Goal: Task Accomplishment & Management: Use online tool/utility

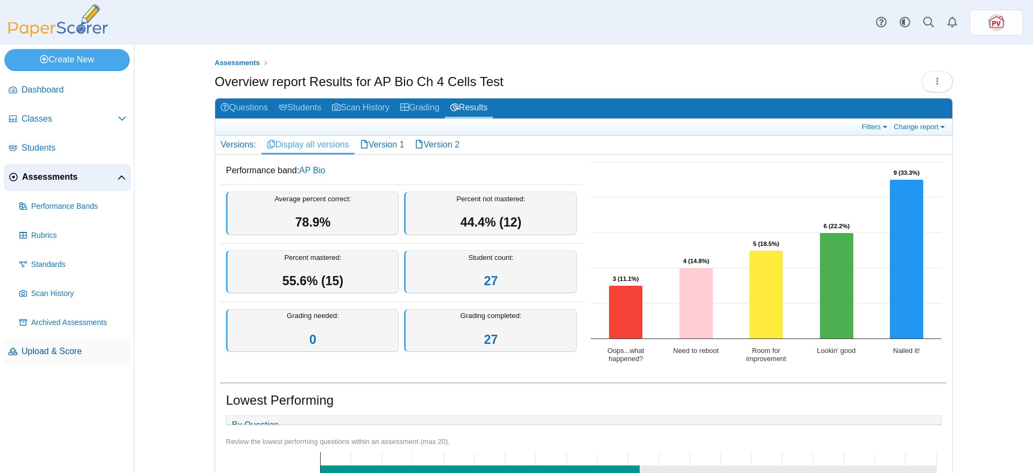
click at [44, 350] on span "Upload & Score" at bounding box center [74, 351] width 105 height 12
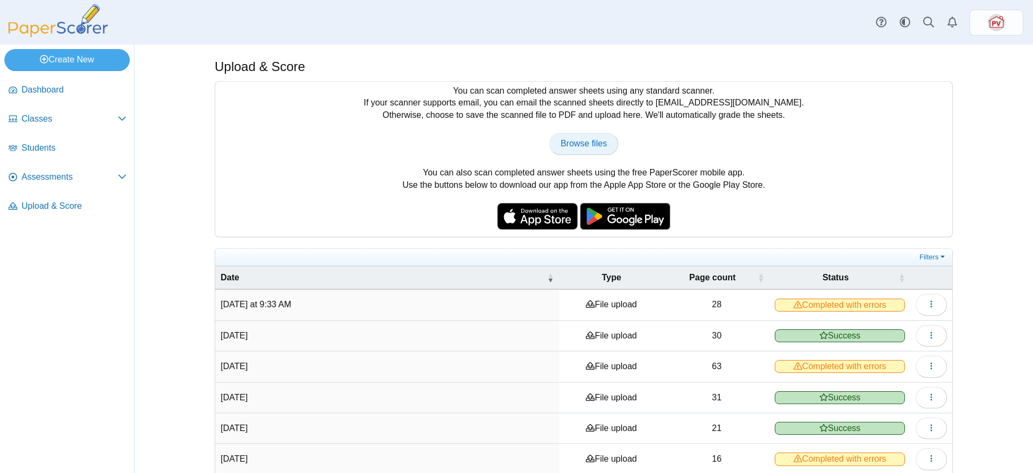
click at [580, 143] on span "Browse files" at bounding box center [584, 143] width 46 height 9
type input "**********"
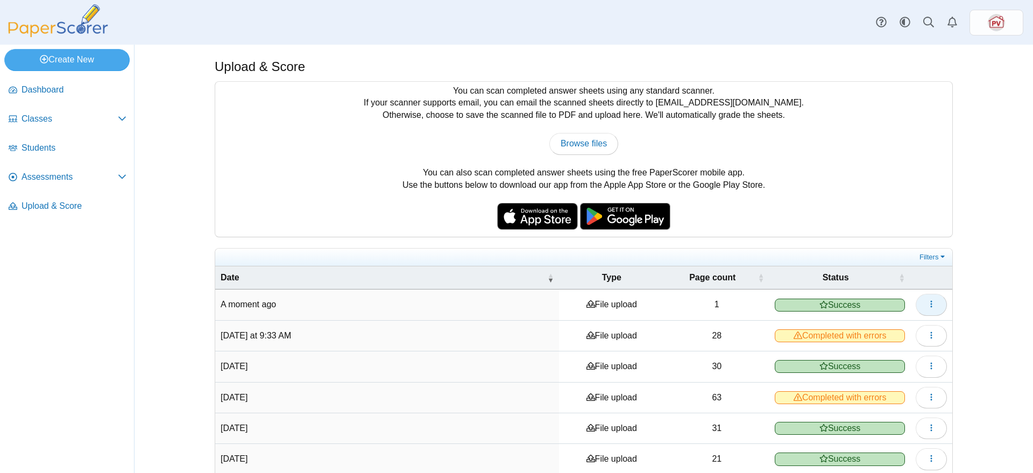
click at [918, 308] on button "button" at bounding box center [931, 305] width 31 height 22
click at [873, 335] on link "View scanned pages" at bounding box center [876, 328] width 129 height 16
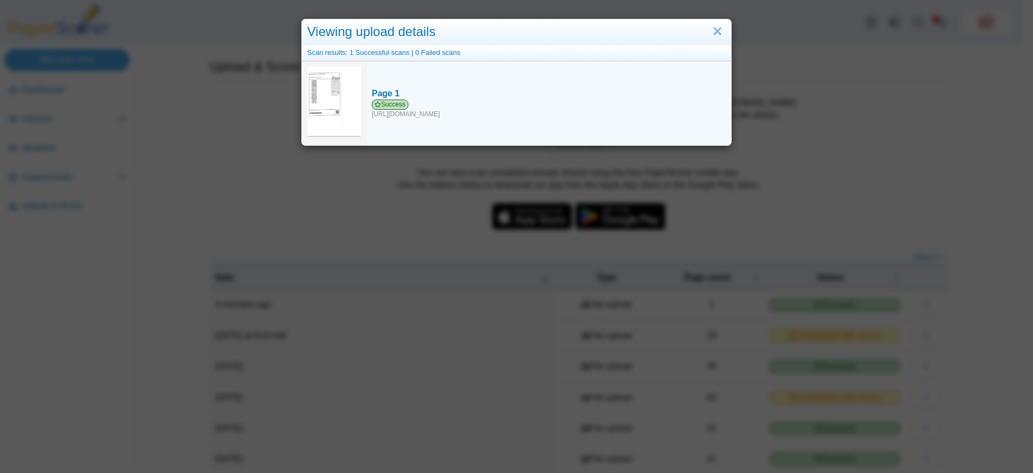
click at [319, 89] on img at bounding box center [334, 102] width 54 height 70
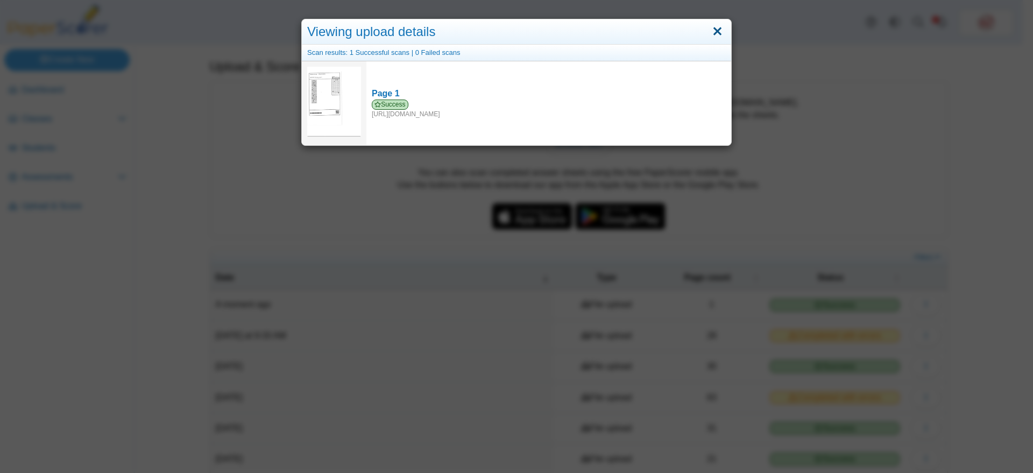
click at [717, 31] on link "Close" at bounding box center [717, 32] width 17 height 18
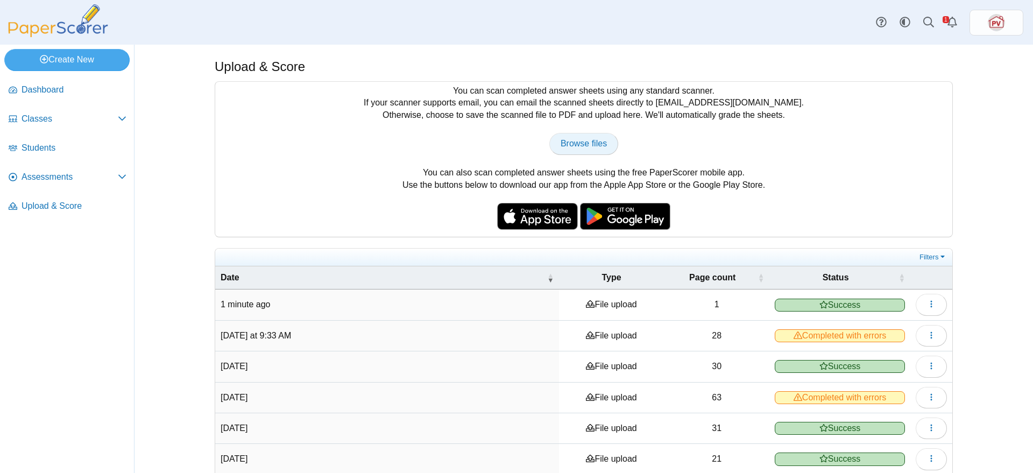
click at [596, 139] on span "Browse files" at bounding box center [584, 143] width 46 height 9
type input "**********"
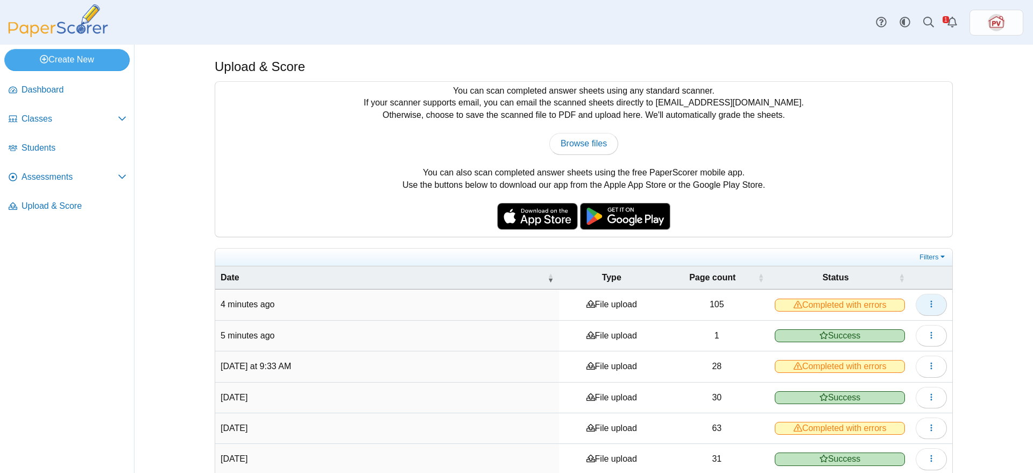
click at [919, 294] on button "button" at bounding box center [931, 305] width 31 height 22
click at [885, 325] on link "View scanned pages" at bounding box center [876, 328] width 129 height 16
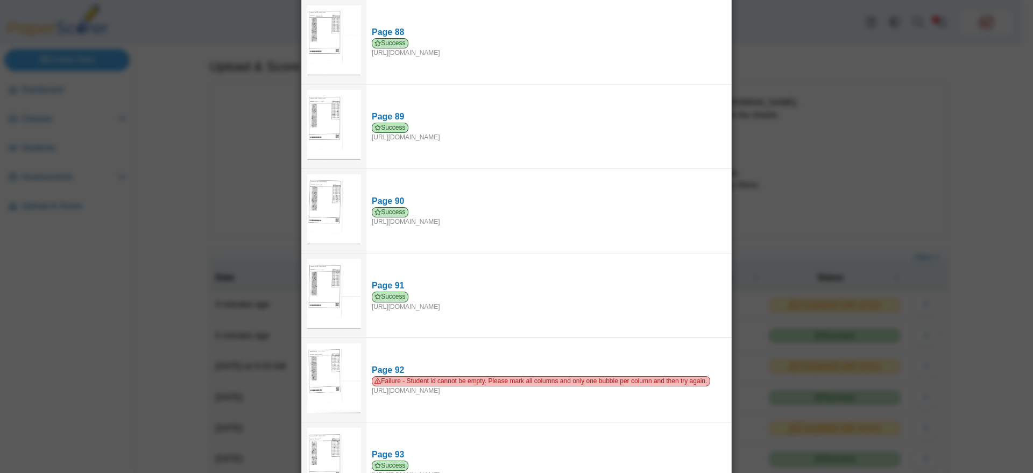
scroll to position [7600, 0]
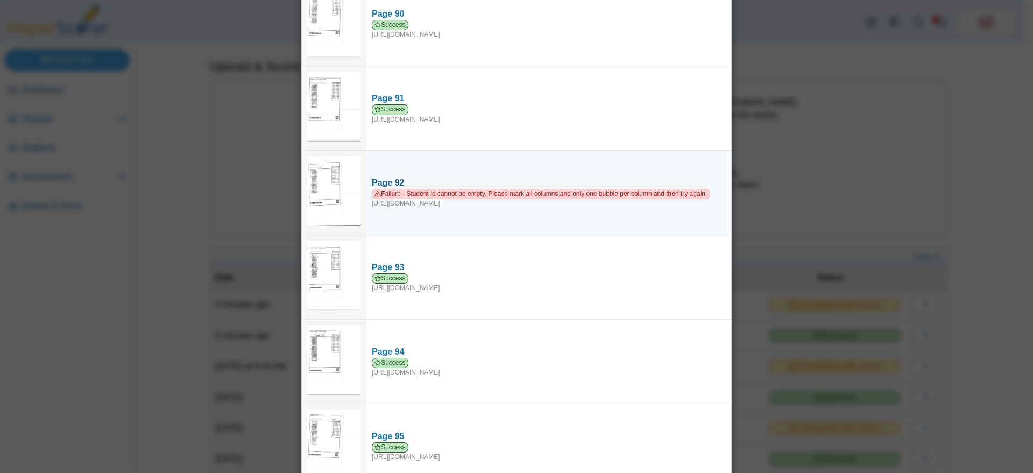
click at [567, 189] on span "Failure - Student id cannot be empty. Please mark all columns and only one bubb…" at bounding box center [541, 194] width 338 height 10
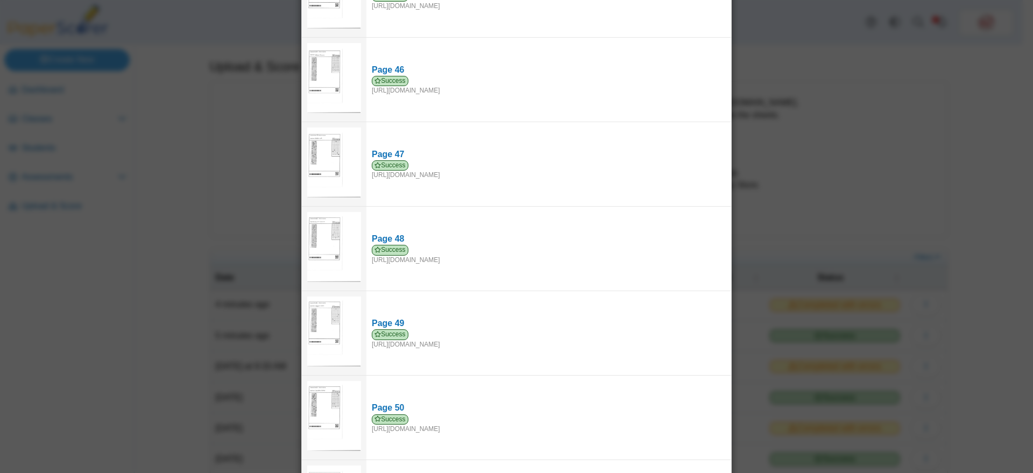
scroll to position [0, 0]
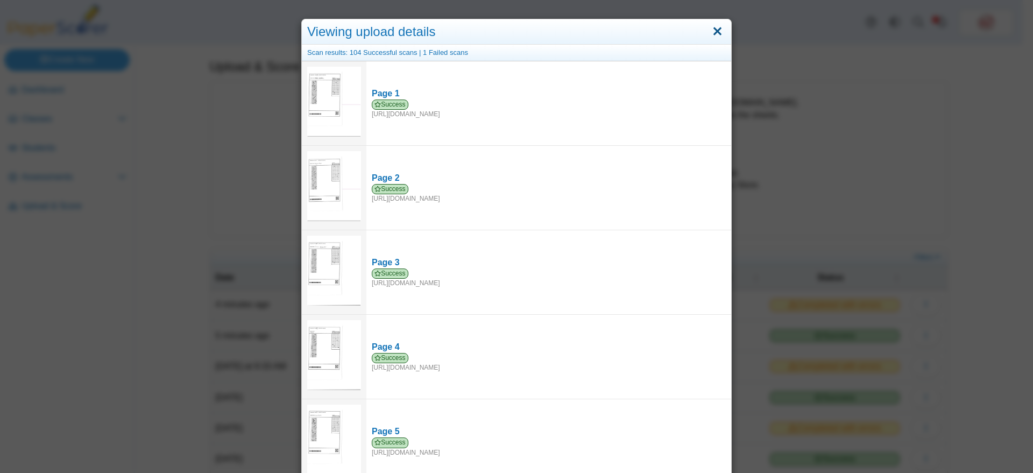
click at [709, 31] on link "Close" at bounding box center [717, 32] width 17 height 18
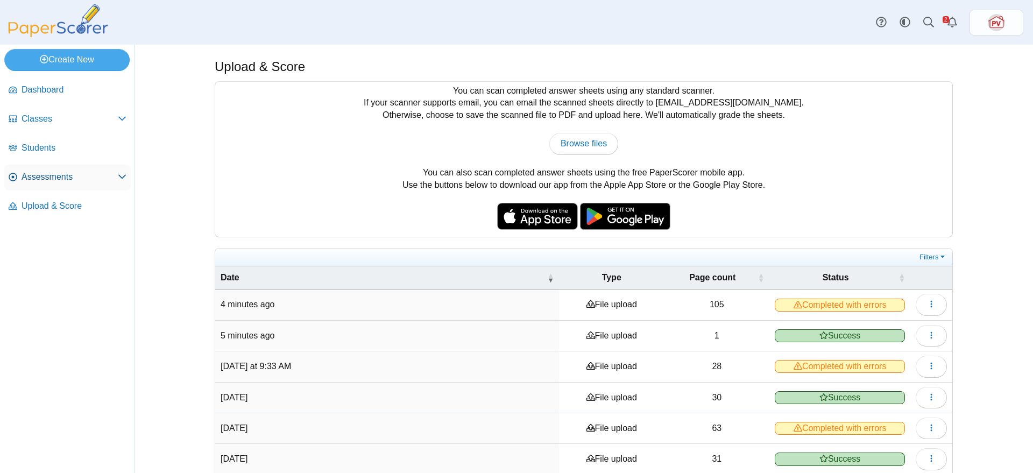
click at [40, 171] on span "Assessments" at bounding box center [70, 177] width 96 height 12
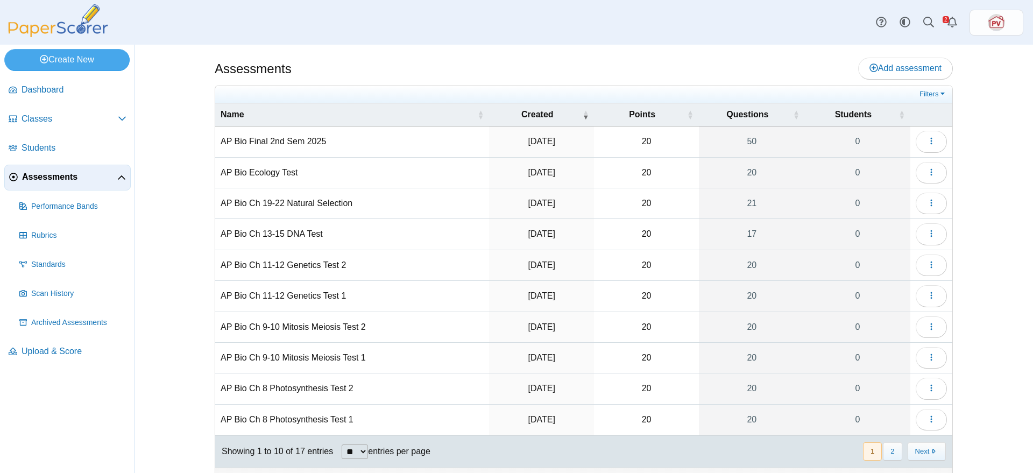
scroll to position [22, 0]
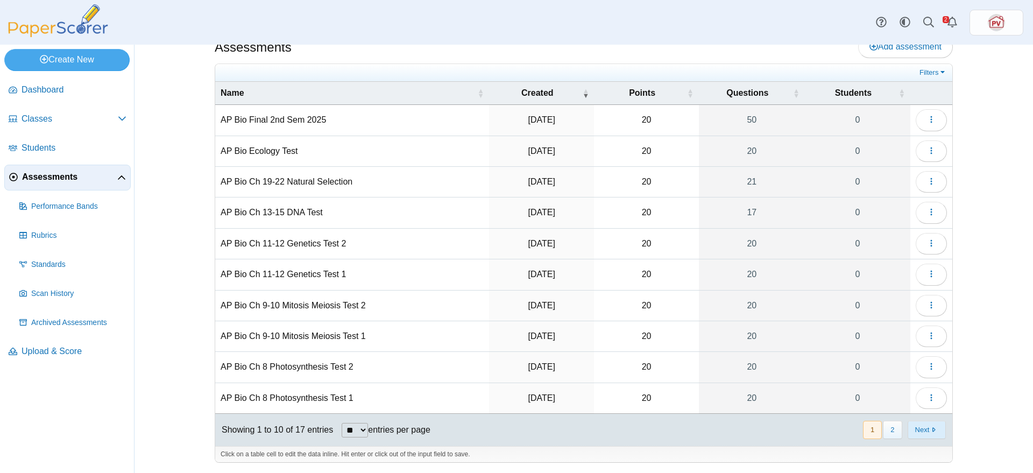
click at [923, 430] on button "Next" at bounding box center [927, 430] width 38 height 18
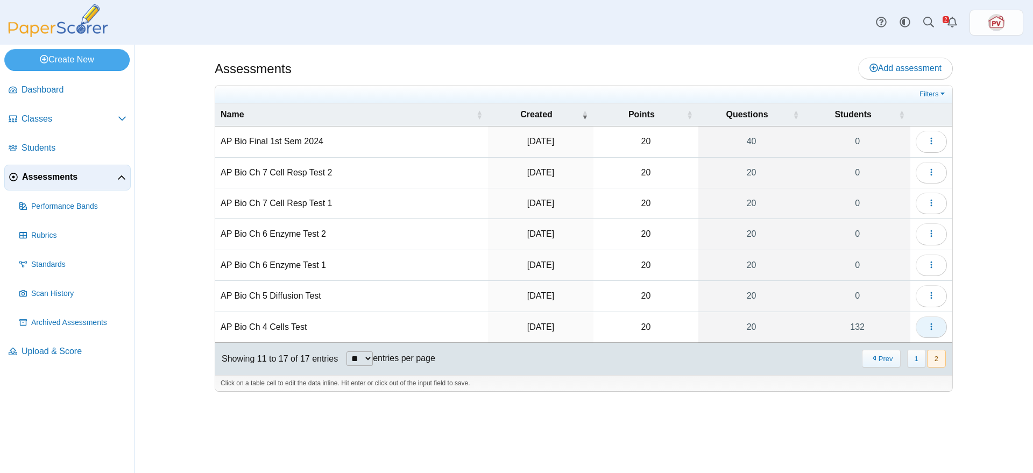
click at [933, 323] on icon "button" at bounding box center [931, 326] width 9 height 9
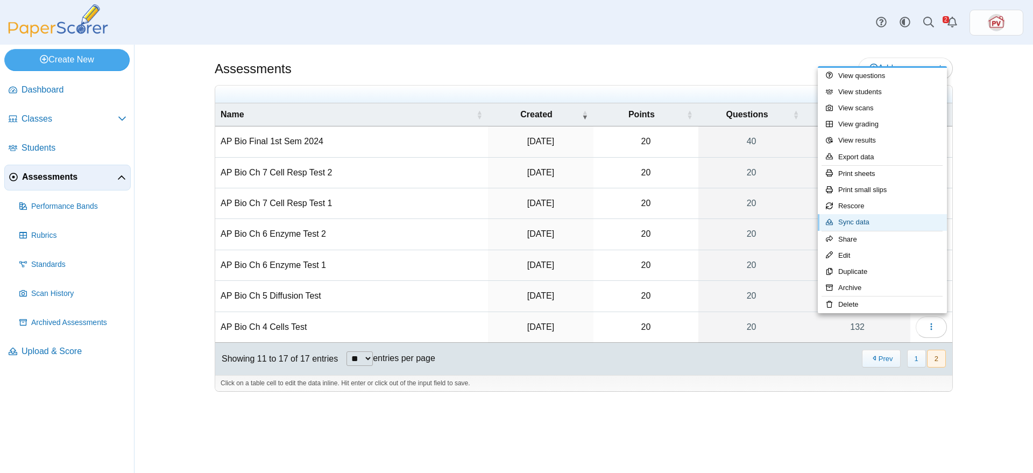
click at [885, 221] on link "Sync data" at bounding box center [882, 222] width 129 height 16
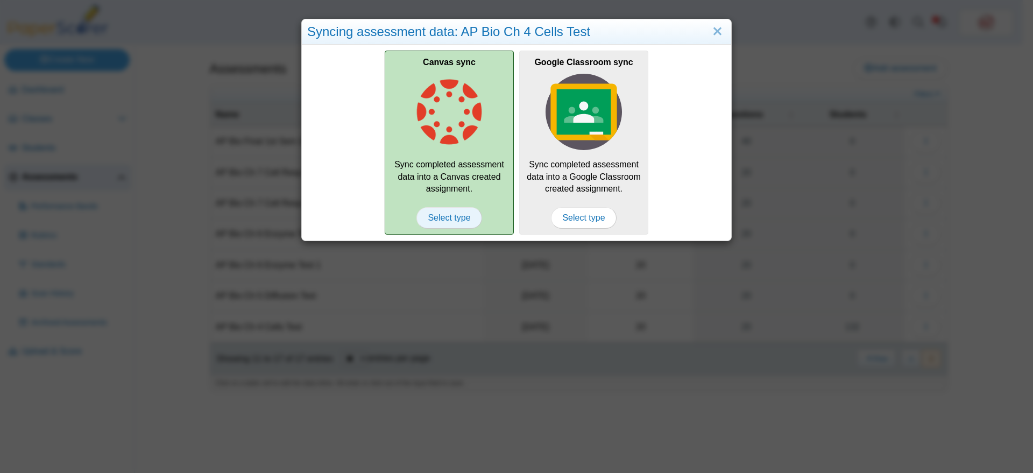
click at [447, 212] on span "Select type" at bounding box center [448, 218] width 65 height 22
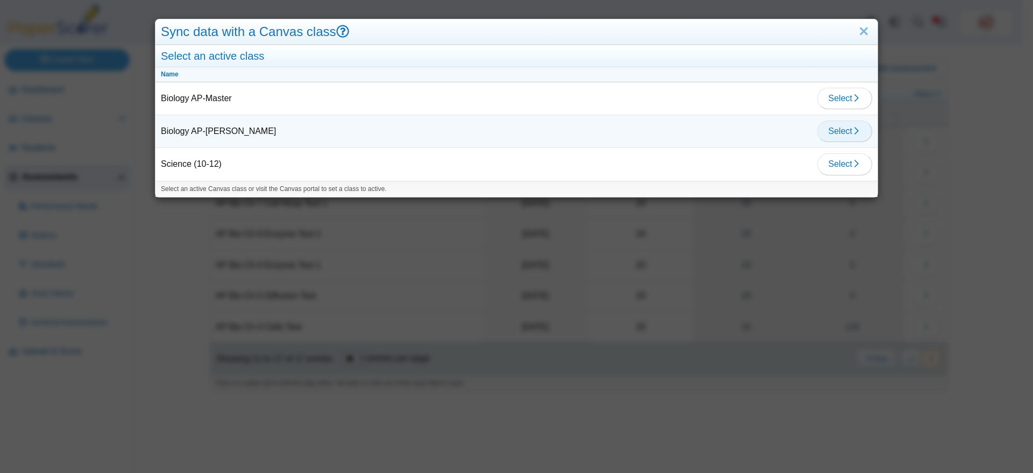
click at [837, 131] on span "Select" at bounding box center [845, 130] width 32 height 9
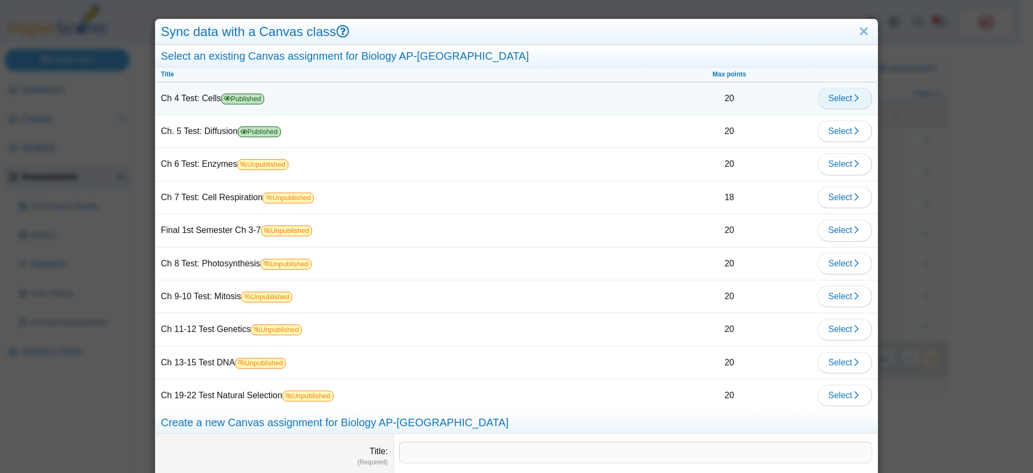
click at [852, 94] on icon "button" at bounding box center [856, 98] width 9 height 9
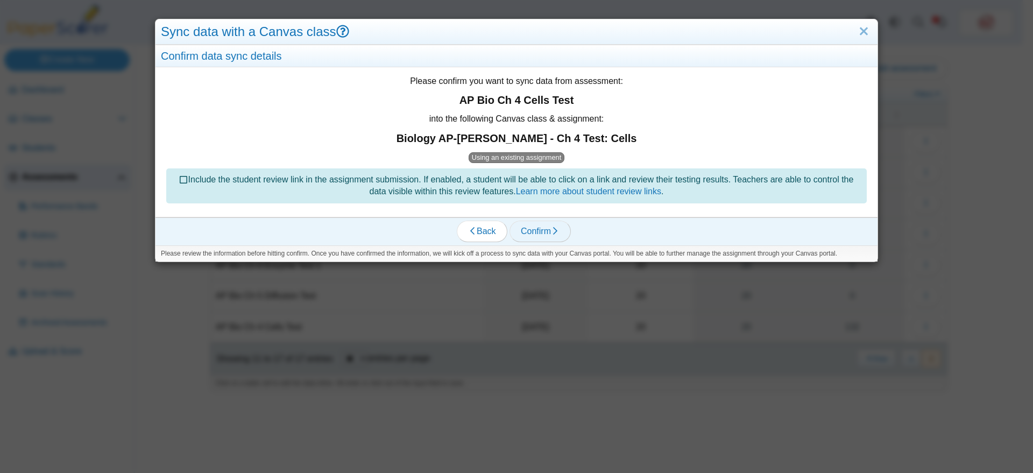
click at [551, 230] on icon "button" at bounding box center [555, 231] width 9 height 9
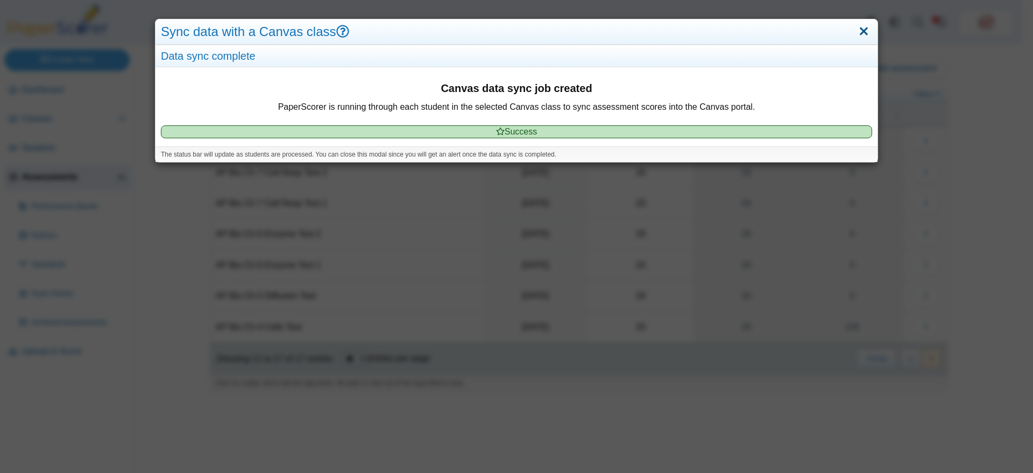
click at [856, 26] on link "Close" at bounding box center [864, 32] width 17 height 18
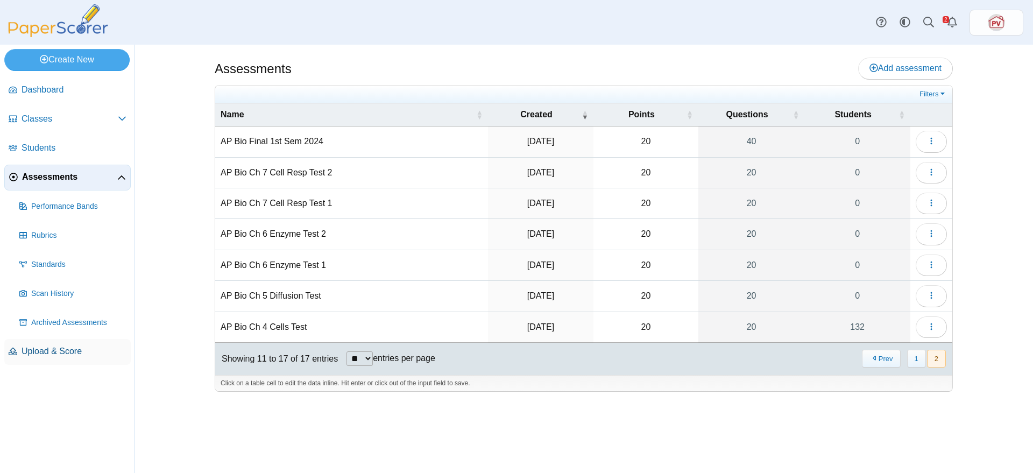
click at [60, 345] on span "Upload & Score" at bounding box center [74, 351] width 105 height 12
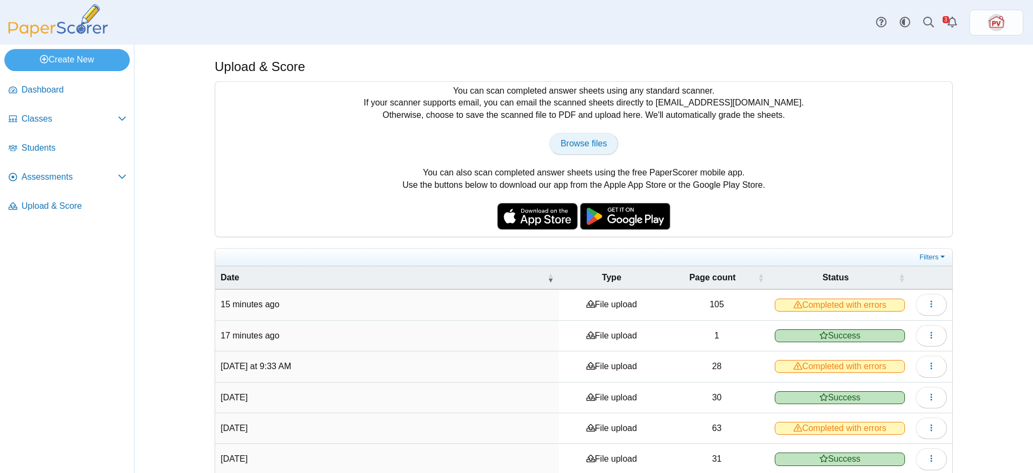
click at [600, 144] on span "Browse files" at bounding box center [584, 143] width 46 height 9
type input "**********"
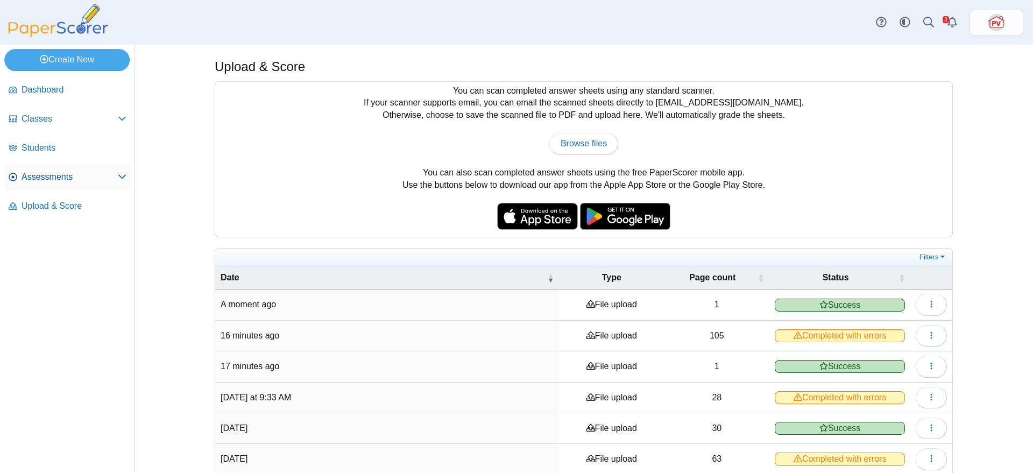
click at [38, 174] on span "Assessments" at bounding box center [70, 177] width 96 height 12
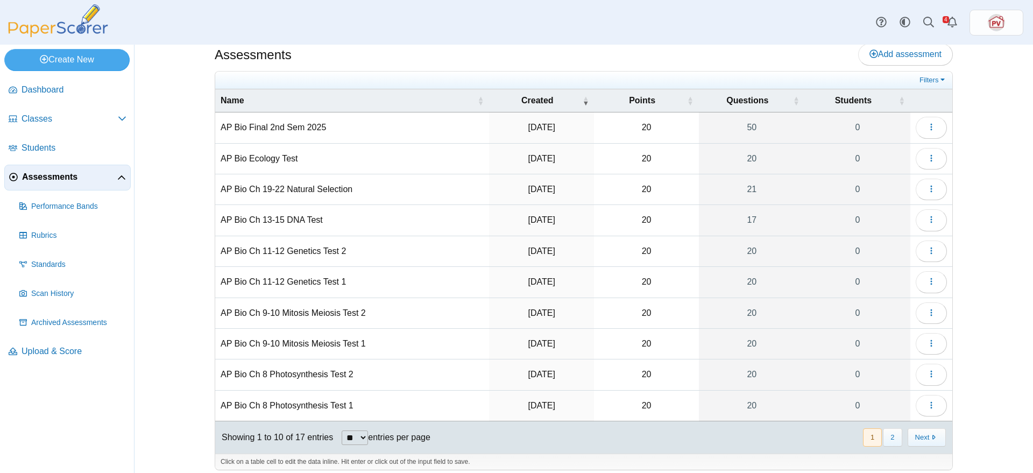
scroll to position [22, 0]
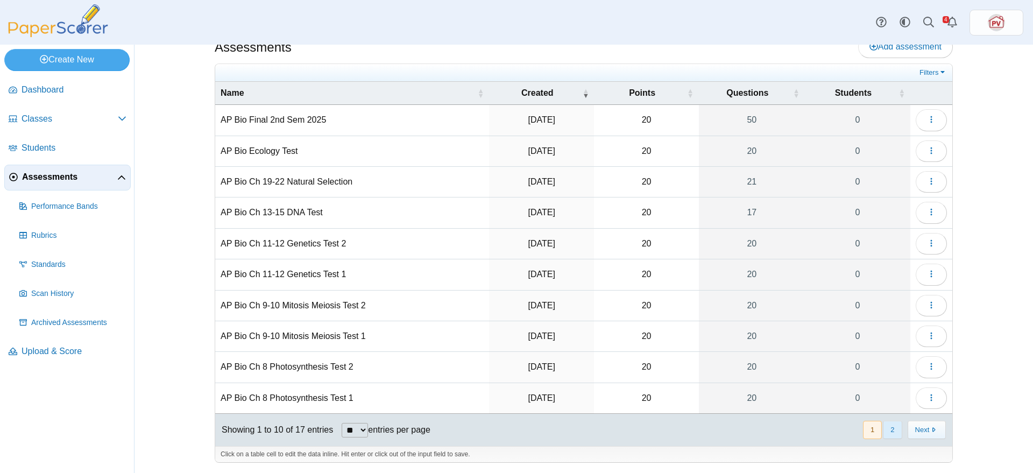
click at [889, 431] on button "2" at bounding box center [892, 430] width 19 height 18
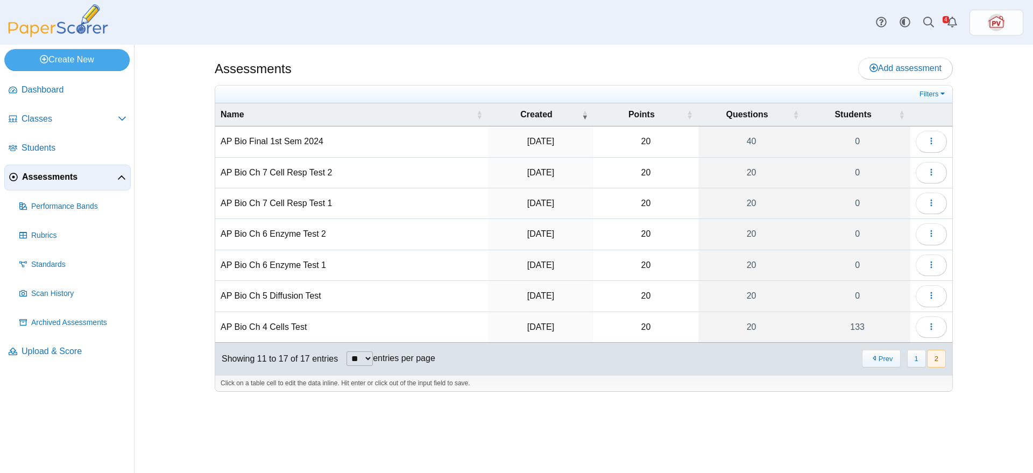
scroll to position [0, 0]
click at [939, 323] on button "button" at bounding box center [931, 327] width 31 height 22
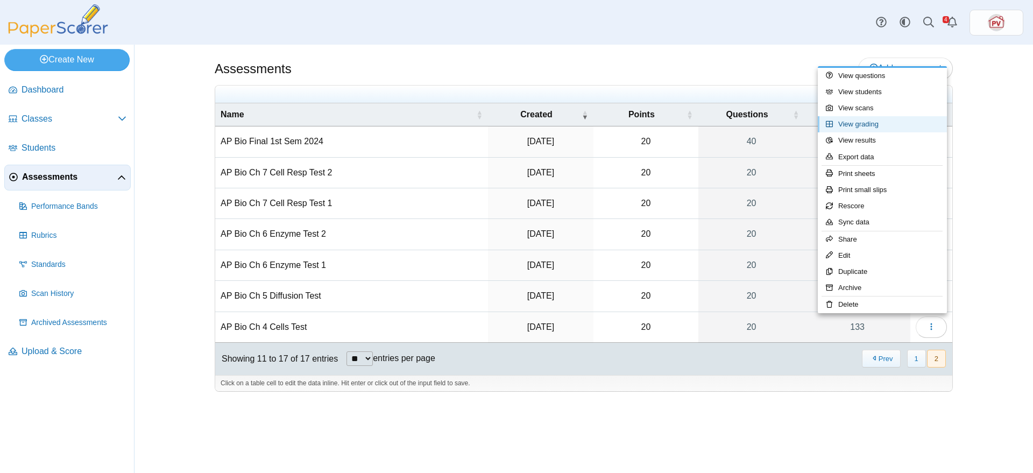
click at [865, 124] on link "View grading" at bounding box center [882, 124] width 129 height 16
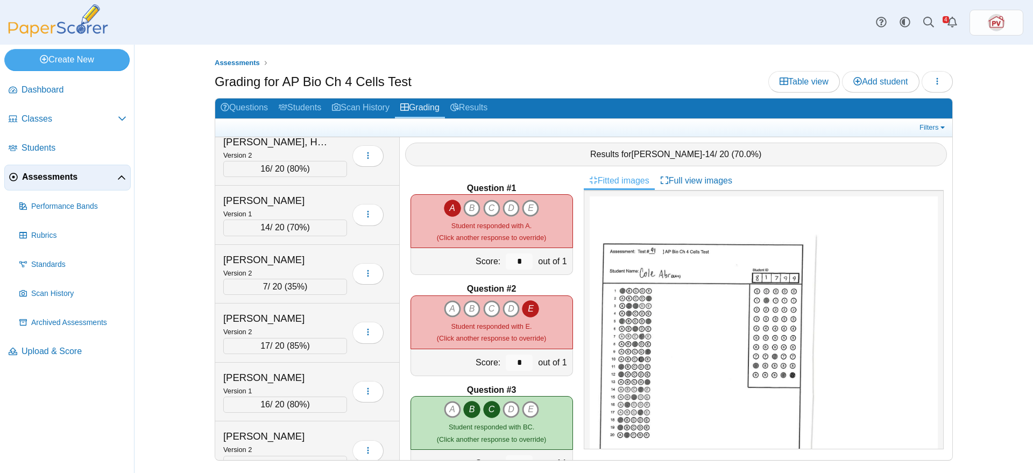
scroll to position [3901, 0]
click at [295, 282] on span "35%" at bounding box center [295, 285] width 17 height 9
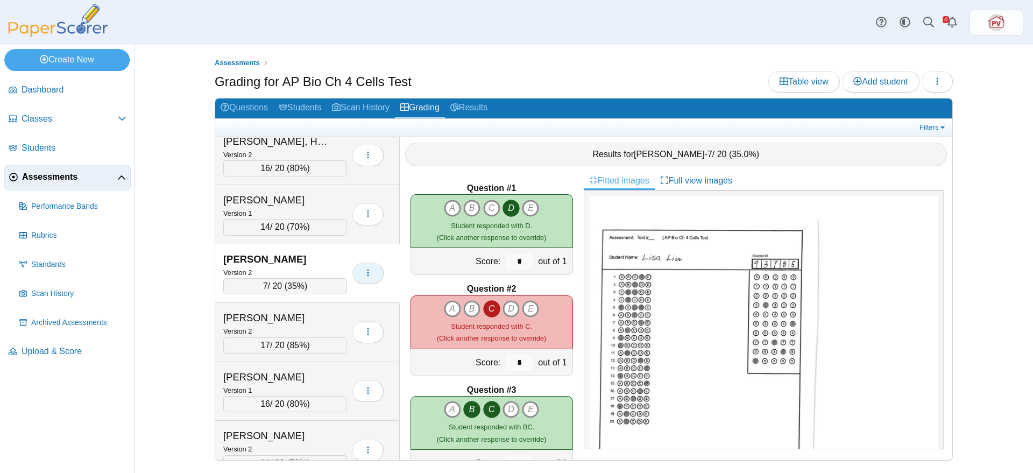
click at [365, 278] on button "button" at bounding box center [367, 274] width 31 height 22
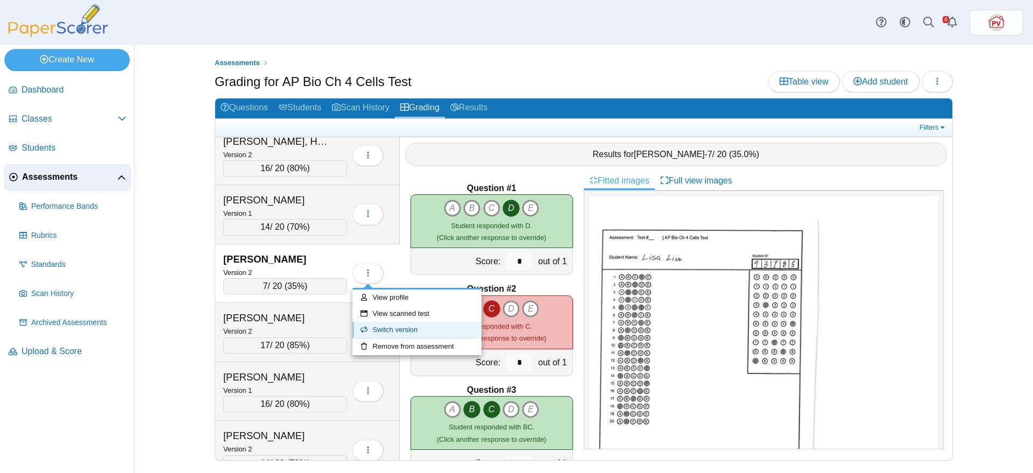
click at [383, 327] on link "Switch version" at bounding box center [416, 330] width 129 height 16
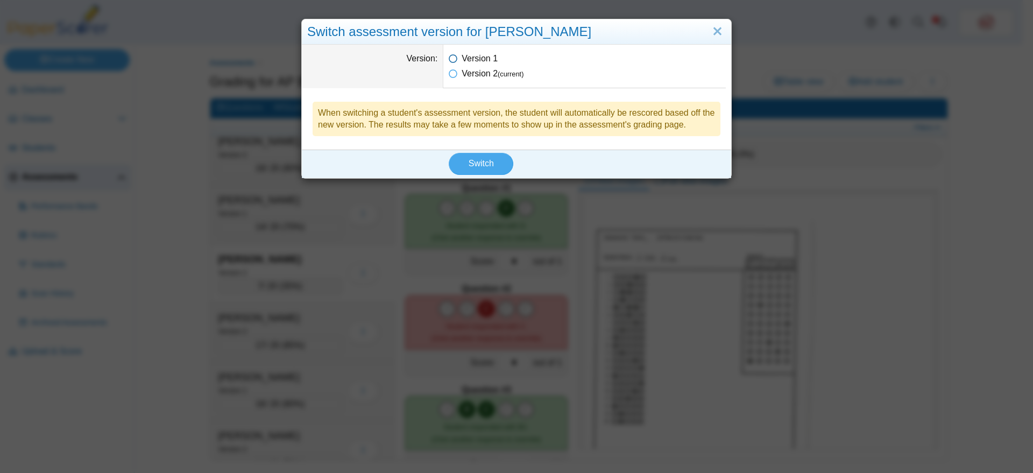
click at [449, 59] on icon at bounding box center [453, 57] width 9 height 8
click at [470, 159] on span "Switch" at bounding box center [481, 163] width 25 height 9
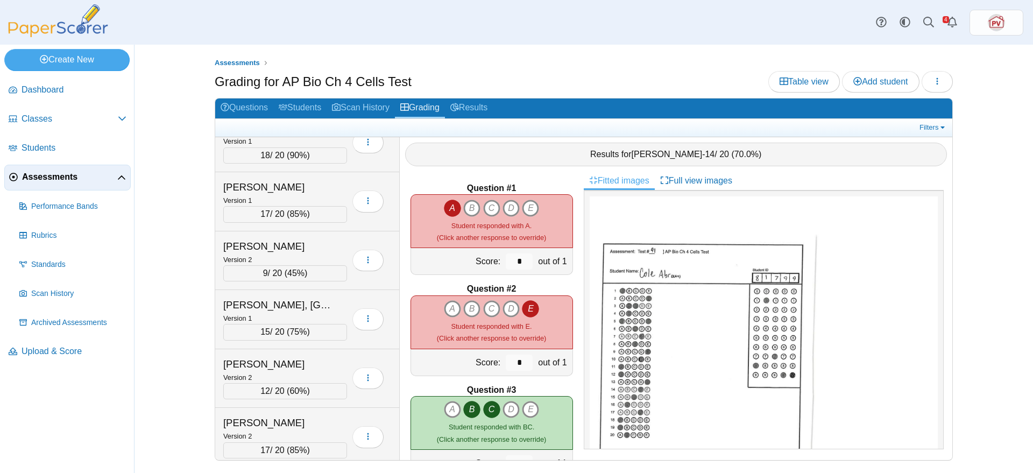
scroll to position [673, 0]
click at [297, 244] on div "Brennan, Maxwell" at bounding box center [277, 246] width 108 height 14
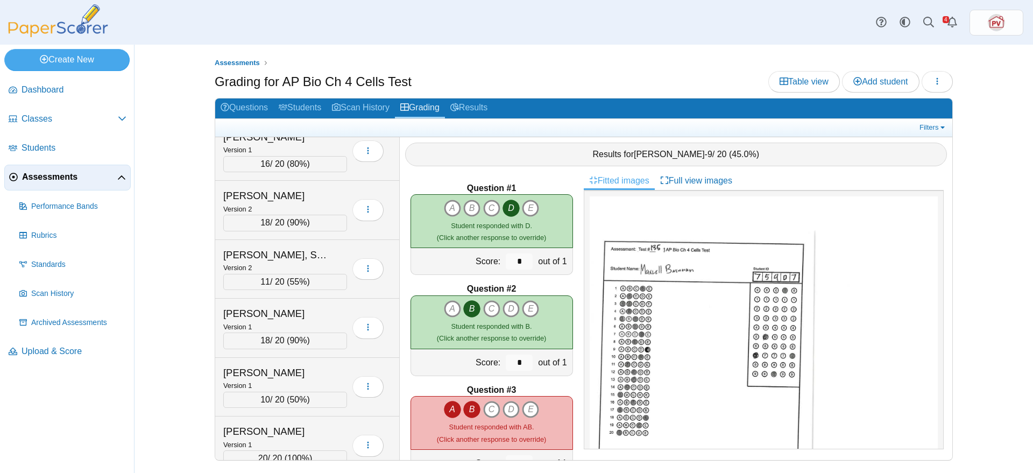
scroll to position [1143, 0]
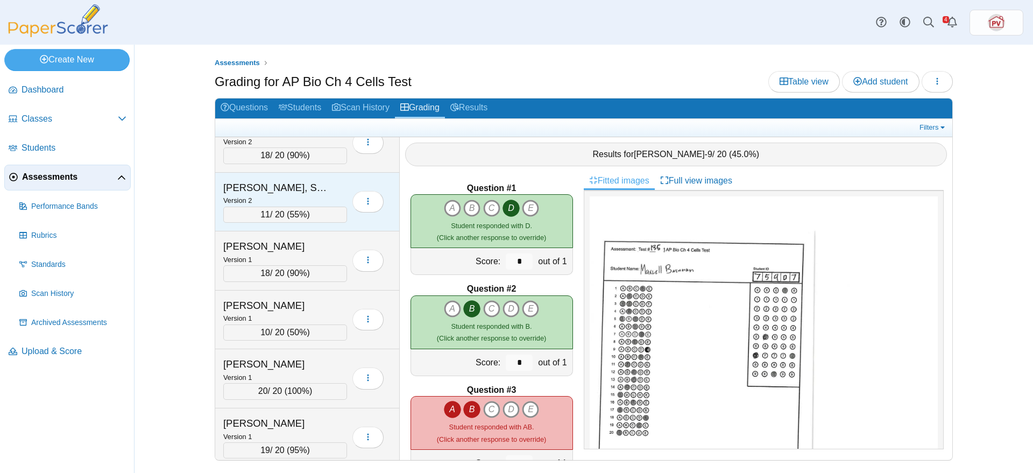
click at [293, 192] on div "Coppola, Summer" at bounding box center [277, 188] width 108 height 14
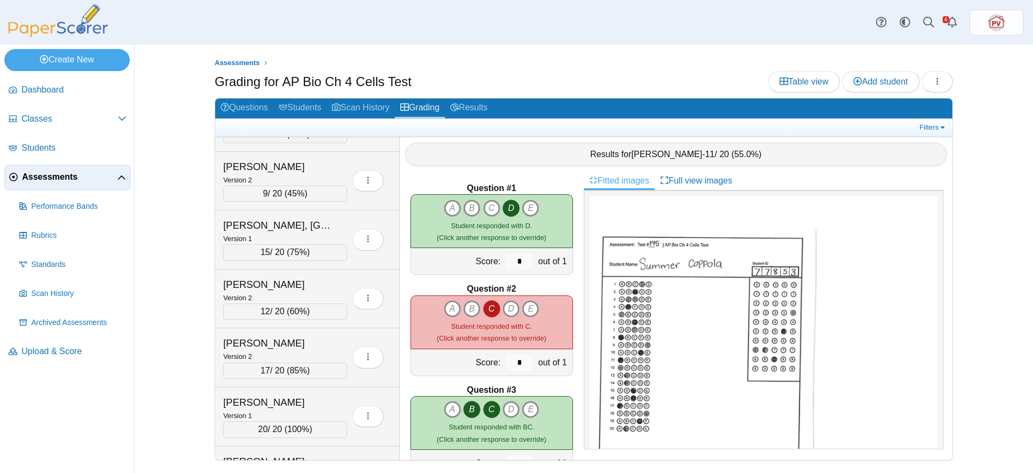
scroll to position [740, 0]
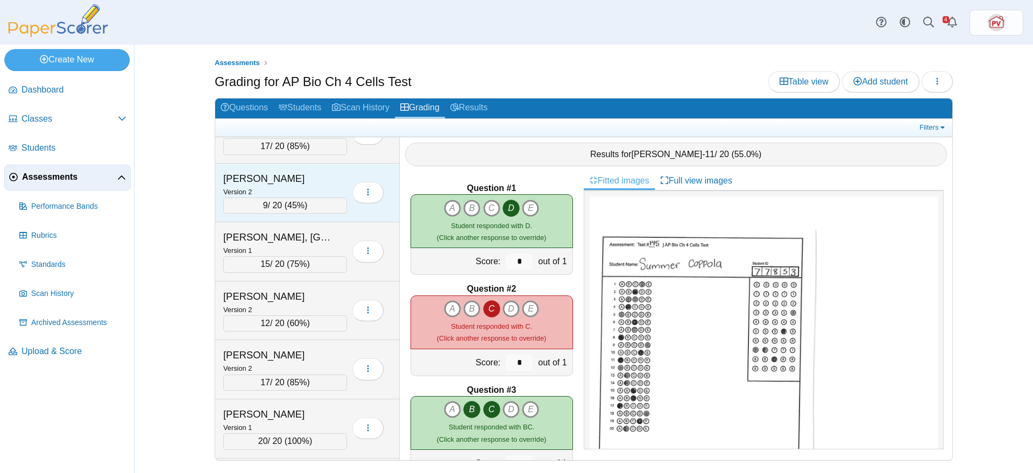
click at [293, 181] on div "Brennan, Maxwell" at bounding box center [277, 179] width 108 height 14
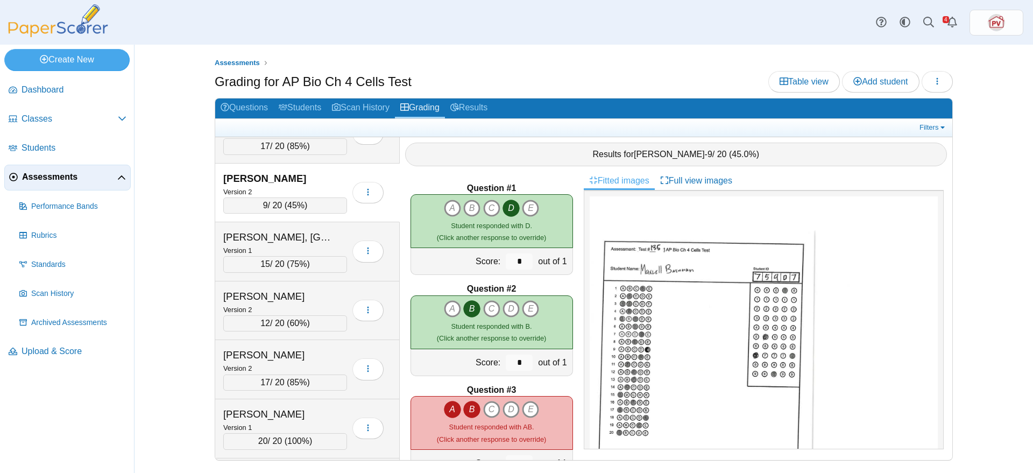
click at [716, 277] on img at bounding box center [764, 421] width 348 height 451
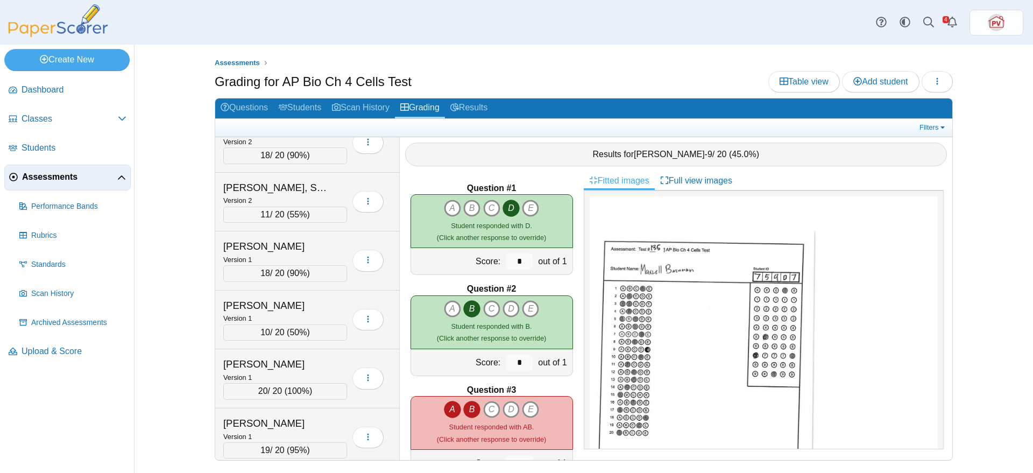
scroll to position [1211, 0]
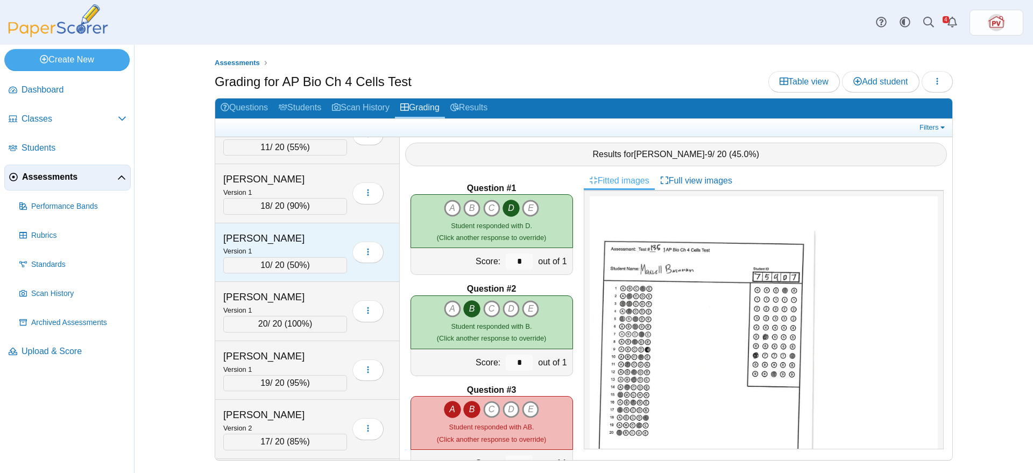
click at [296, 227] on div "Davis, Layla Version 1 10 / 20 ( 50% )" at bounding box center [307, 252] width 185 height 59
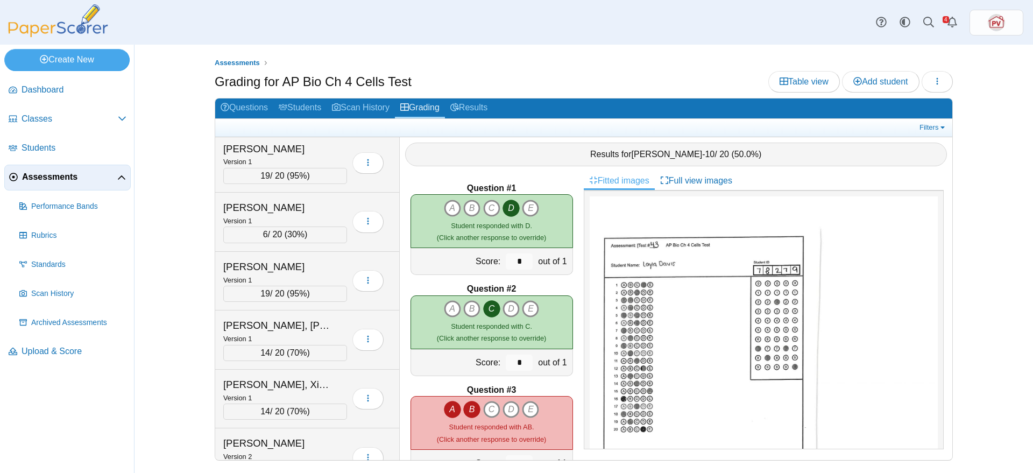
scroll to position [1951, 0]
click at [293, 201] on div "Gonzales, Ericka" at bounding box center [277, 206] width 108 height 14
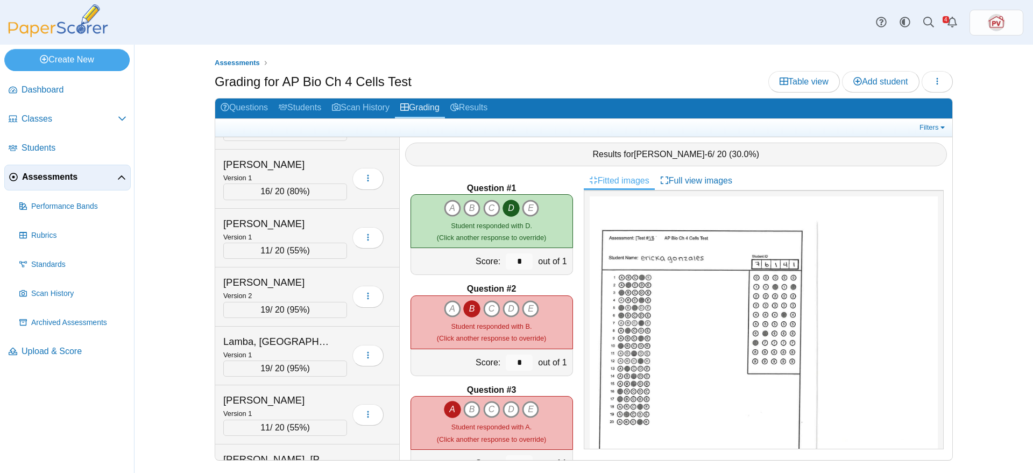
scroll to position [3296, 0]
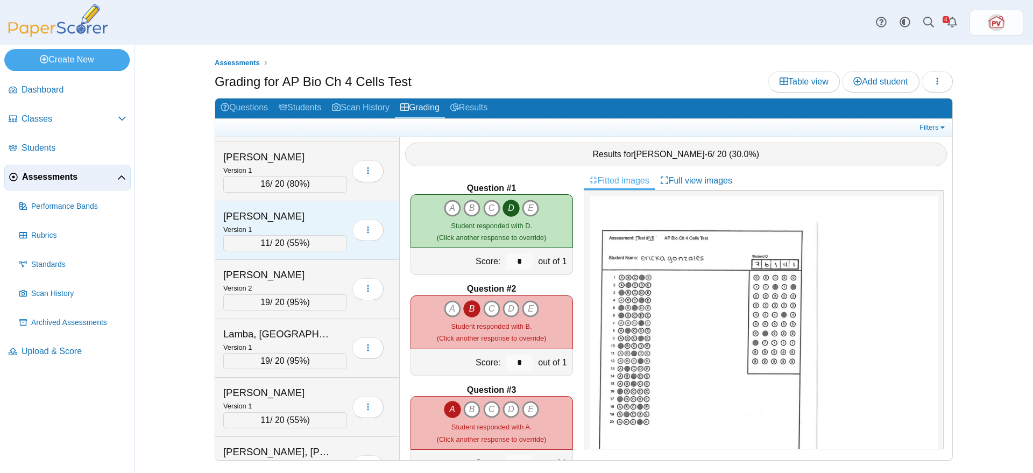
click at [243, 214] on div "Kol, Naomi" at bounding box center [277, 216] width 108 height 14
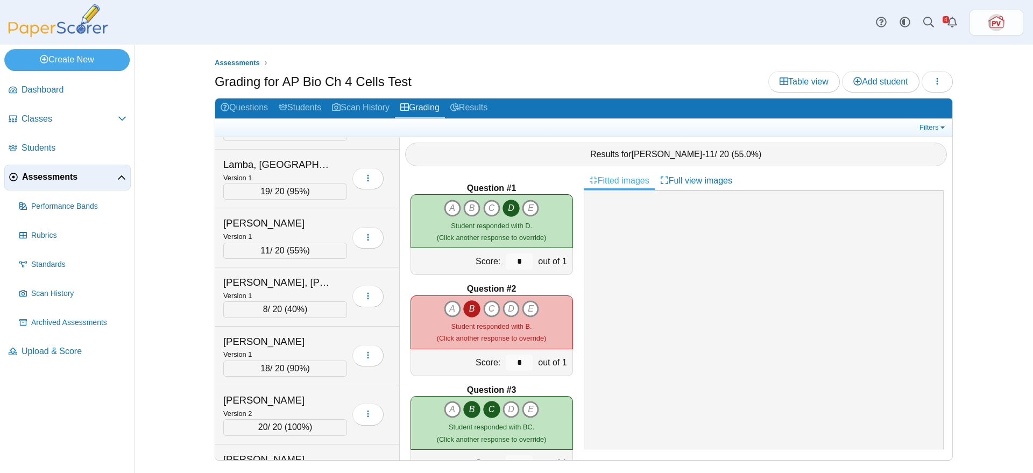
scroll to position [3497, 0]
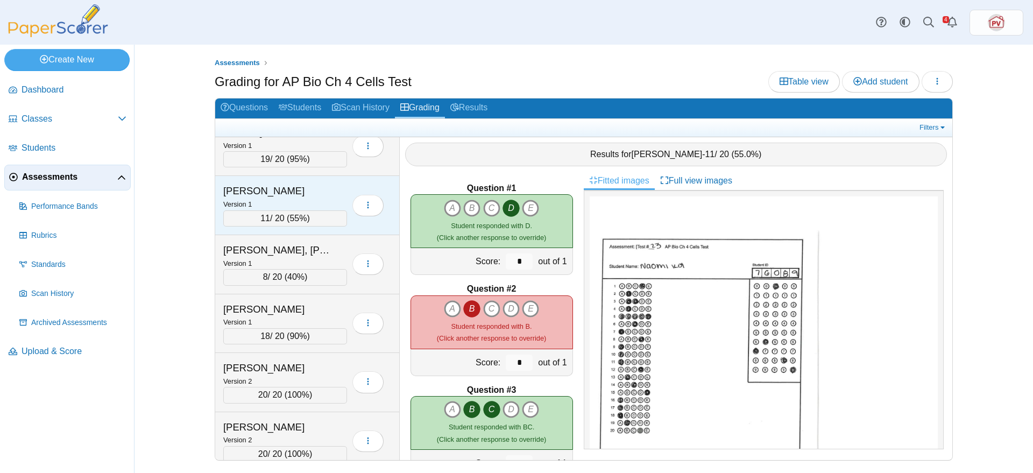
click at [249, 198] on div "Version 1" at bounding box center [285, 204] width 124 height 12
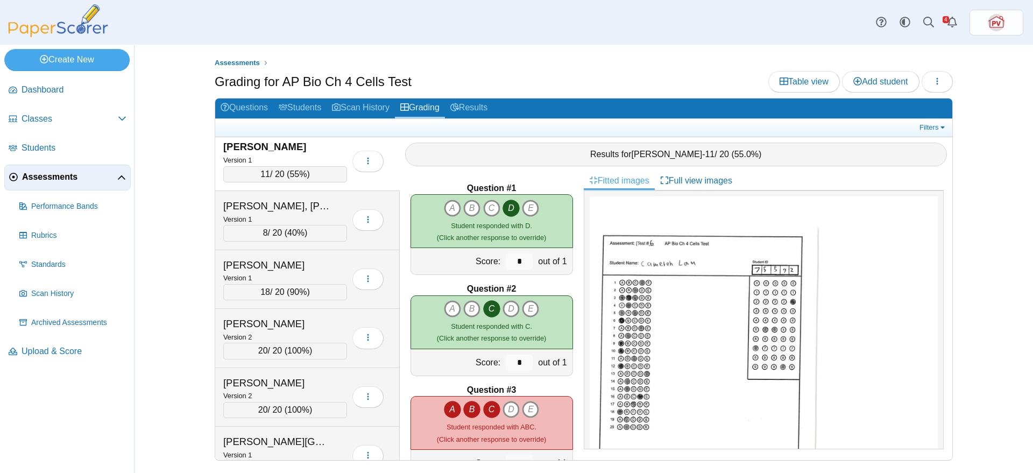
scroll to position [3565, 0]
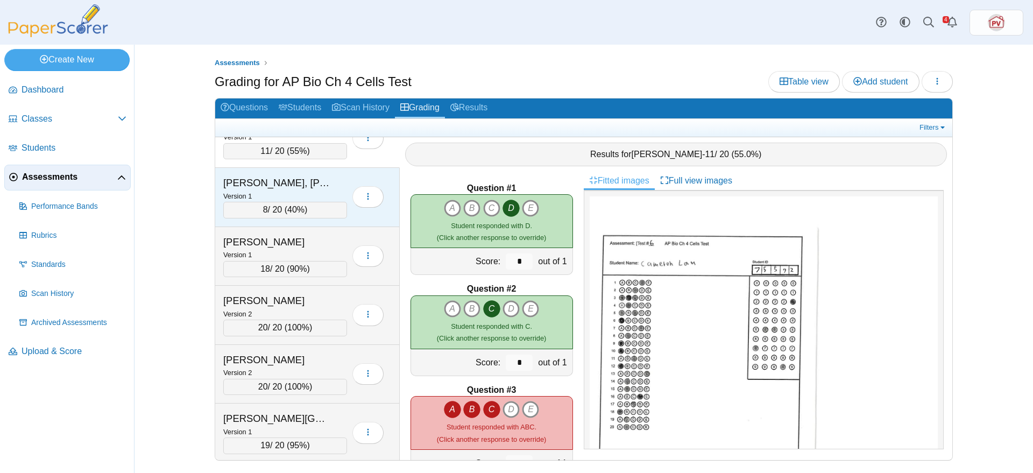
click at [249, 194] on small "Version 1" at bounding box center [237, 196] width 29 height 8
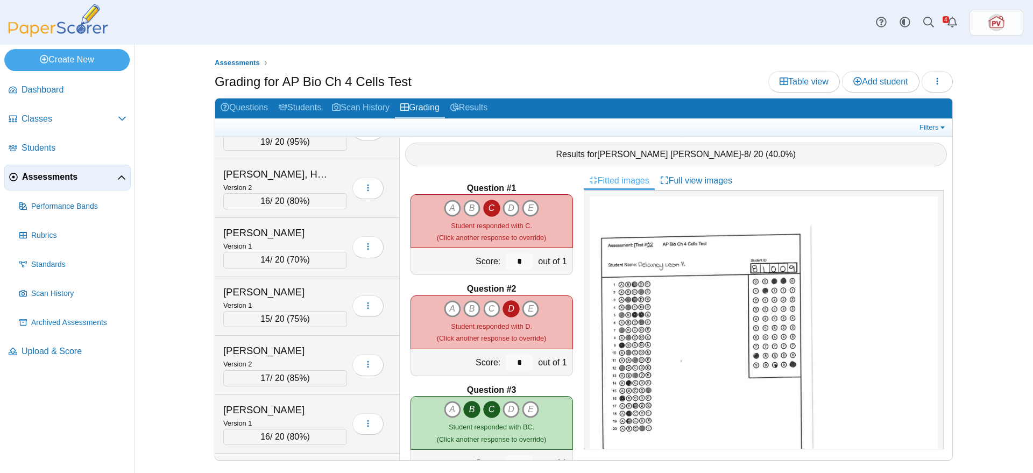
scroll to position [3901, 0]
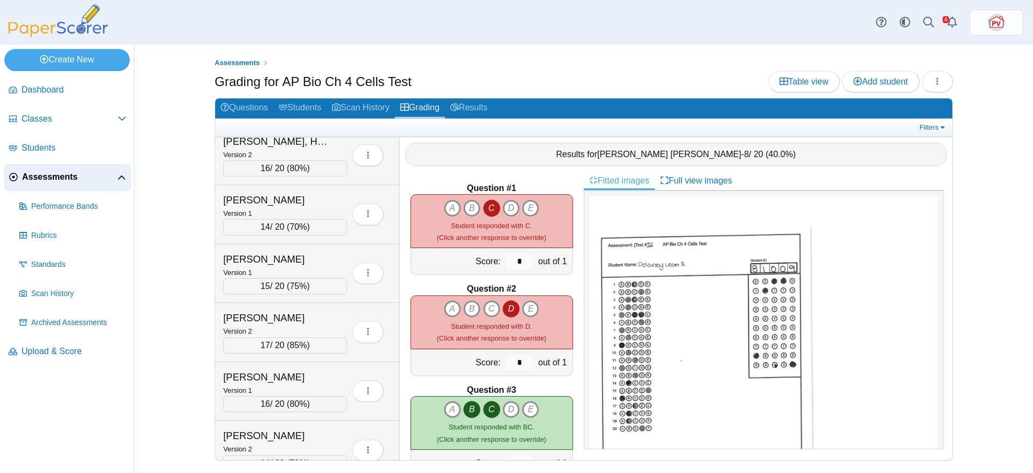
click at [302, 194] on div "Liu, Karley" at bounding box center [277, 200] width 108 height 14
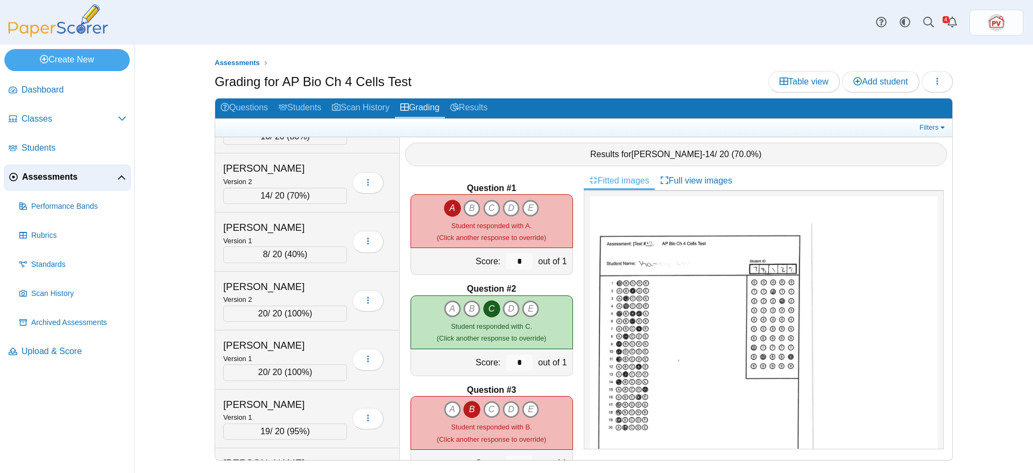
scroll to position [4170, 0]
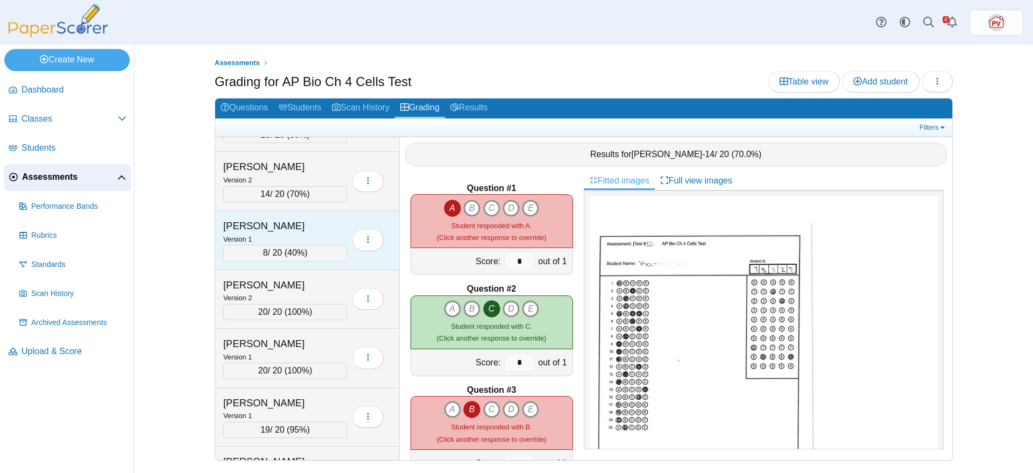
click at [301, 225] on div "Loudi, Sophia" at bounding box center [277, 226] width 108 height 14
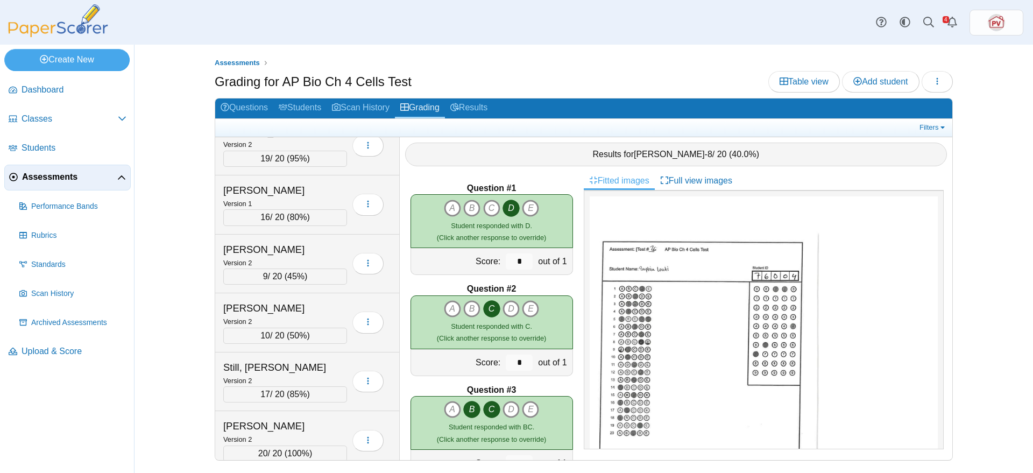
scroll to position [6390, 0]
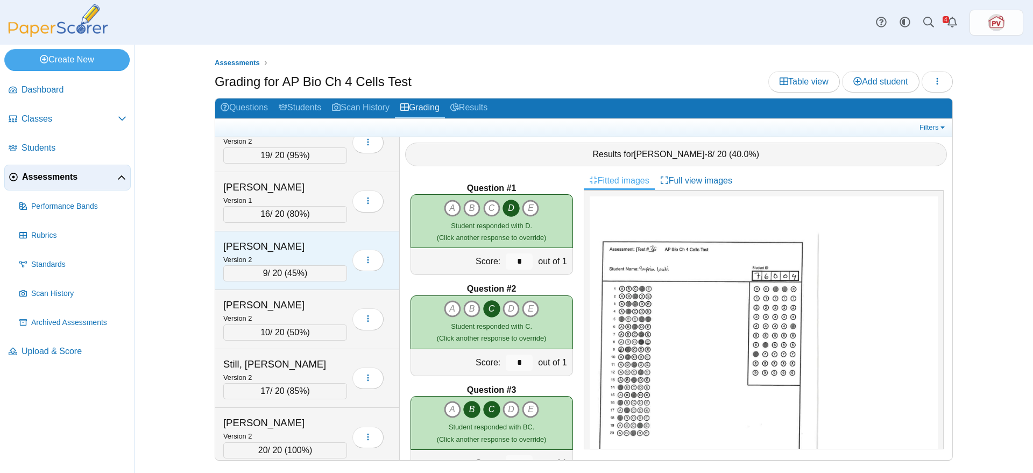
click at [302, 238] on div "Stark, Nathan Version 2 9 / 20 ( 45% )" at bounding box center [307, 260] width 185 height 59
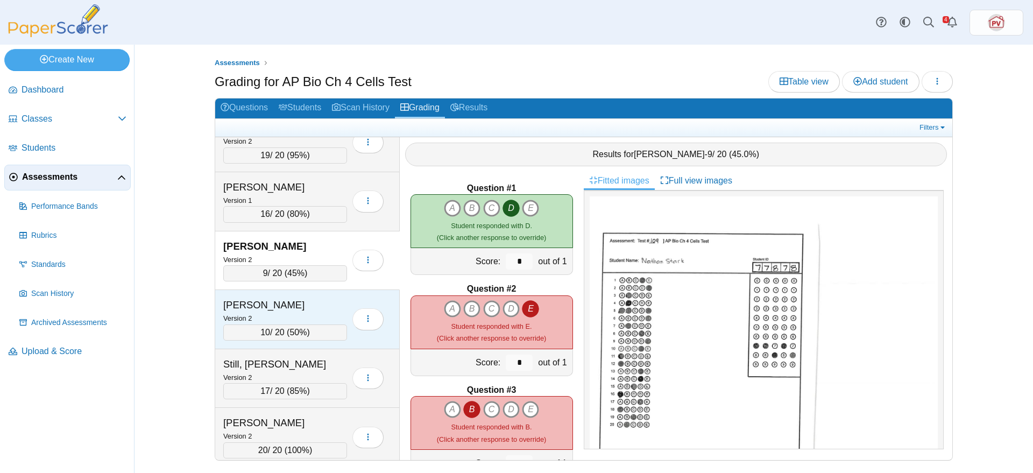
click at [303, 298] on div "Stark, Olivia" at bounding box center [277, 305] width 108 height 14
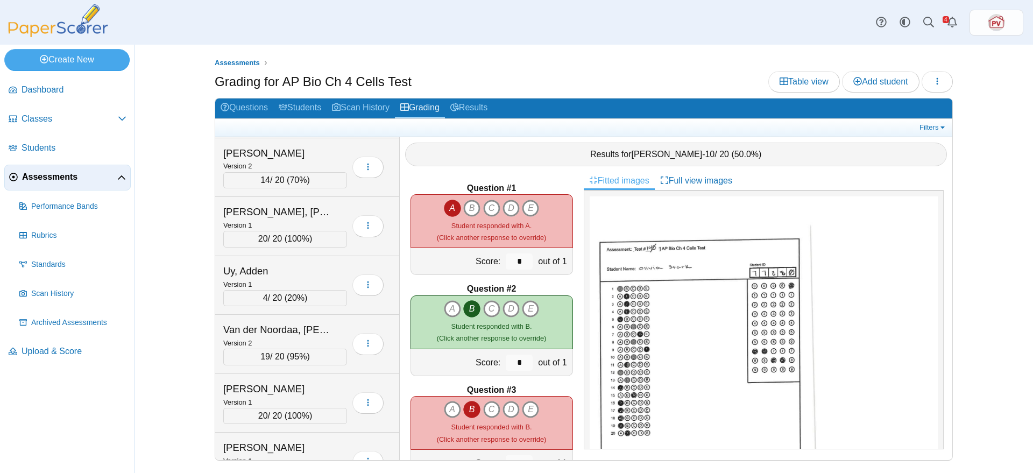
scroll to position [6928, 0]
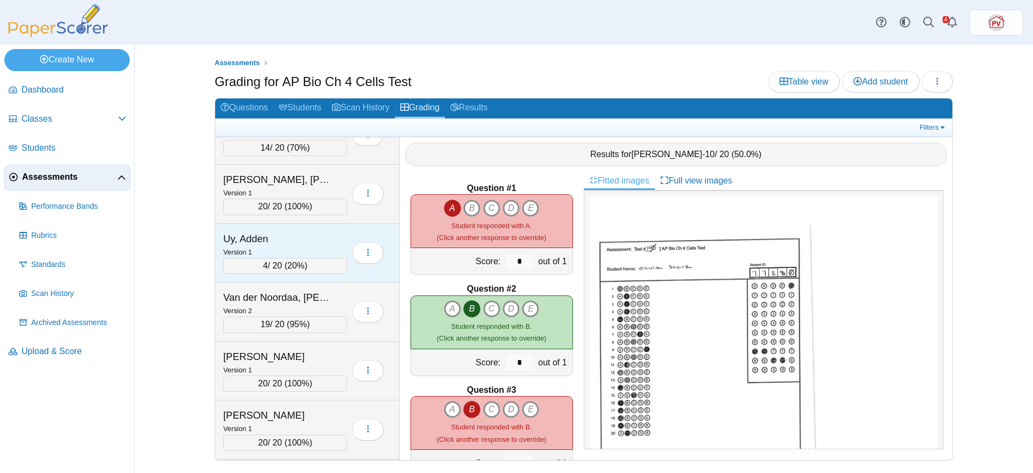
click at [304, 234] on div "Uy, Adden" at bounding box center [277, 239] width 108 height 14
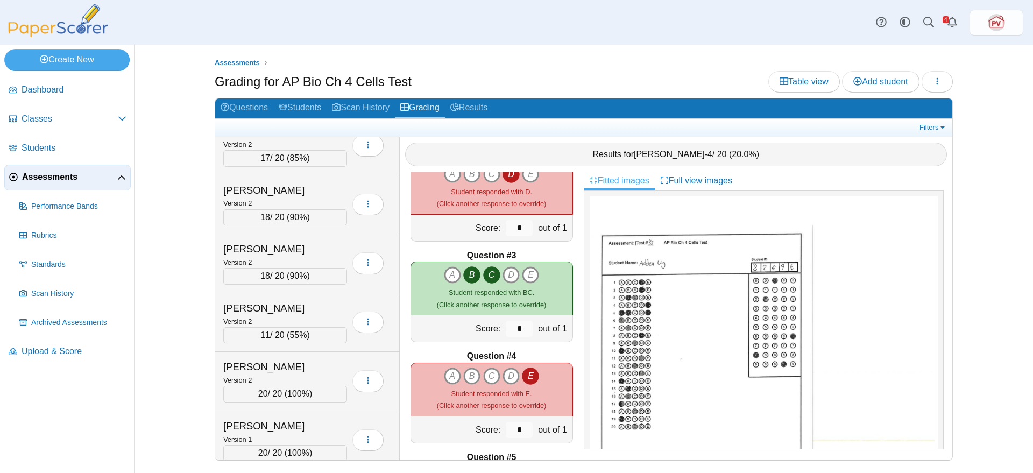
scroll to position [7516, 0]
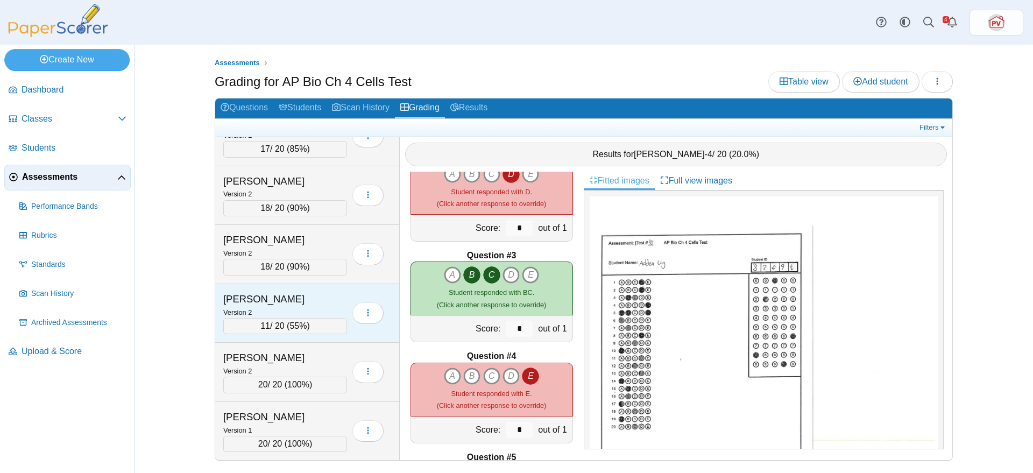
click at [324, 289] on div "Yeager, Natalia Version 2 11 / 20 ( 55% )" at bounding box center [307, 313] width 185 height 59
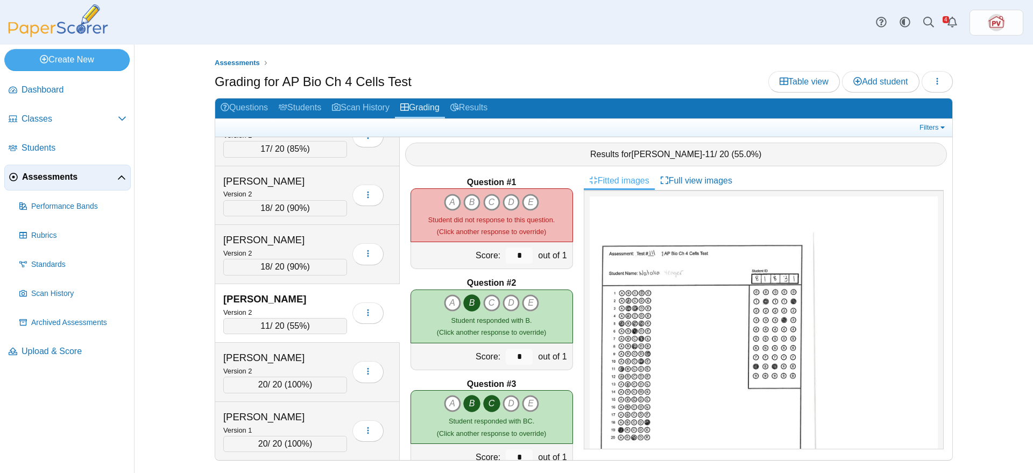
scroll to position [0, 0]
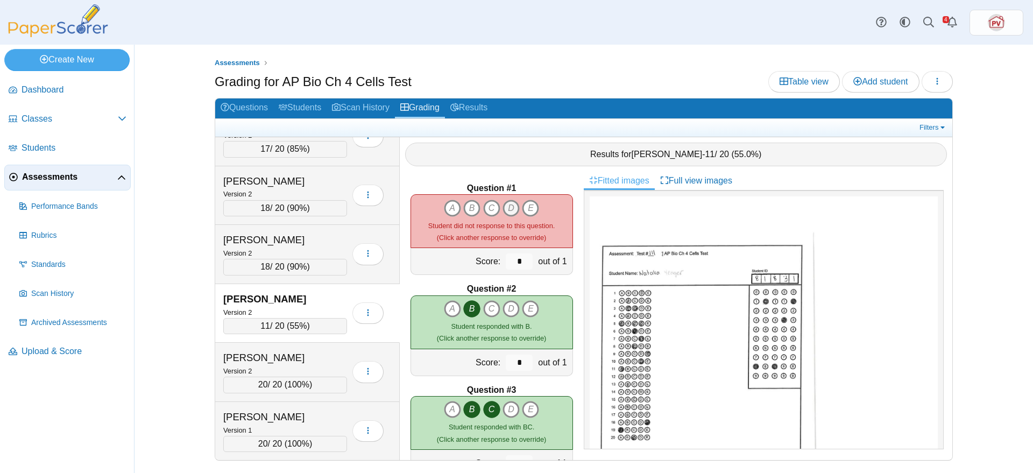
click at [510, 206] on icon "D" at bounding box center [511, 208] width 17 height 17
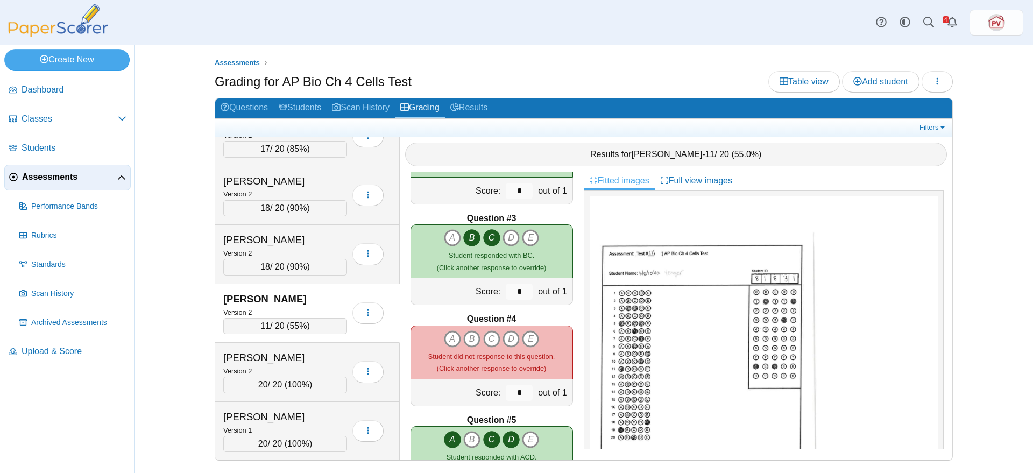
scroll to position [202, 0]
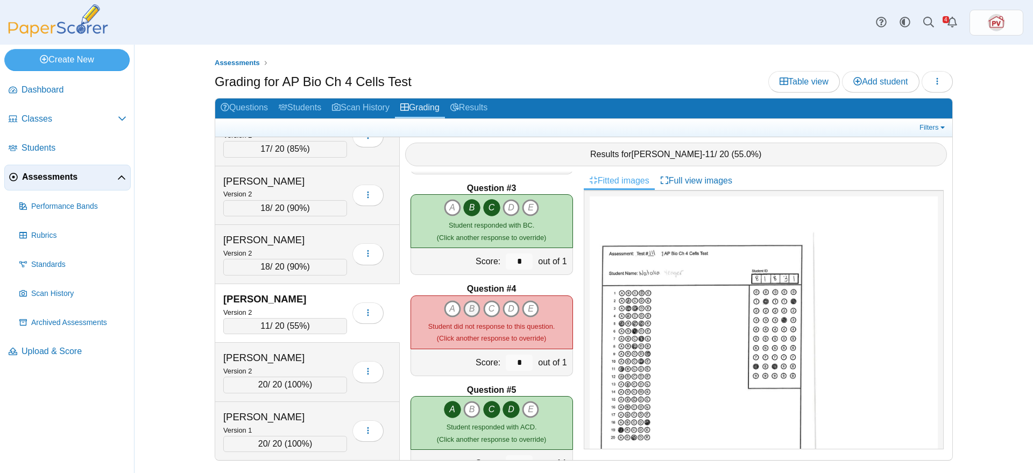
click at [468, 309] on icon "B" at bounding box center [471, 308] width 17 height 17
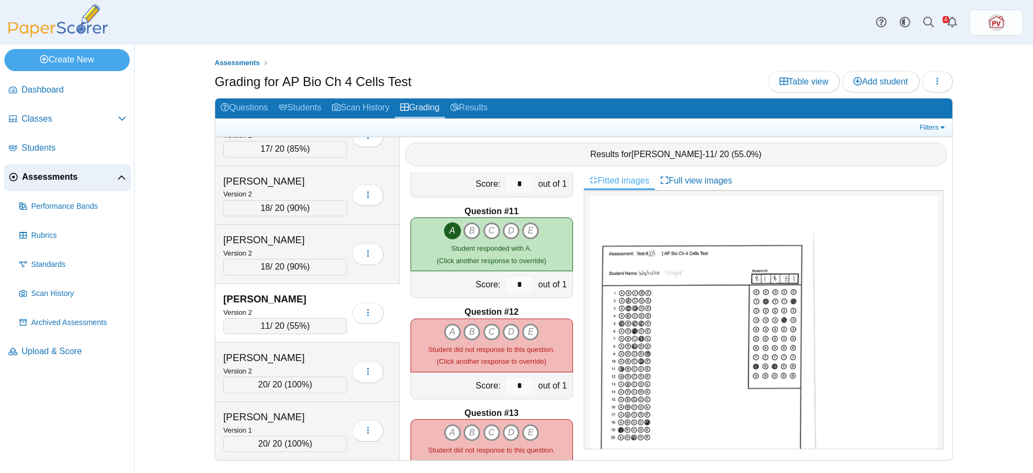
scroll to position [1009, 0]
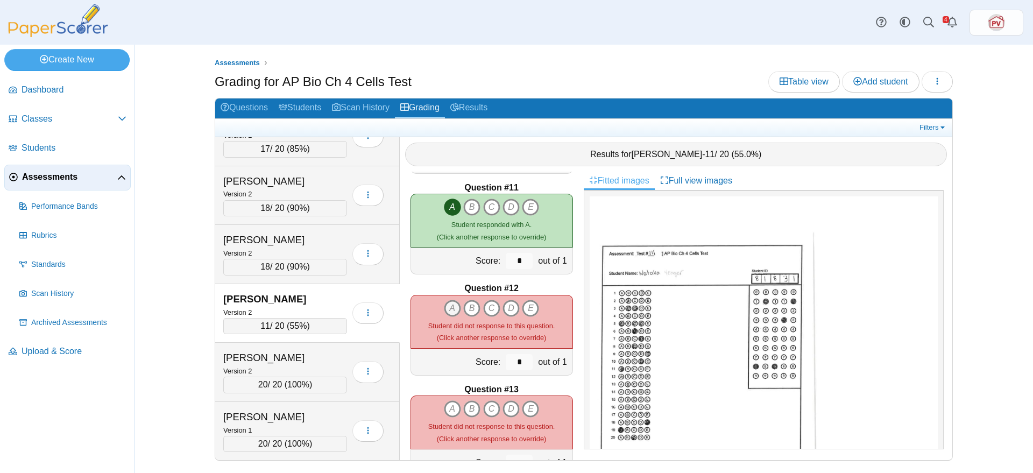
click at [448, 307] on icon "A" at bounding box center [452, 308] width 17 height 17
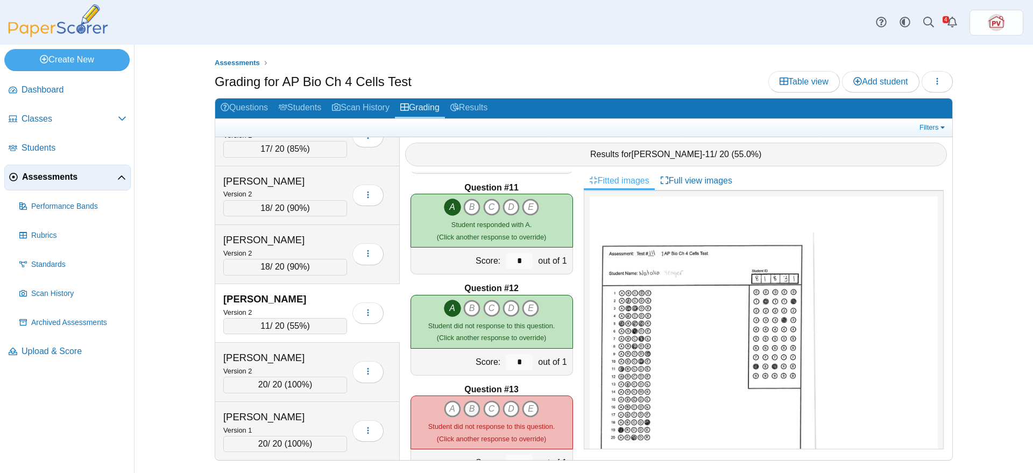
click at [469, 401] on icon "B" at bounding box center [471, 408] width 17 height 17
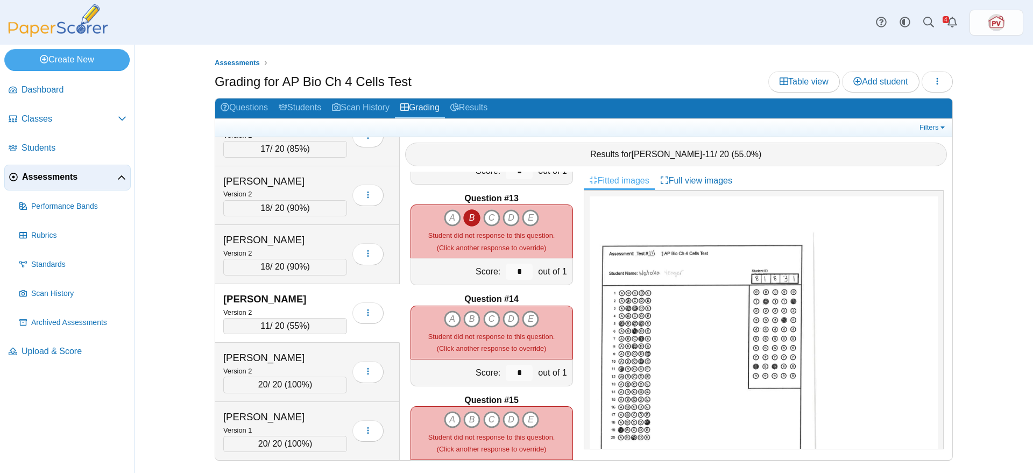
scroll to position [1211, 0]
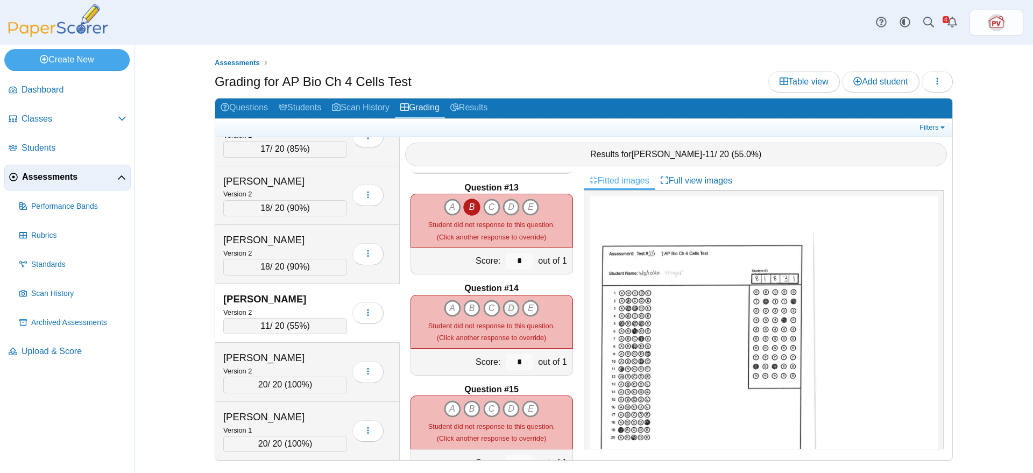
click at [509, 309] on icon "D" at bounding box center [511, 308] width 17 height 17
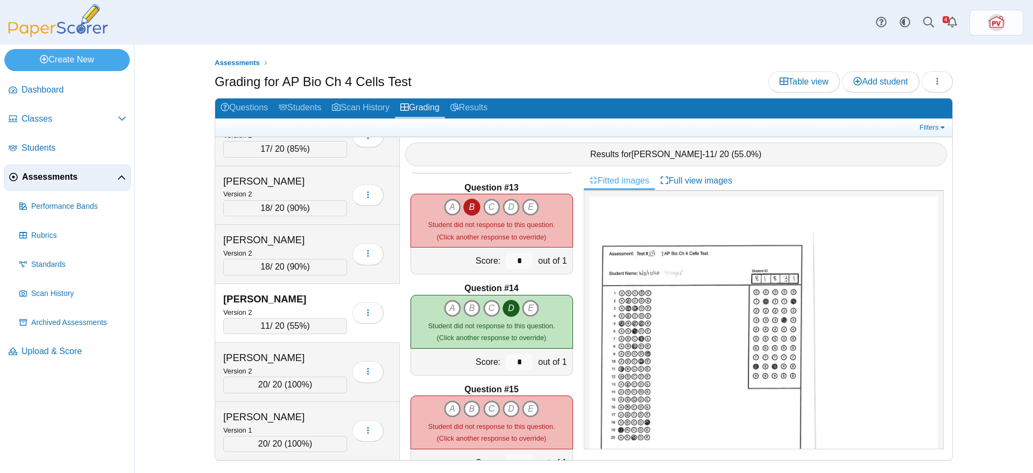
click at [486, 405] on icon "C" at bounding box center [491, 408] width 17 height 17
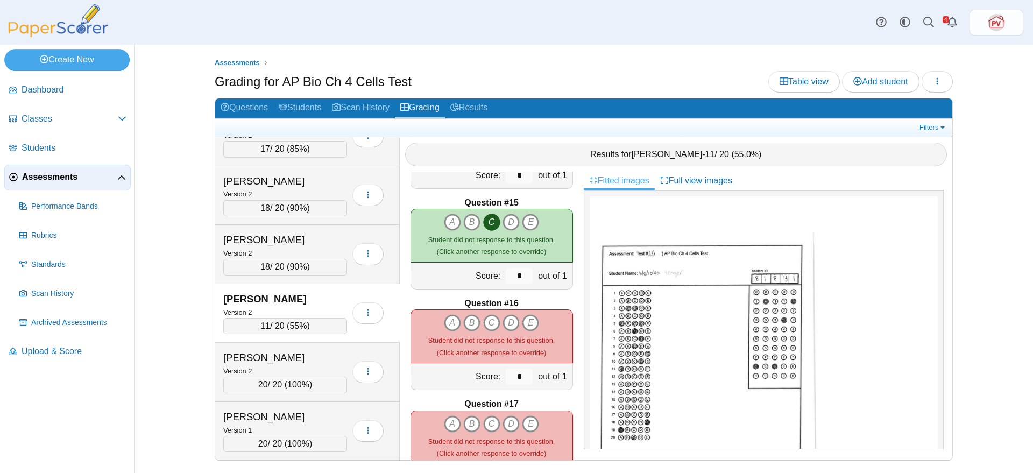
scroll to position [1412, 0]
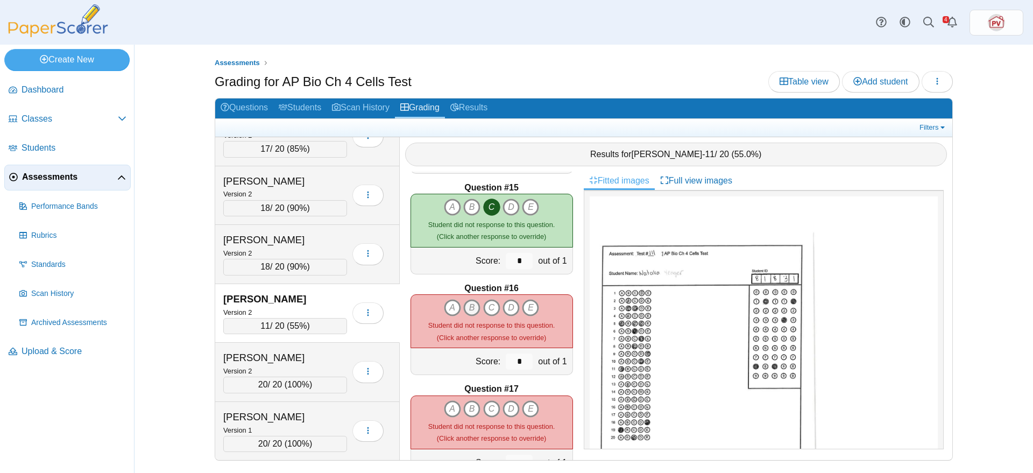
click at [467, 304] on icon "B" at bounding box center [471, 307] width 17 height 17
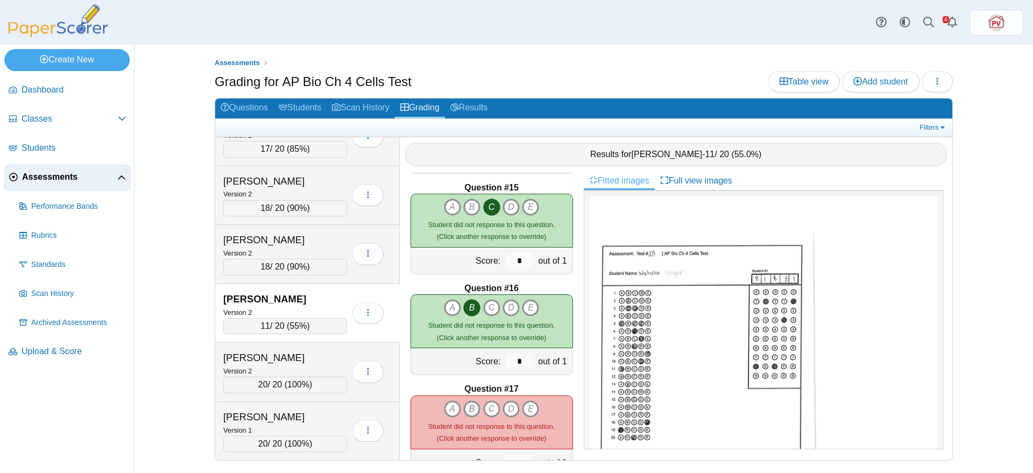
click at [465, 409] on icon "B" at bounding box center [471, 408] width 17 height 17
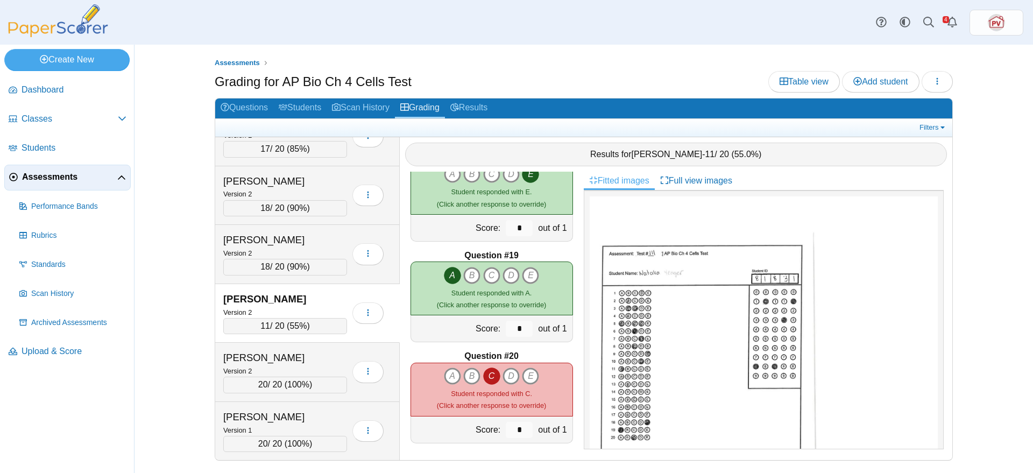
scroll to position [1750, 0]
click at [482, 313] on div "Score:" at bounding box center [457, 326] width 93 height 26
click at [315, 296] on div "Yeager, Natalia" at bounding box center [277, 299] width 108 height 14
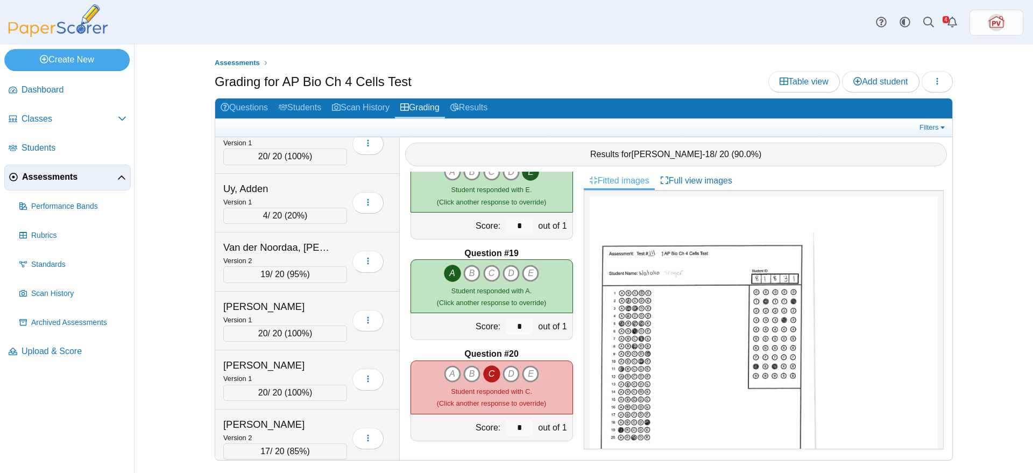
scroll to position [6911, 0]
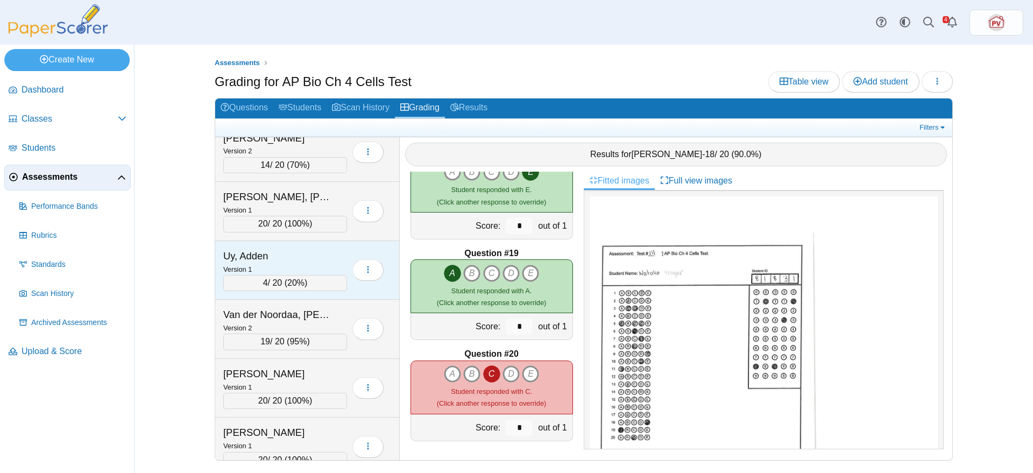
click at [303, 251] on div "Uy, Adden" at bounding box center [277, 256] width 108 height 14
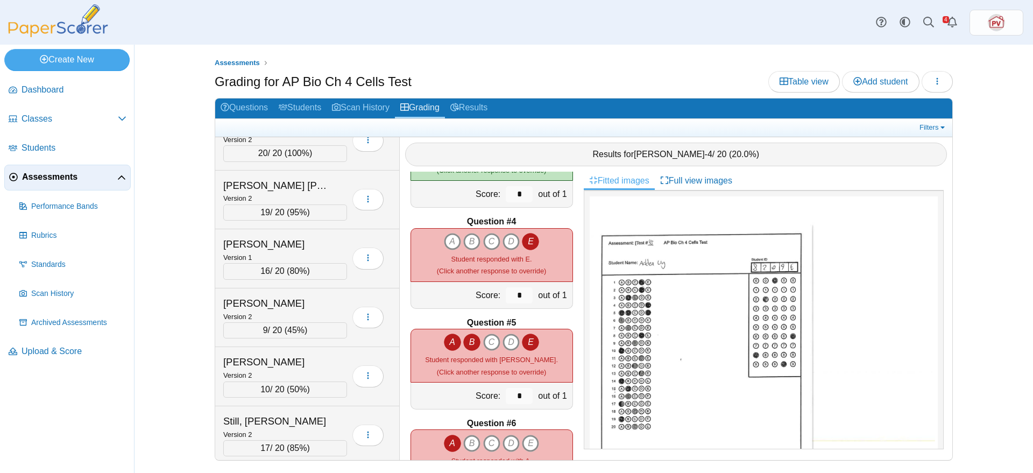
scroll to position [6372, 0]
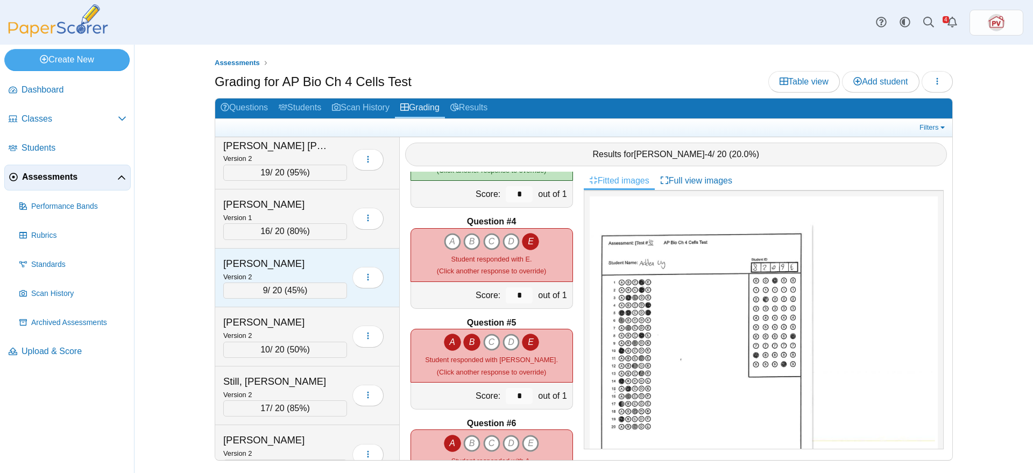
click at [313, 263] on div "Stark, Nathan" at bounding box center [277, 264] width 108 height 14
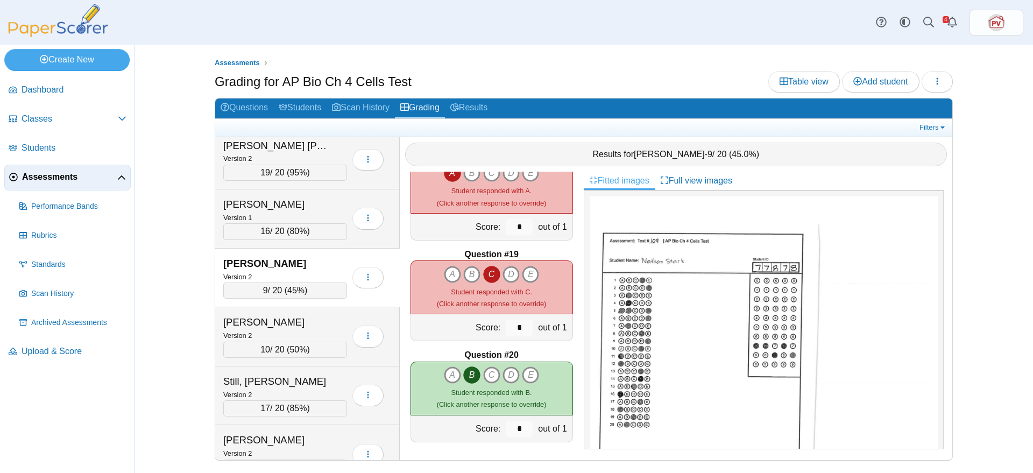
scroll to position [1750, 0]
click at [288, 321] on div "Stark, Olivia" at bounding box center [277, 322] width 108 height 14
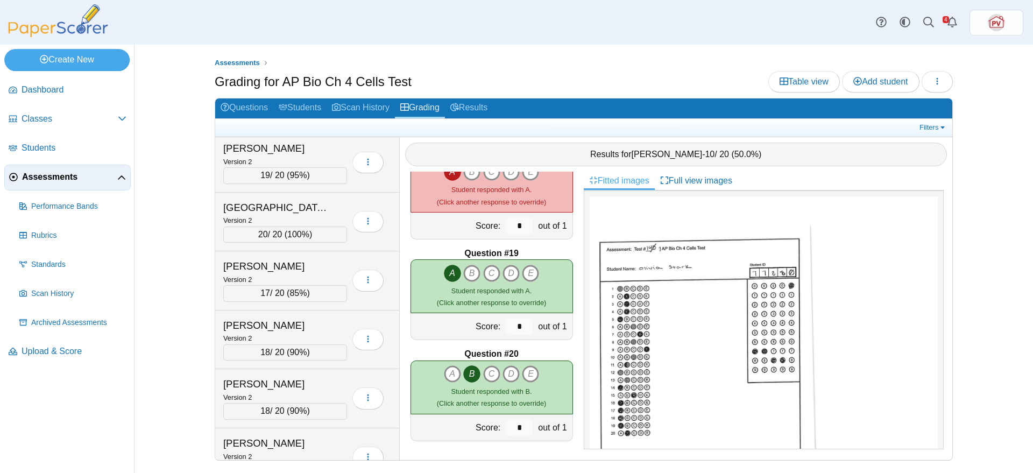
scroll to position [7516, 0]
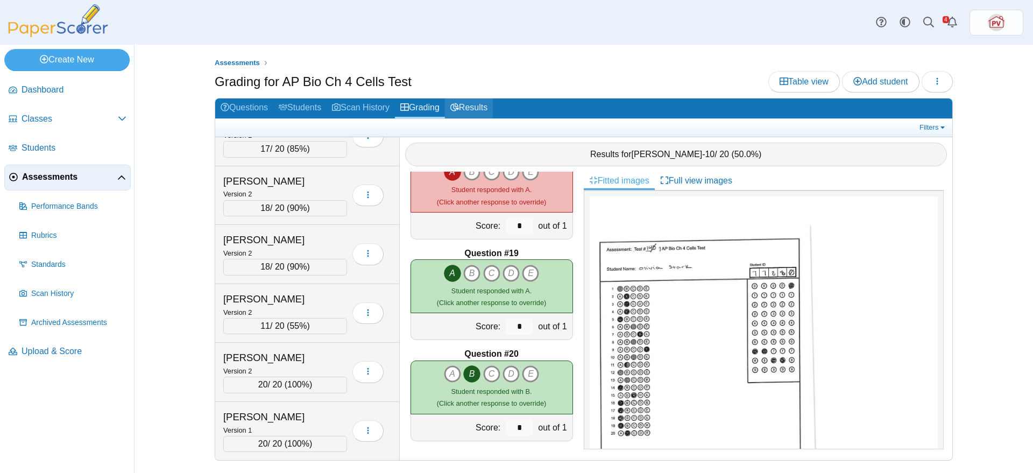
click at [481, 109] on link "Results" at bounding box center [469, 108] width 48 height 20
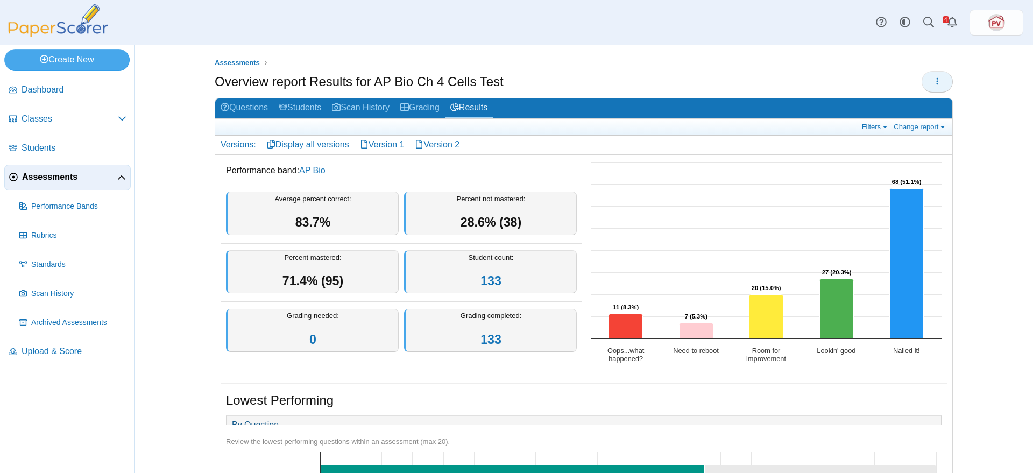
click at [933, 82] on icon "button" at bounding box center [937, 81] width 9 height 9
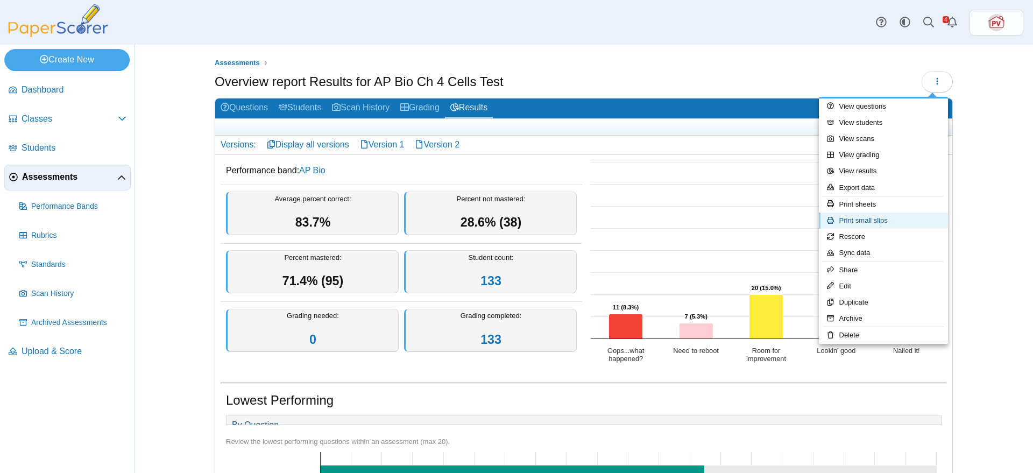
click at [897, 224] on link "Print small slips" at bounding box center [883, 221] width 129 height 16
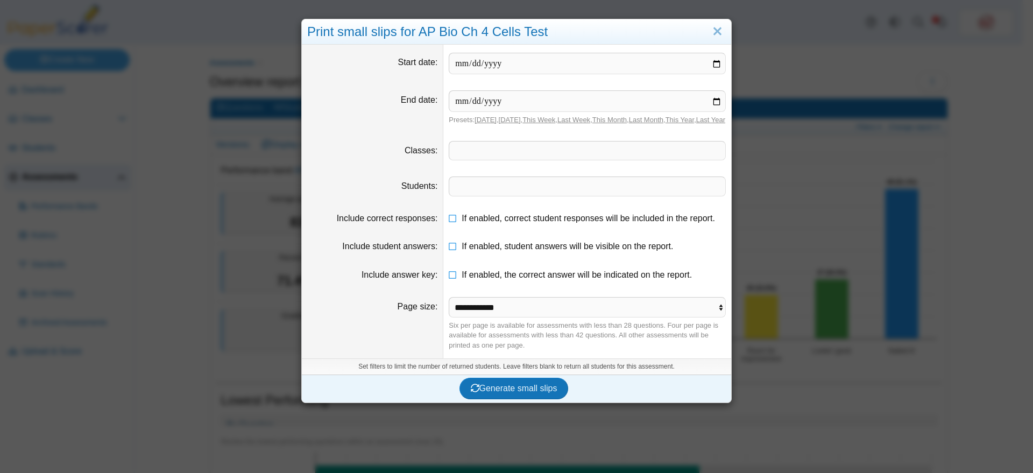
click at [490, 160] on span at bounding box center [587, 151] width 276 height 18
click at [714, 29] on link "Close" at bounding box center [717, 32] width 17 height 18
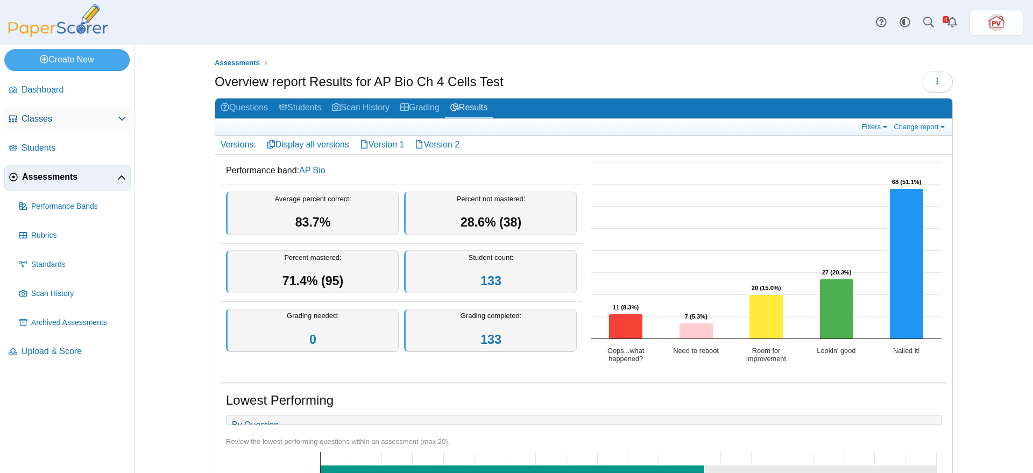
click at [52, 117] on span "Classes" at bounding box center [70, 119] width 96 height 12
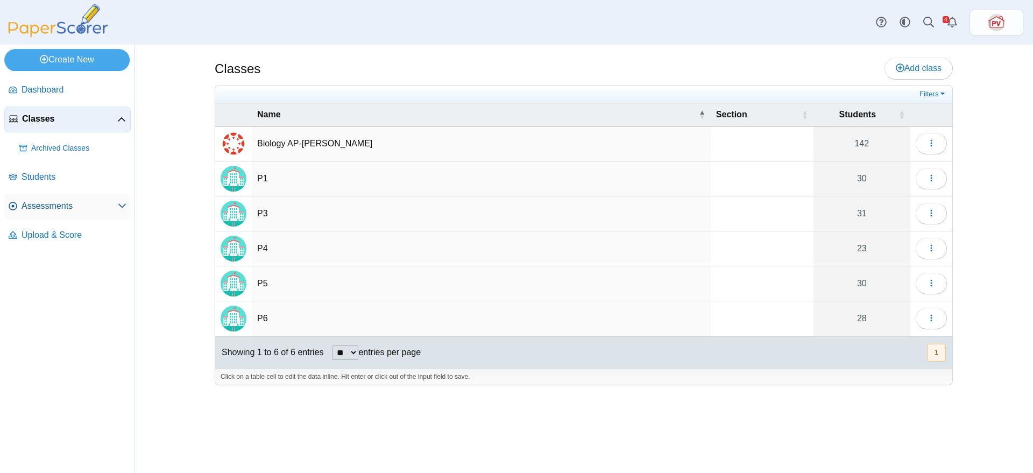
click at [56, 206] on span "Assessments" at bounding box center [70, 206] width 96 height 12
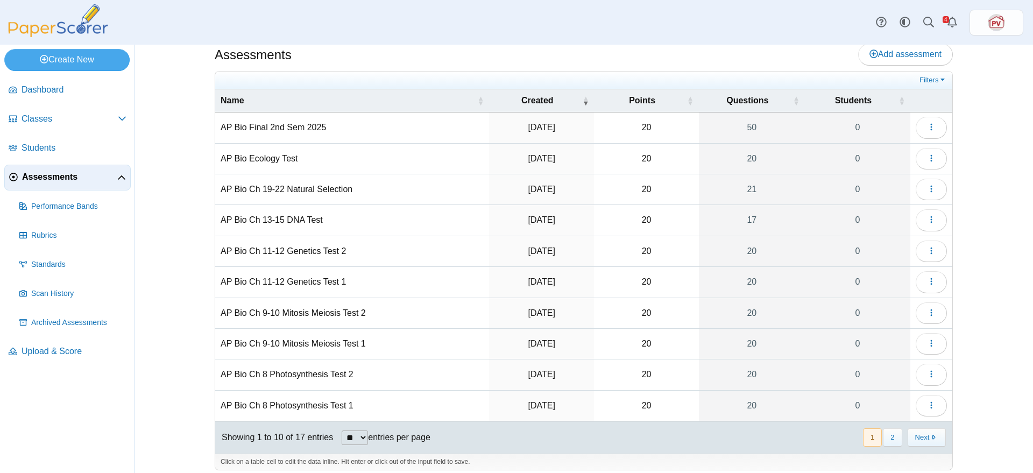
scroll to position [22, 0]
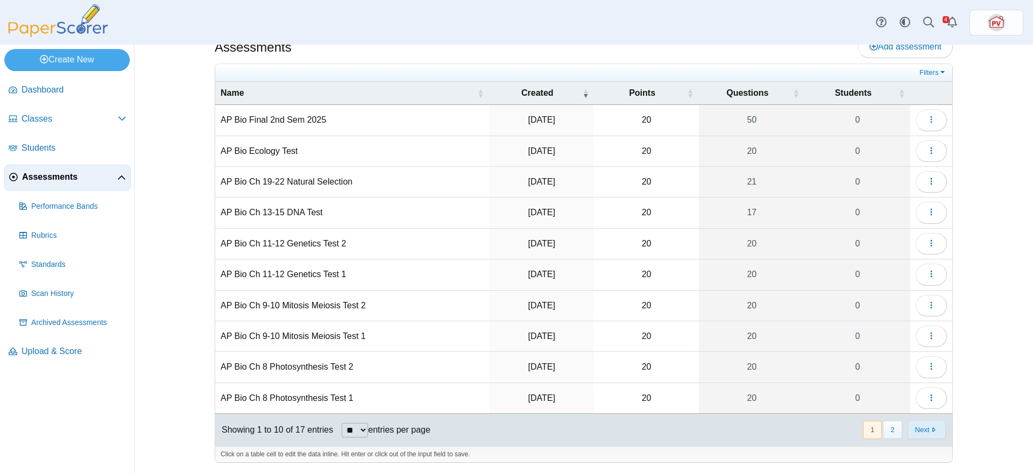
click at [921, 428] on button "Next" at bounding box center [927, 430] width 38 height 18
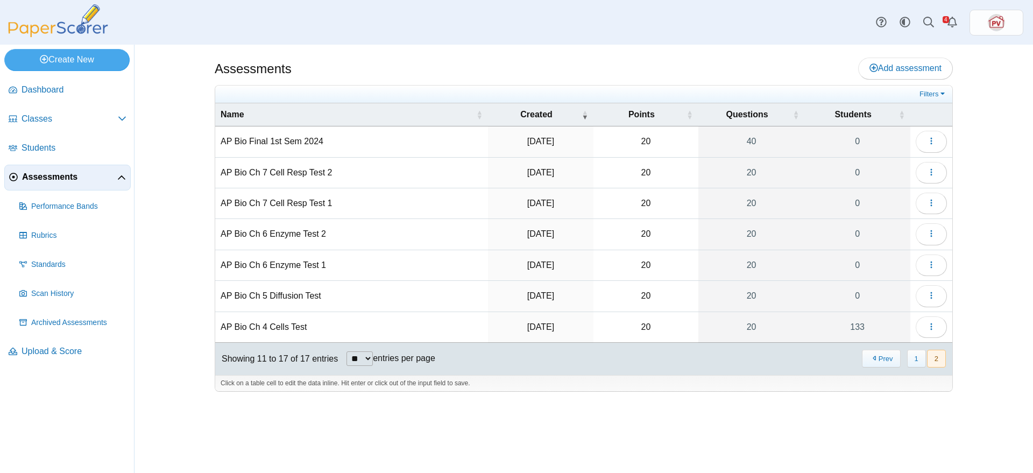
scroll to position [0, 0]
click at [931, 322] on icon "button" at bounding box center [931, 326] width 9 height 9
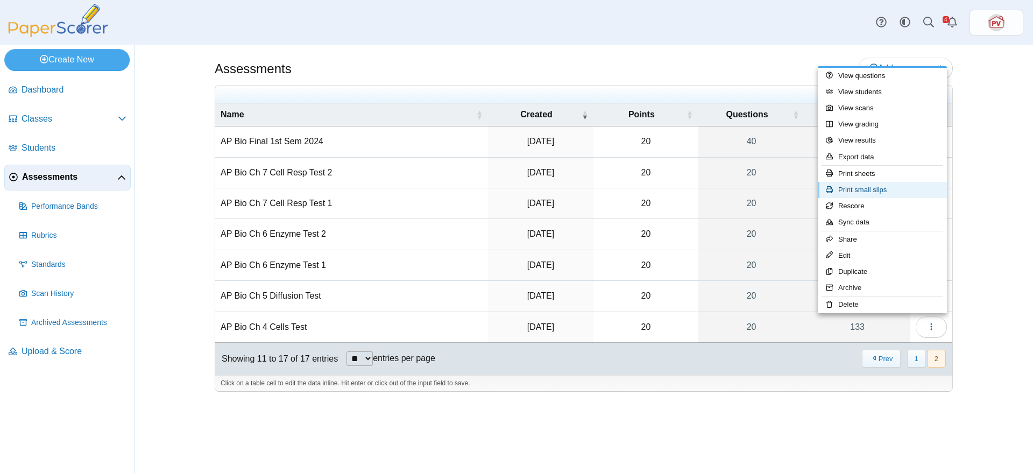
click at [889, 190] on link "Print small slips" at bounding box center [882, 190] width 129 height 16
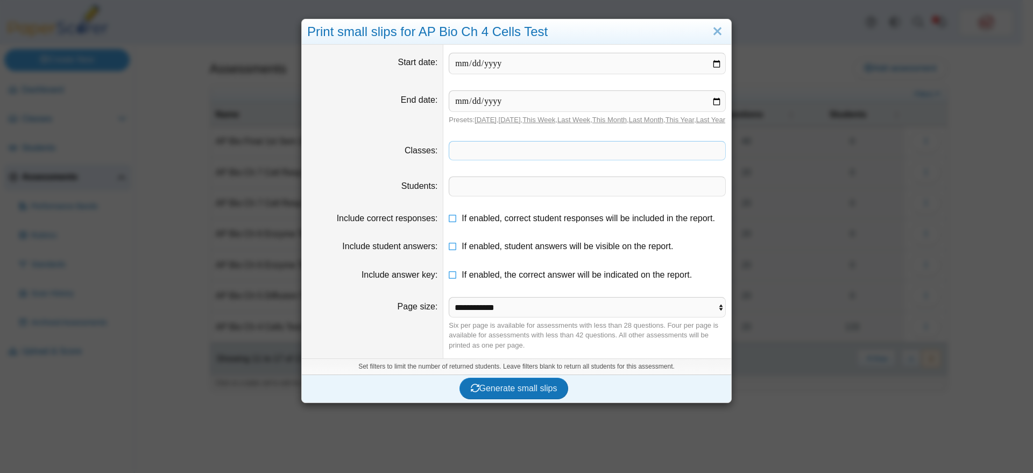
click at [540, 154] on span at bounding box center [587, 151] width 276 height 18
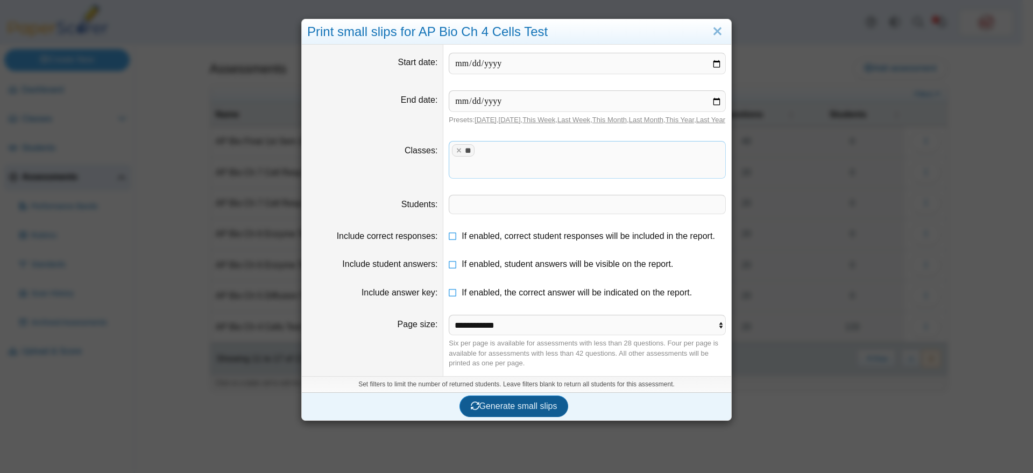
click at [530, 401] on span "Generate small slips" at bounding box center [514, 405] width 87 height 9
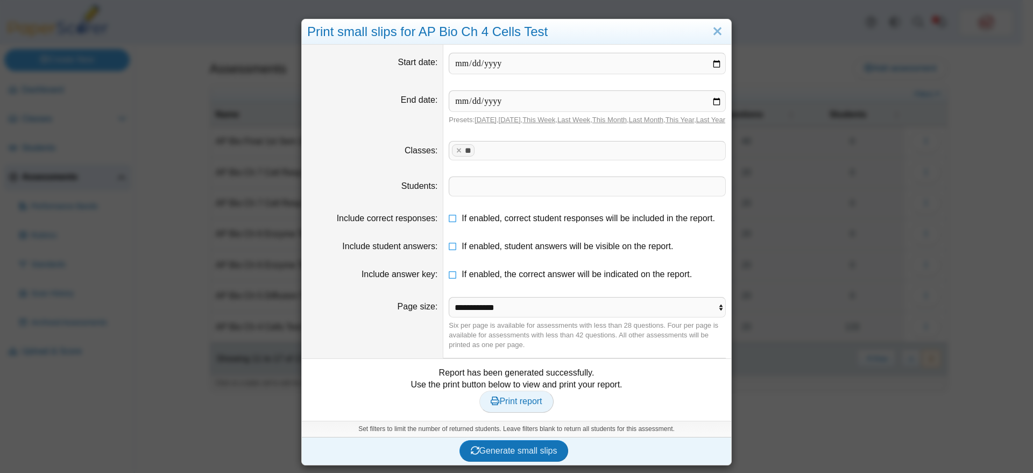
click at [521, 404] on link "Print report" at bounding box center [516, 402] width 74 height 22
click at [454, 154] on x "remove tag" at bounding box center [458, 150] width 9 height 7
click at [462, 160] on span at bounding box center [587, 151] width 276 height 18
click at [510, 455] on span "Generate small slips" at bounding box center [514, 450] width 87 height 9
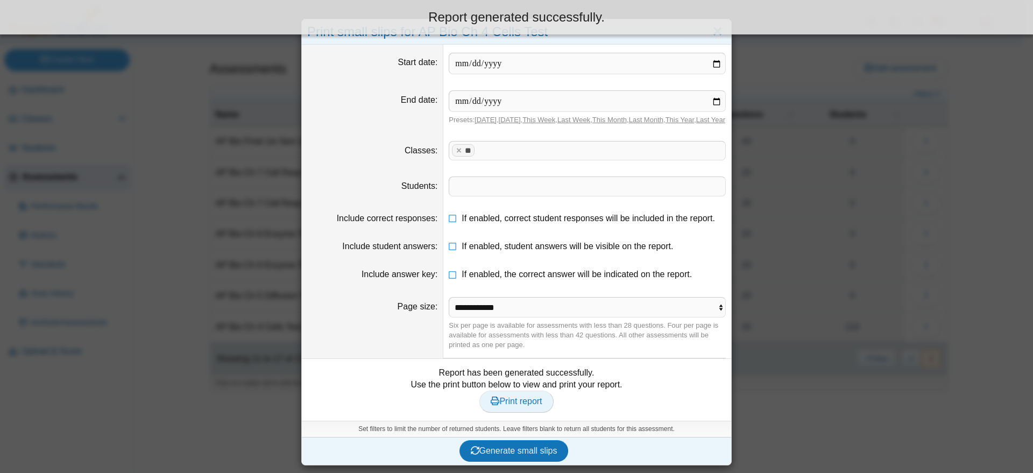
click at [494, 406] on span "Print report" at bounding box center [516, 401] width 51 height 9
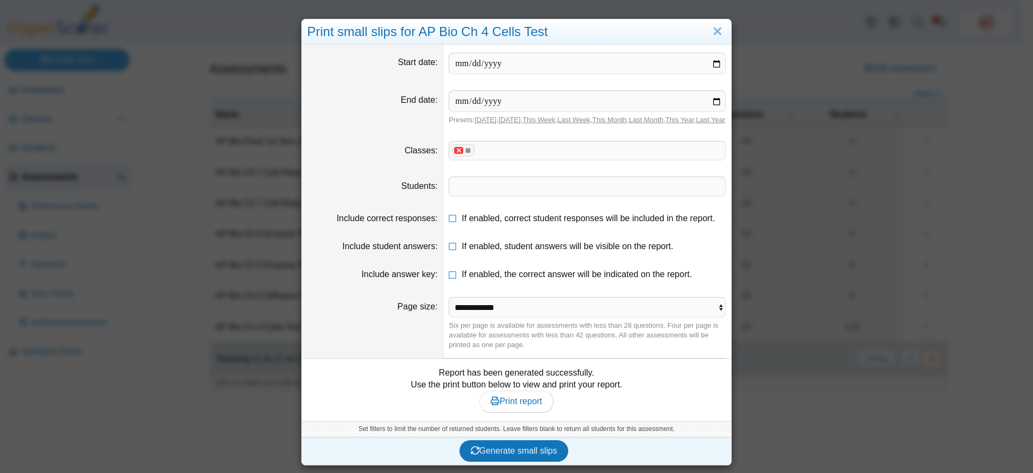
click at [455, 154] on x "remove tag" at bounding box center [458, 150] width 9 height 7
click at [459, 160] on span at bounding box center [587, 151] width 276 height 18
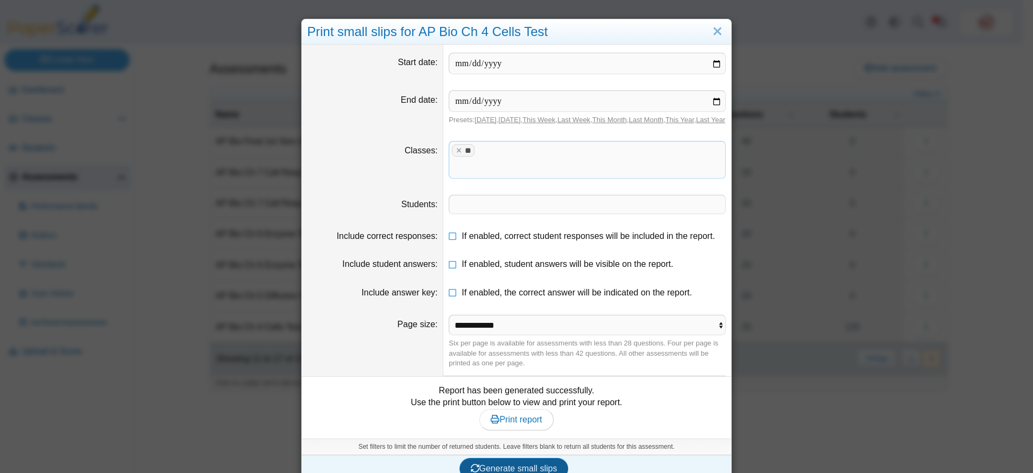
click at [519, 464] on span "Generate small slips" at bounding box center [514, 468] width 87 height 9
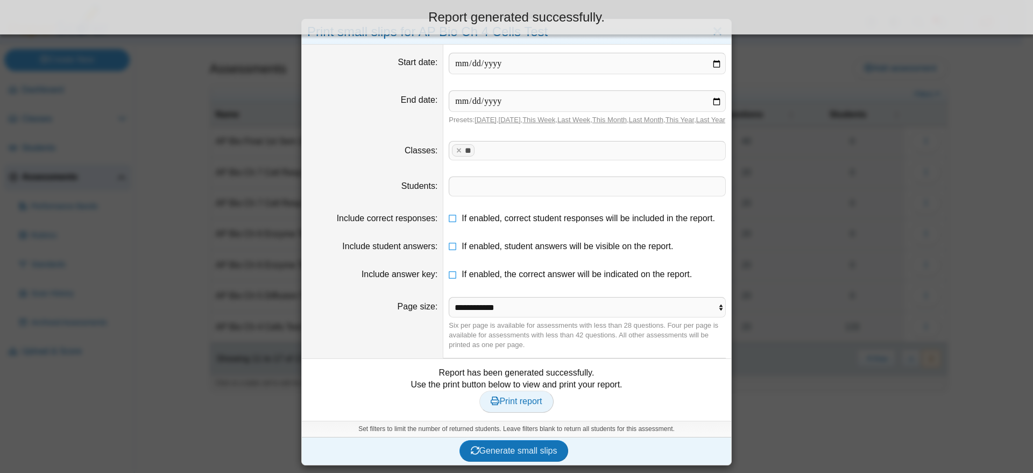
click at [515, 406] on span "Print report" at bounding box center [516, 401] width 51 height 9
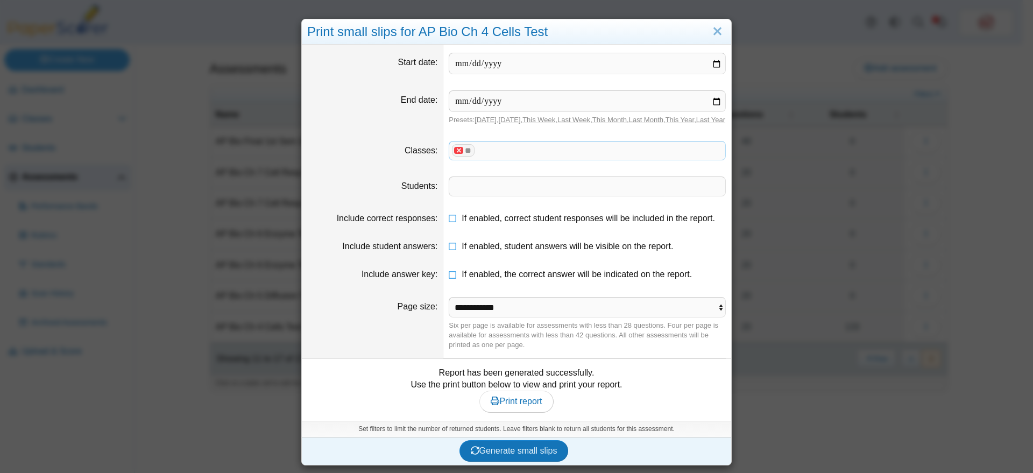
click at [454, 154] on x "remove tag" at bounding box center [458, 150] width 9 height 7
click at [462, 160] on span at bounding box center [587, 151] width 276 height 18
click at [521, 454] on button "Generate small slips" at bounding box center [514, 451] width 109 height 22
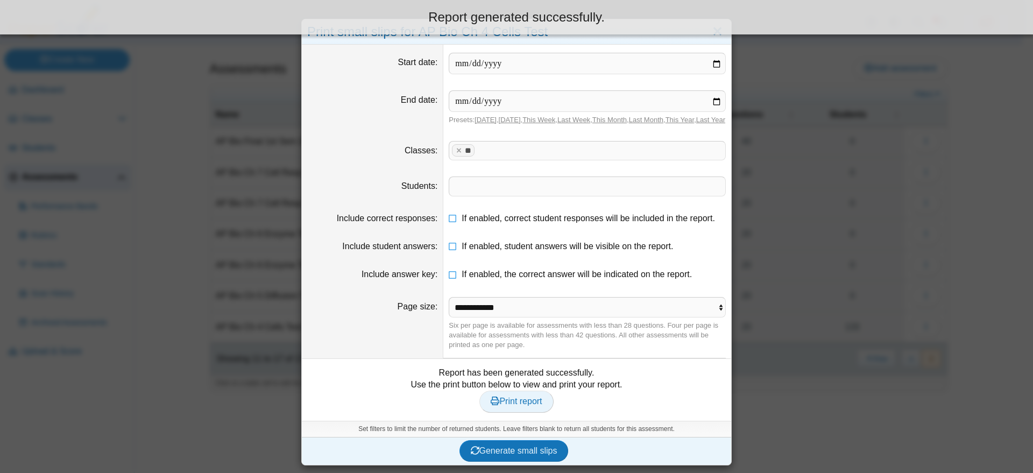
click at [520, 406] on span "Print report" at bounding box center [516, 401] width 51 height 9
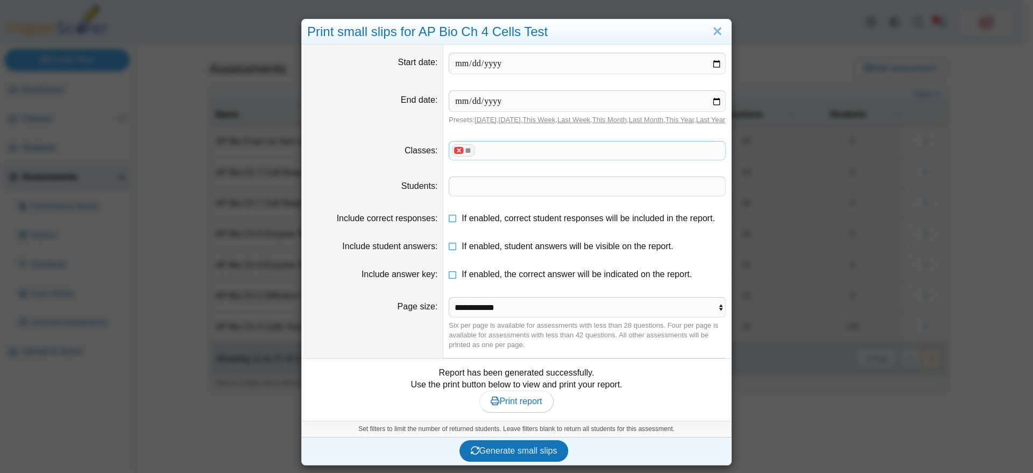
click at [454, 154] on x "remove tag" at bounding box center [458, 150] width 9 height 7
click at [469, 158] on span at bounding box center [587, 151] width 276 height 18
click at [533, 462] on button "Generate small slips" at bounding box center [514, 451] width 109 height 22
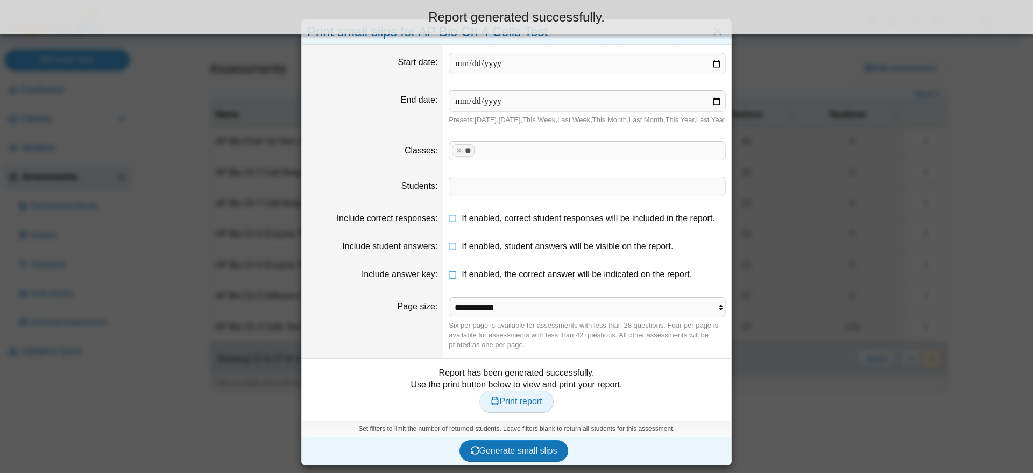
click at [517, 406] on span "Print report" at bounding box center [516, 401] width 51 height 9
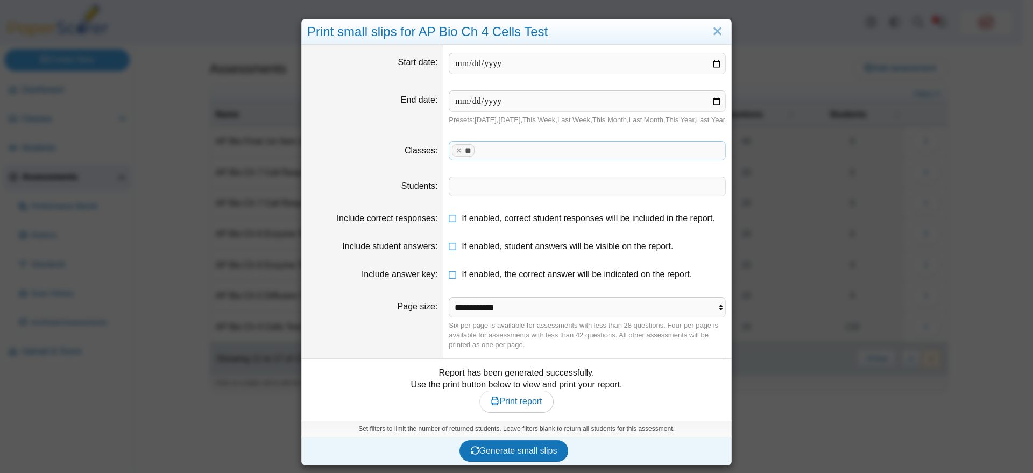
click at [484, 159] on span at bounding box center [599, 151] width 245 height 18
click at [466, 154] on span "**" at bounding box center [468, 150] width 6 height 8
click at [456, 154] on x "remove tag" at bounding box center [458, 150] width 9 height 7
click at [456, 160] on span at bounding box center [587, 151] width 276 height 18
click at [483, 160] on span "**" at bounding box center [587, 151] width 276 height 18
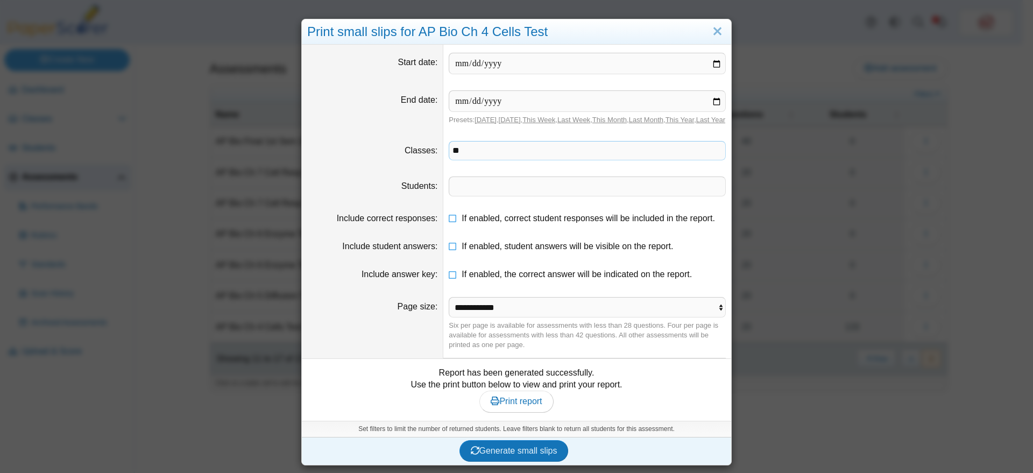
click at [487, 156] on span "**" at bounding box center [587, 151] width 276 height 18
click at [458, 154] on x "remove tag" at bounding box center [458, 150] width 9 height 7
click at [469, 160] on span at bounding box center [587, 151] width 276 height 18
click at [490, 160] on span "**" at bounding box center [587, 151] width 276 height 18
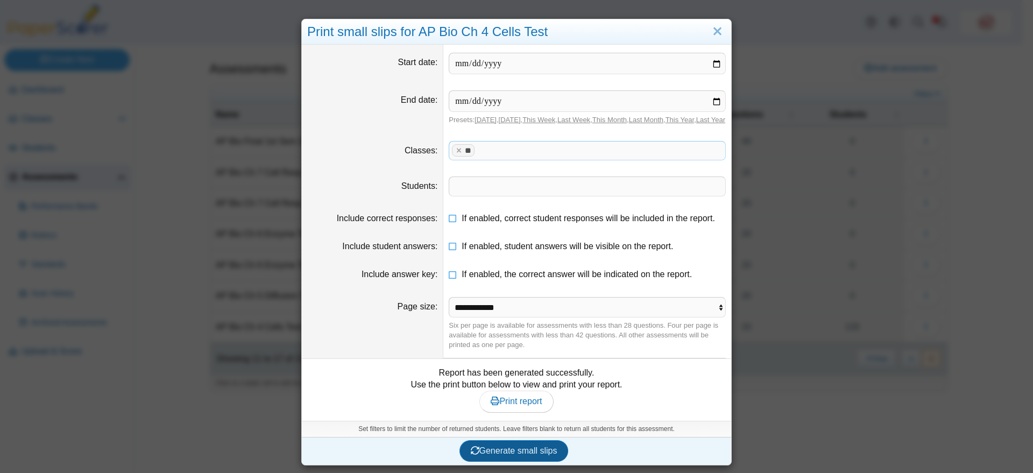
click at [517, 455] on span "Generate small slips" at bounding box center [514, 450] width 87 height 9
click at [522, 406] on span "Print report" at bounding box center [516, 401] width 51 height 9
click at [715, 24] on link "Close" at bounding box center [717, 32] width 17 height 18
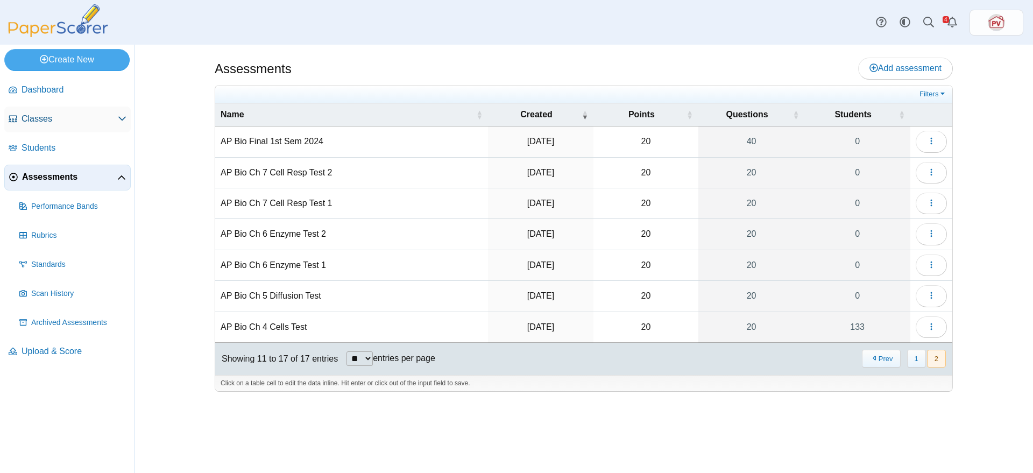
click at [52, 114] on span "Classes" at bounding box center [70, 119] width 96 height 12
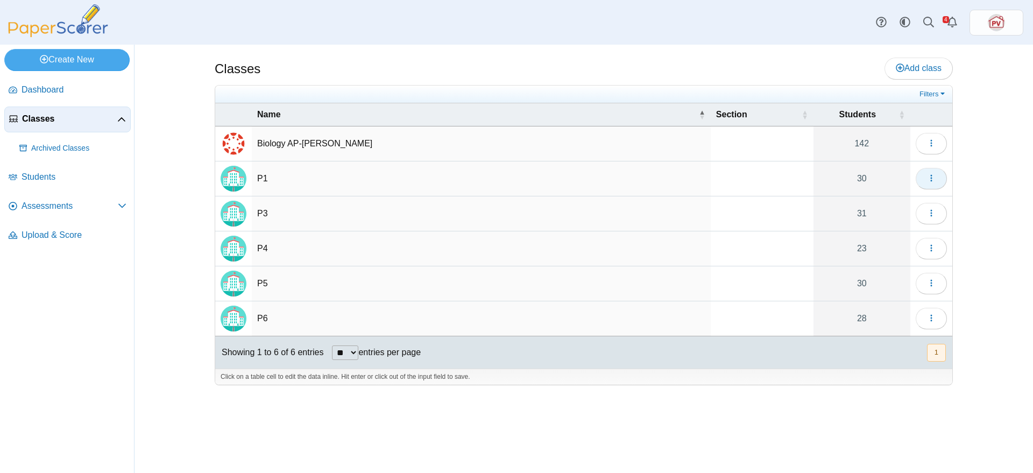
click at [928, 176] on icon "button" at bounding box center [931, 178] width 9 height 9
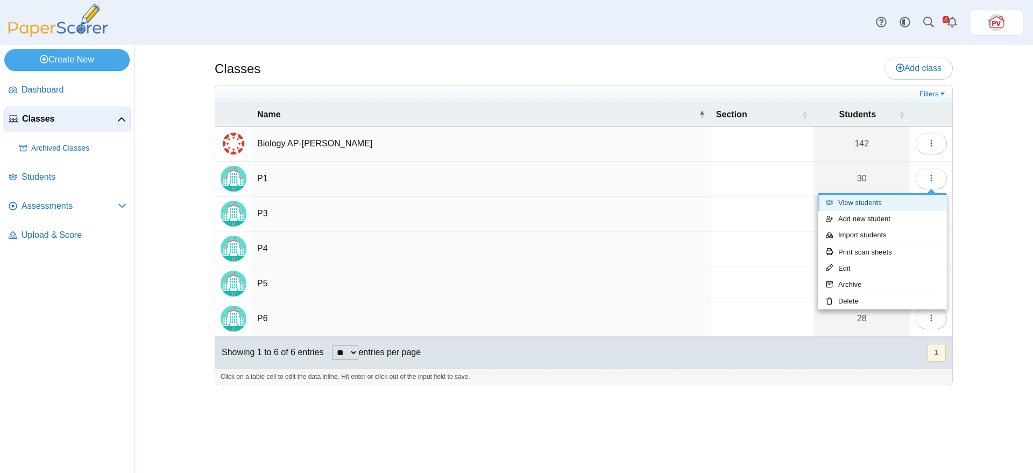
click at [890, 199] on link "View students" at bounding box center [882, 203] width 129 height 16
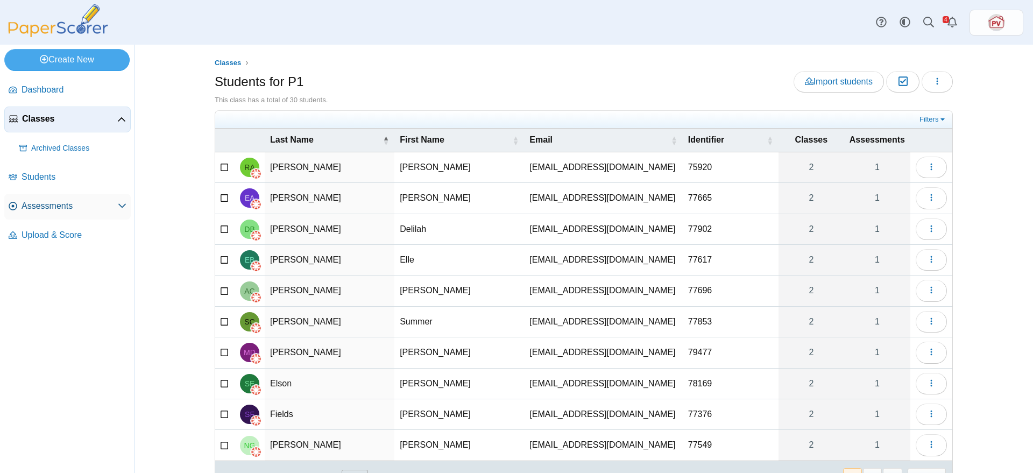
click at [33, 203] on span "Assessments" at bounding box center [70, 206] width 96 height 12
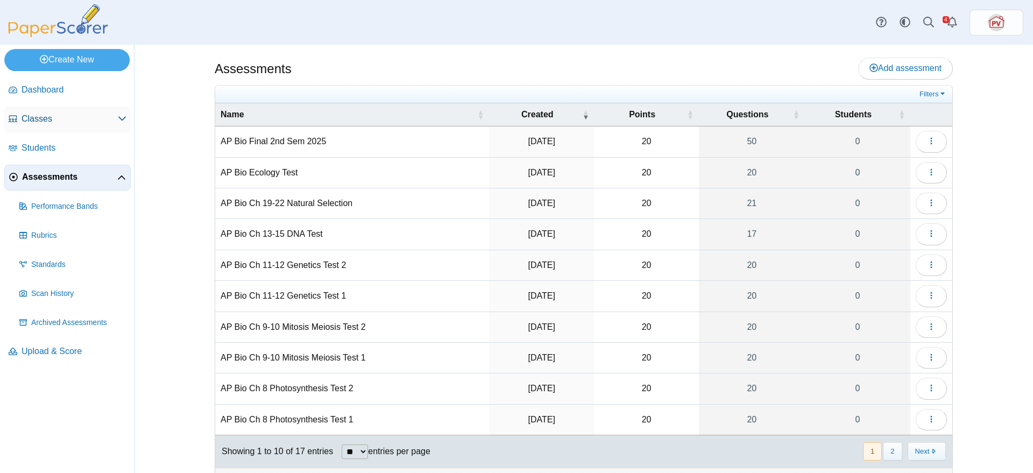
click at [51, 122] on span "Classes" at bounding box center [70, 119] width 96 height 12
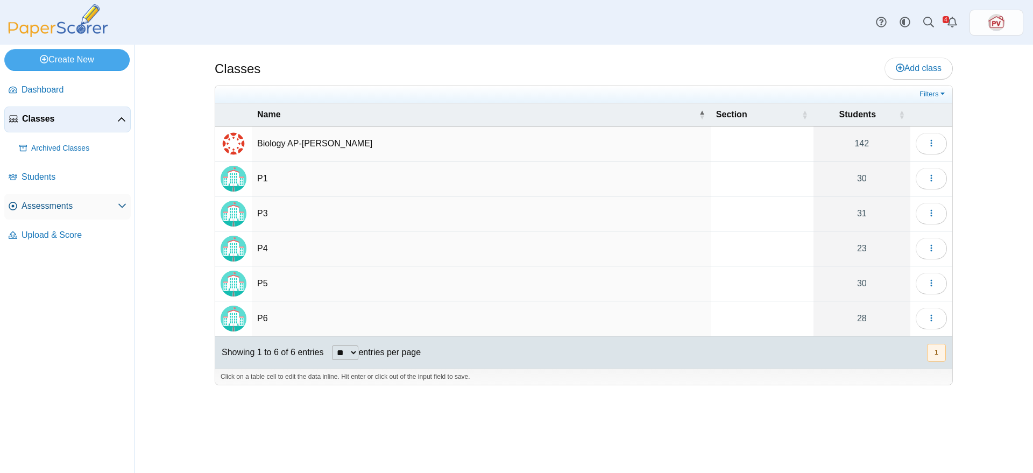
click at [58, 202] on span "Assessments" at bounding box center [70, 206] width 96 height 12
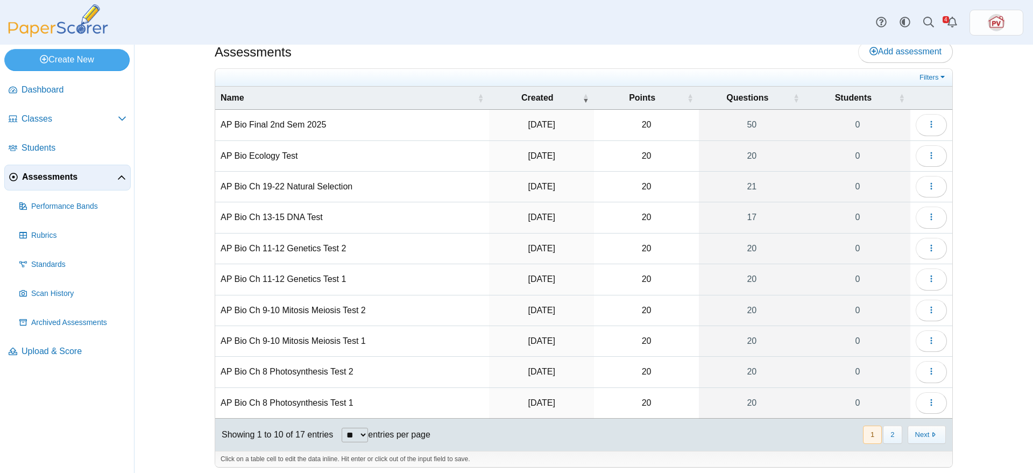
scroll to position [22, 0]
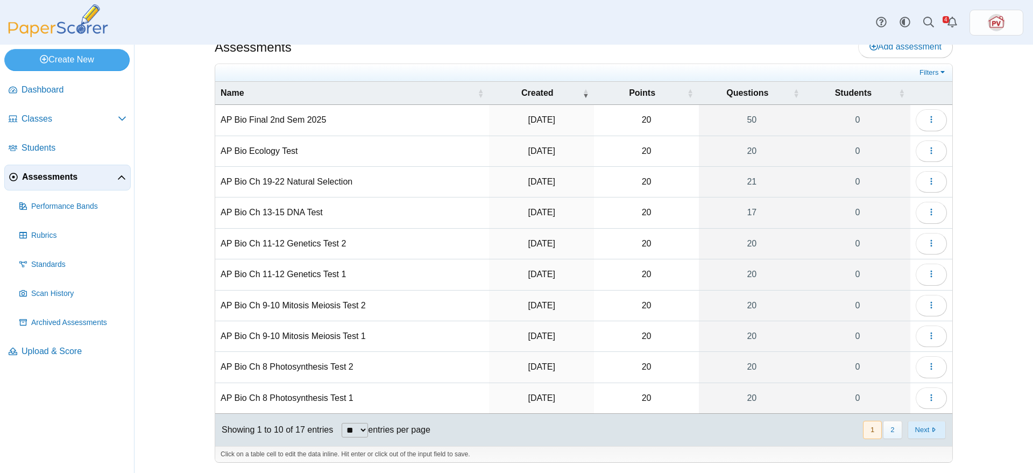
click at [929, 428] on button "Next" at bounding box center [927, 430] width 38 height 18
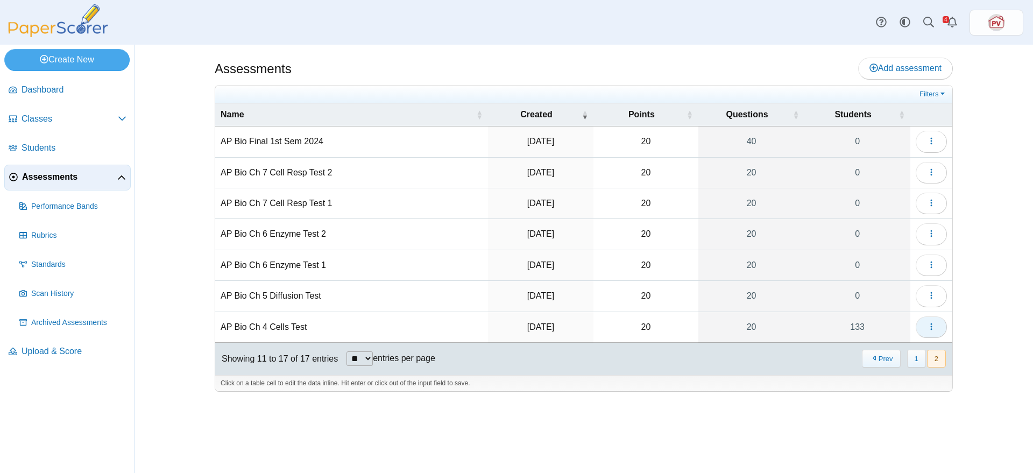
click at [936, 324] on button "button" at bounding box center [931, 327] width 31 height 22
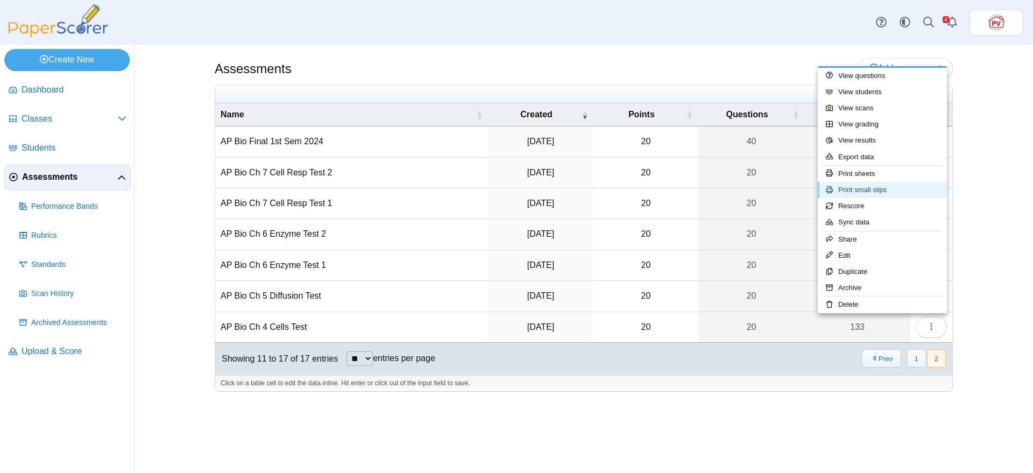
click at [897, 189] on link "Print small slips" at bounding box center [882, 190] width 129 height 16
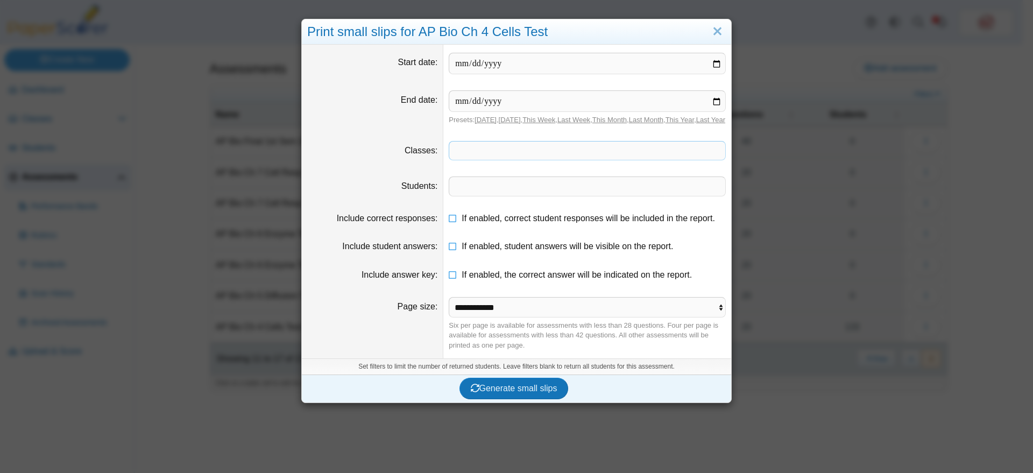
click at [530, 160] on span at bounding box center [587, 151] width 276 height 18
click at [507, 194] on span at bounding box center [587, 186] width 276 height 18
click at [525, 195] on span "**" at bounding box center [587, 186] width 276 height 18
click at [455, 154] on x "remove tag" at bounding box center [458, 150] width 9 height 7
click at [454, 189] on x "remove tag" at bounding box center [458, 185] width 9 height 7
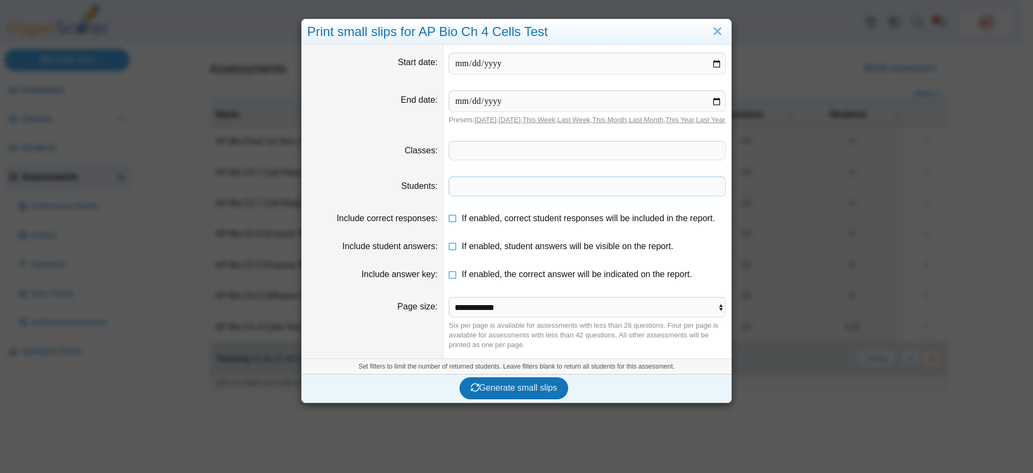
click at [467, 158] on span at bounding box center [587, 151] width 276 height 18
click at [467, 158] on span "**" at bounding box center [587, 151] width 276 height 18
click at [479, 195] on span at bounding box center [587, 186] width 276 height 18
click at [512, 156] on span at bounding box center [599, 151] width 245 height 18
click at [466, 154] on span "**" at bounding box center [468, 150] width 6 height 8
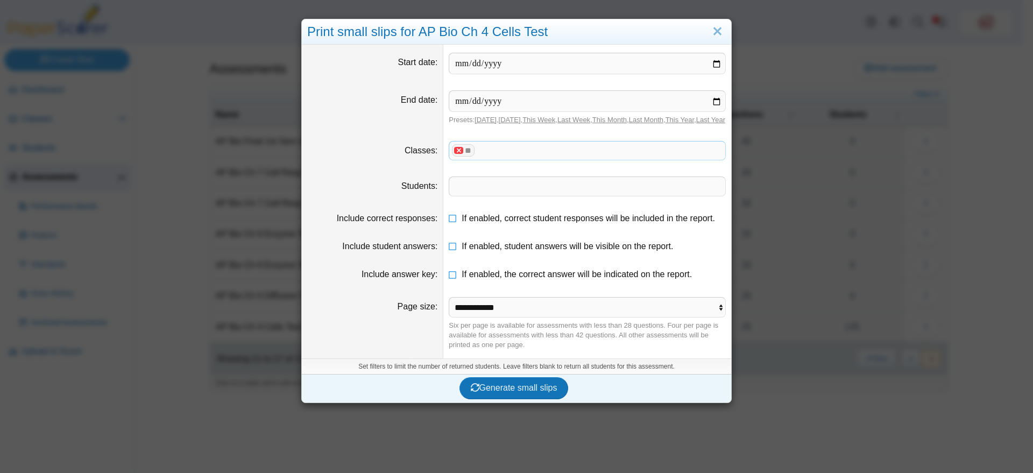
click at [454, 154] on x "remove tag" at bounding box center [458, 150] width 9 height 7
click at [510, 159] on span at bounding box center [587, 151] width 276 height 18
click at [713, 30] on link "Close" at bounding box center [717, 32] width 17 height 18
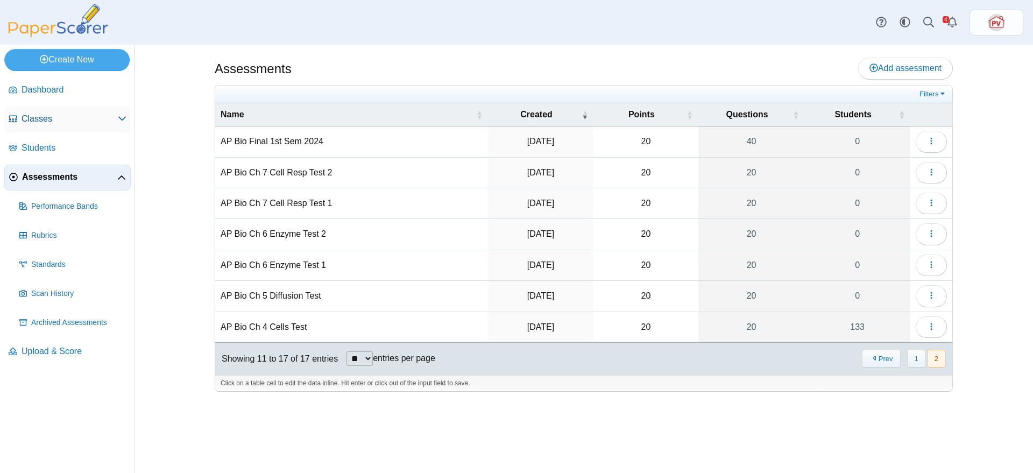
click at [67, 118] on span "Classes" at bounding box center [70, 119] width 96 height 12
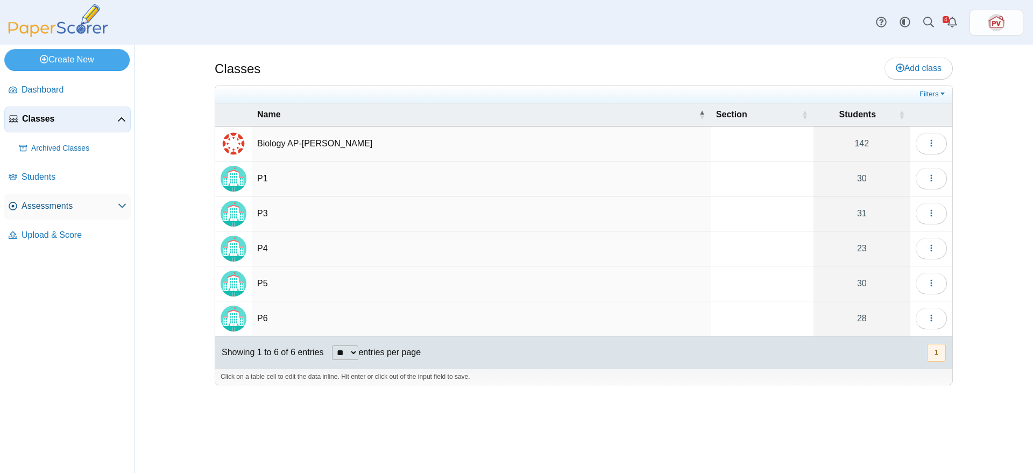
click at [52, 208] on span "Assessments" at bounding box center [70, 206] width 96 height 12
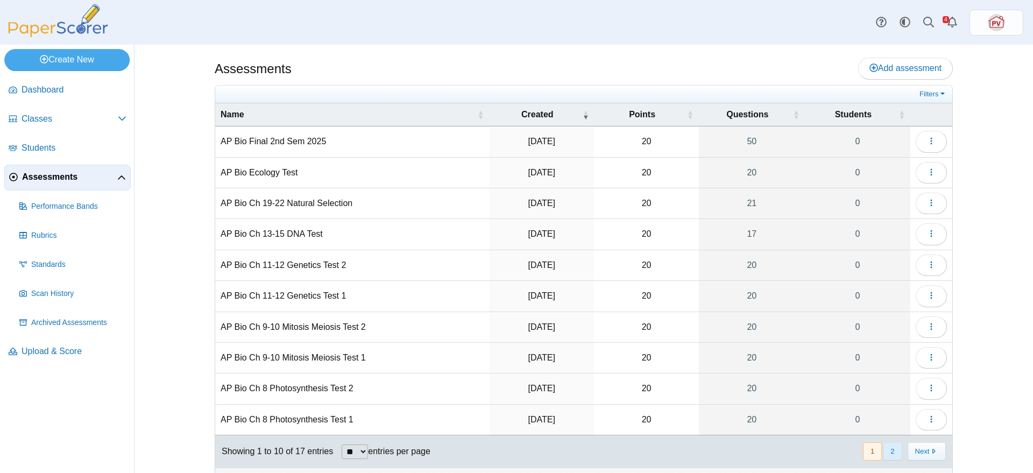
click at [892, 448] on button "2" at bounding box center [892, 451] width 19 height 18
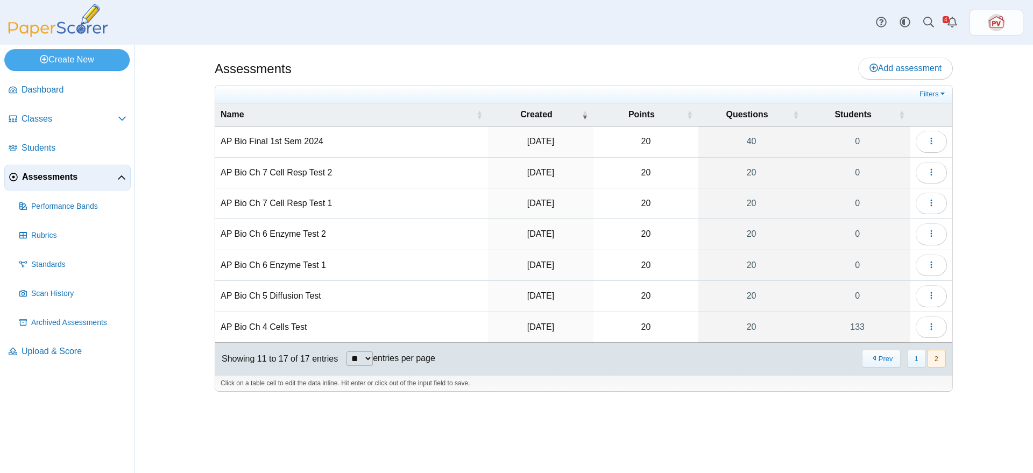
click at [279, 325] on td "AP Bio Ch 4 Cells Test" at bounding box center [351, 327] width 273 height 31
click at [929, 325] on icon "button" at bounding box center [931, 326] width 9 height 9
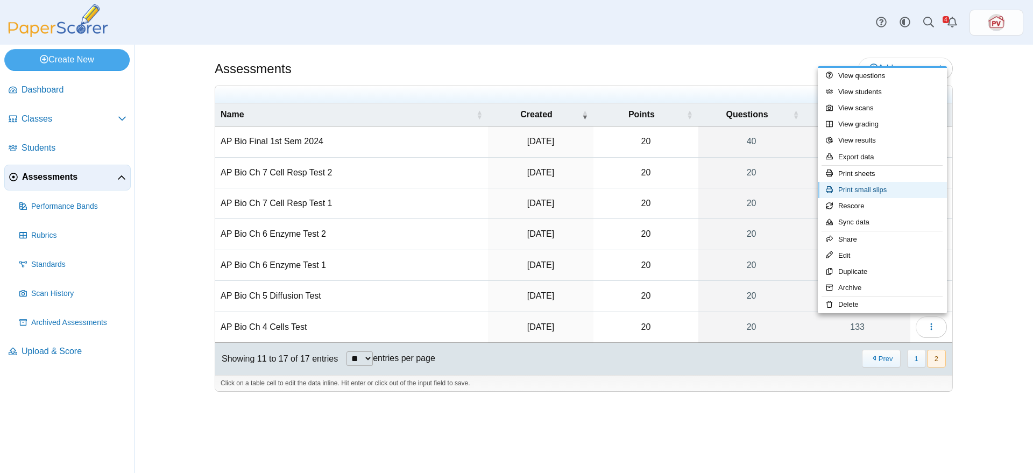
click at [902, 188] on link "Print small slips" at bounding box center [882, 190] width 129 height 16
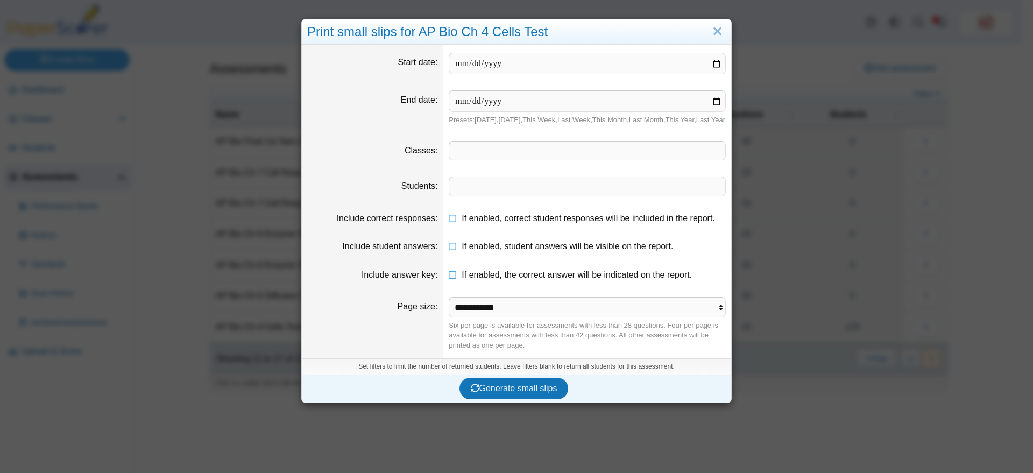
click at [587, 160] on span at bounding box center [587, 151] width 276 height 18
click at [599, 160] on span "**" at bounding box center [587, 151] width 276 height 18
click at [577, 160] on span at bounding box center [624, 151] width 171 height 18
click at [577, 159] on span "**" at bounding box center [624, 151] width 171 height 18
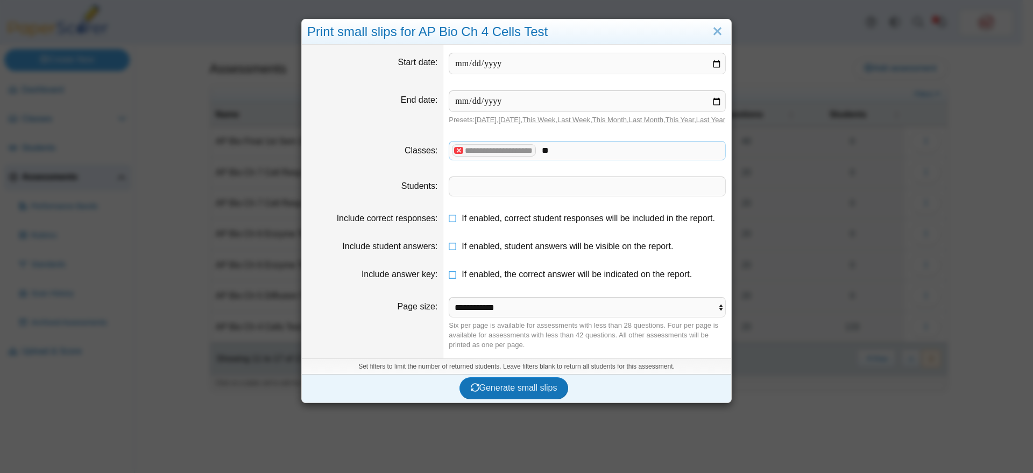
click at [454, 154] on x "remove tag" at bounding box center [458, 150] width 9 height 7
click at [455, 154] on x "remove tag" at bounding box center [458, 150] width 9 height 7
click at [716, 31] on link "Close" at bounding box center [717, 32] width 17 height 18
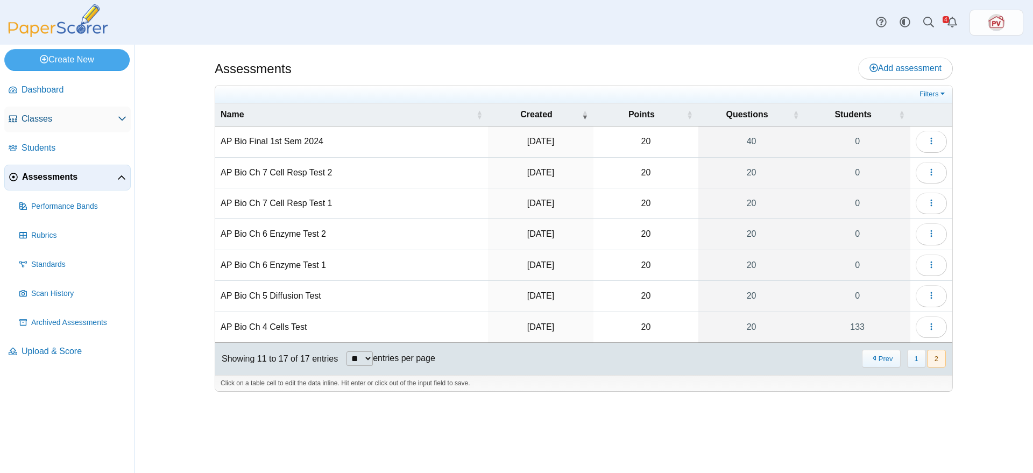
click at [77, 121] on span "Classes" at bounding box center [70, 119] width 96 height 12
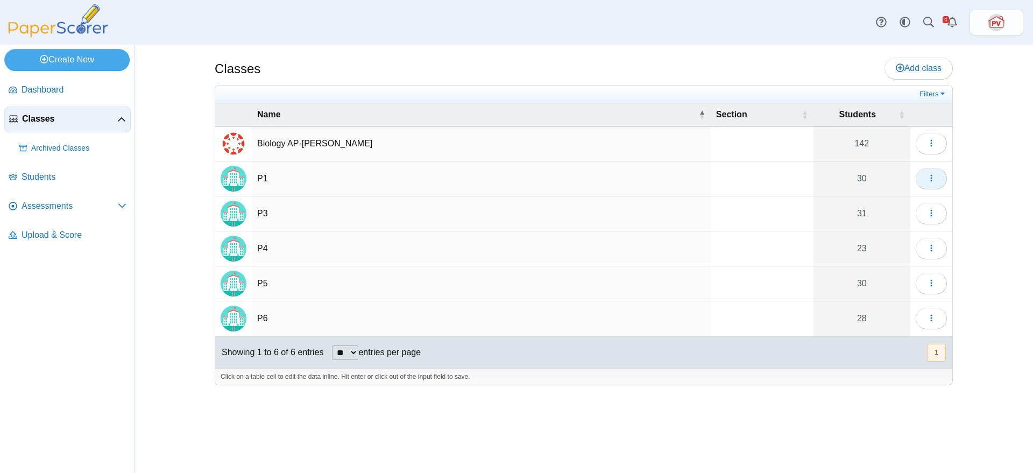
click at [920, 178] on button "button" at bounding box center [931, 179] width 31 height 22
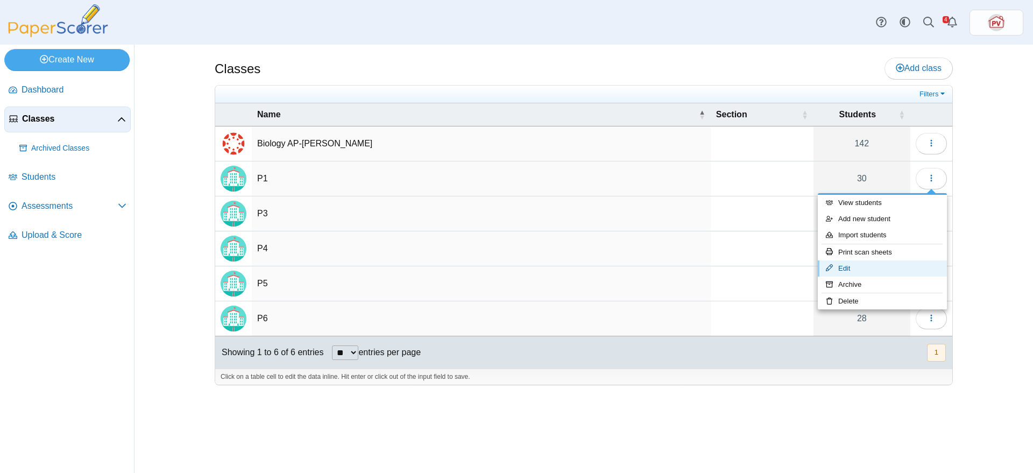
click at [884, 263] on link "Edit" at bounding box center [882, 268] width 129 height 16
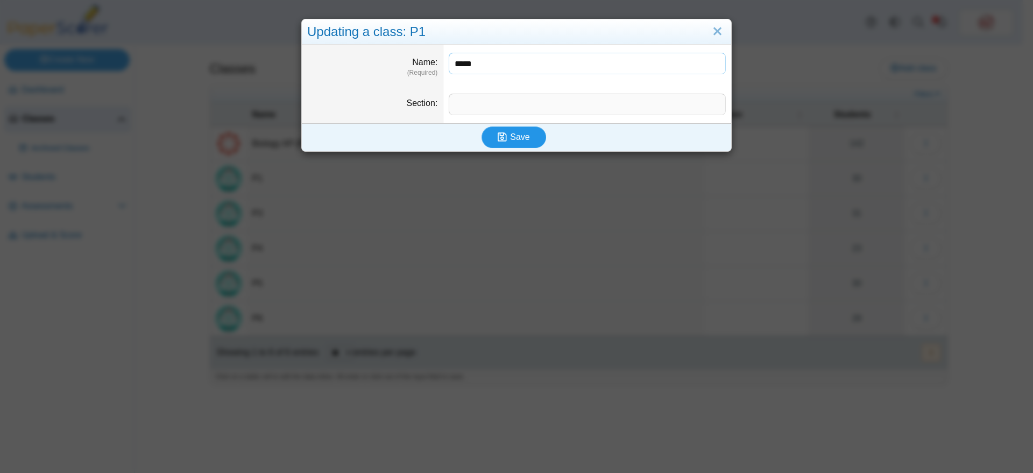
type input "*****"
click at [514, 136] on span "Save" at bounding box center [519, 136] width 19 height 9
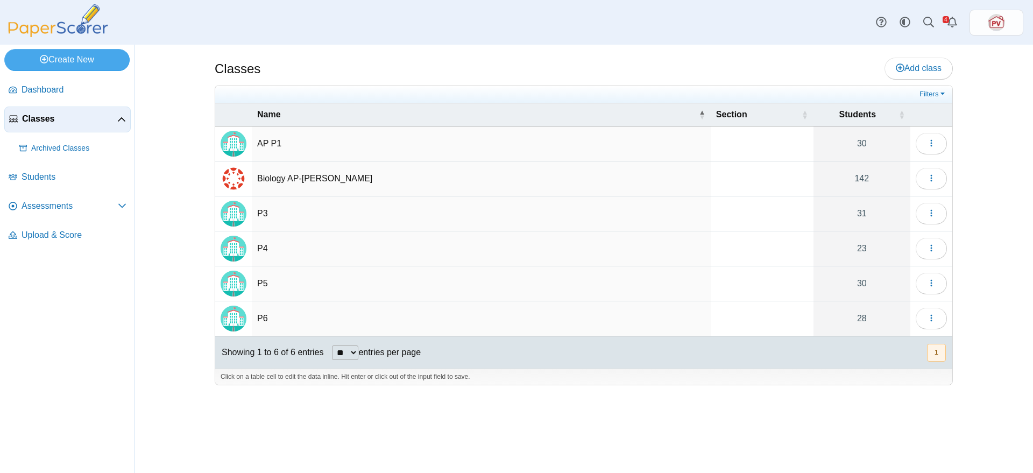
click at [272, 210] on td "P3" at bounding box center [481, 213] width 459 height 35
click at [264, 211] on input "**" at bounding box center [481, 214] width 448 height 22
type input "*****"
click at [256, 246] on td "P4" at bounding box center [481, 248] width 459 height 35
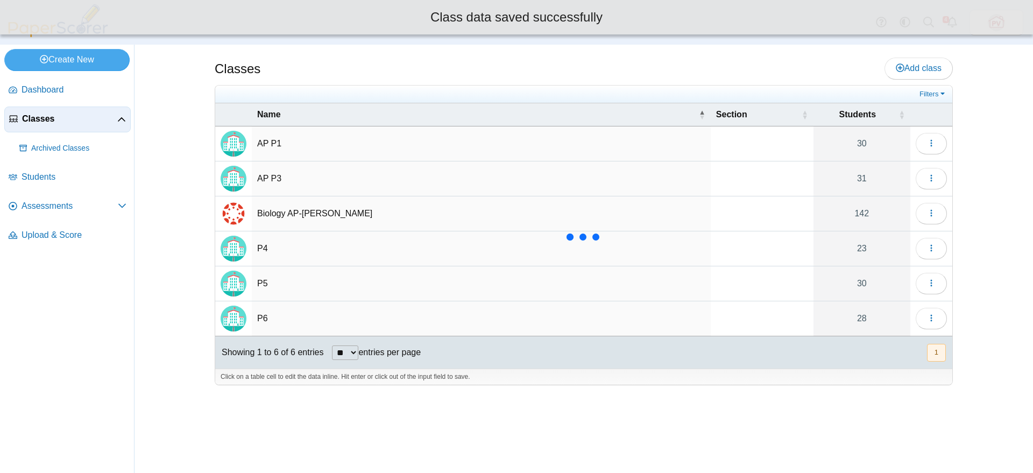
click at [260, 246] on td "P4" at bounding box center [481, 248] width 459 height 35
click at [263, 246] on input "**" at bounding box center [481, 249] width 448 height 22
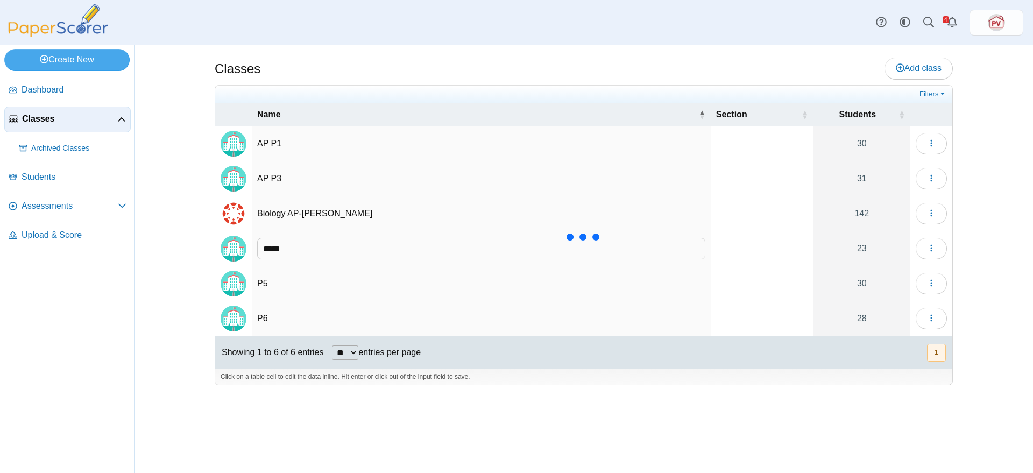
type input "*****"
click at [259, 279] on td "P5" at bounding box center [481, 283] width 459 height 35
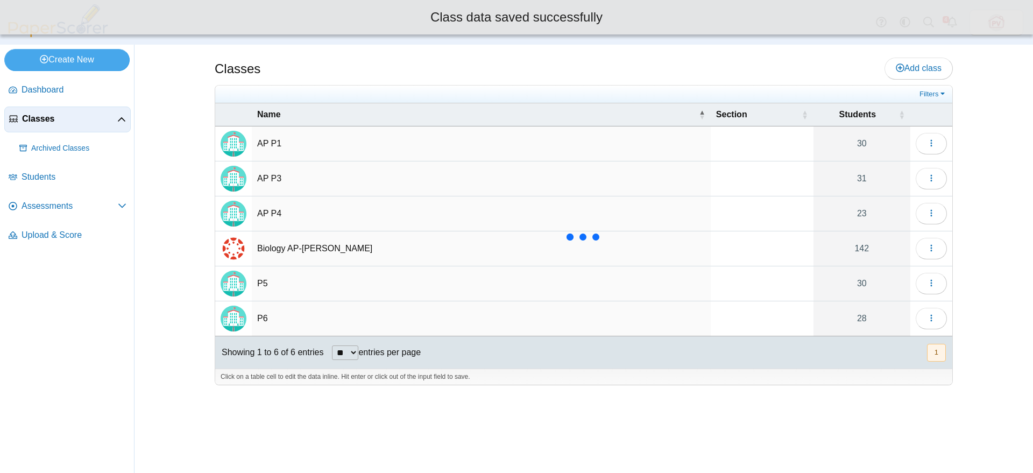
click at [258, 282] on td "P5" at bounding box center [481, 283] width 459 height 35
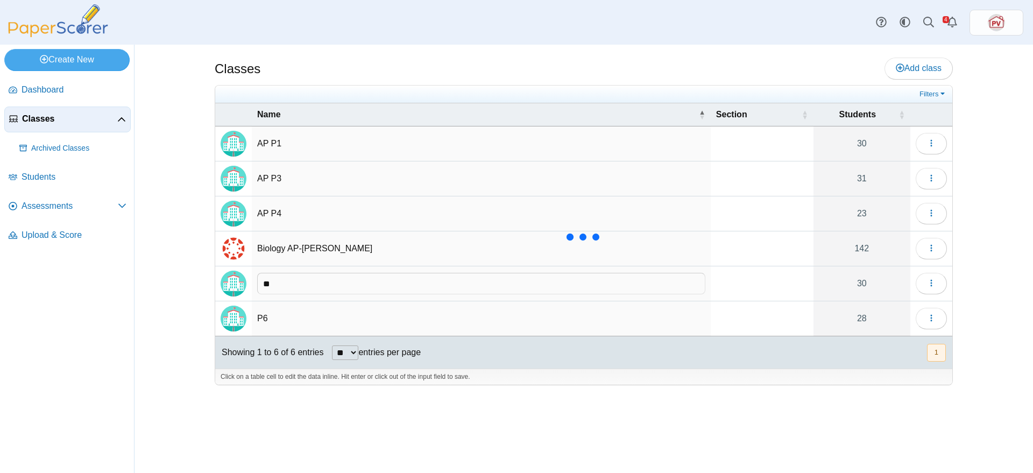
click at [263, 282] on input "**" at bounding box center [481, 284] width 448 height 22
type input "*****"
click at [271, 311] on td "P6" at bounding box center [481, 318] width 459 height 35
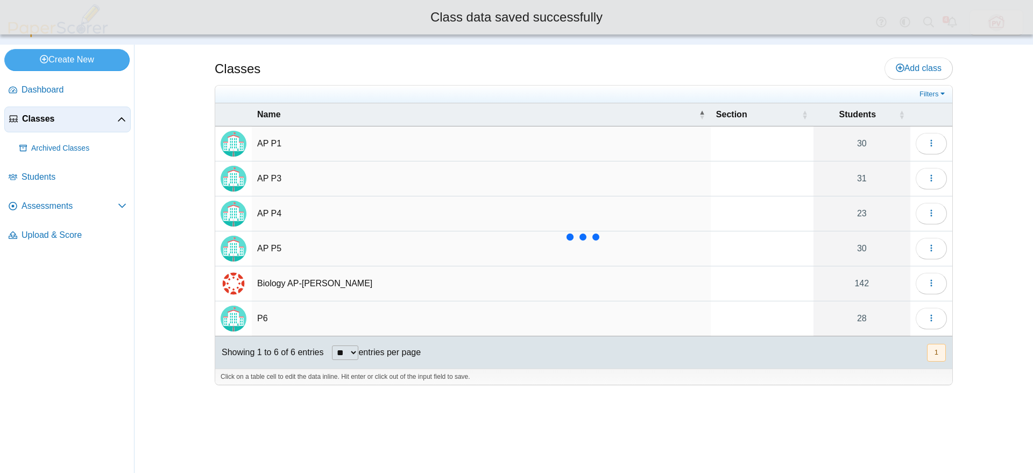
click at [268, 317] on td "P6" at bounding box center [481, 318] width 459 height 35
click at [265, 314] on input "**" at bounding box center [481, 319] width 448 height 22
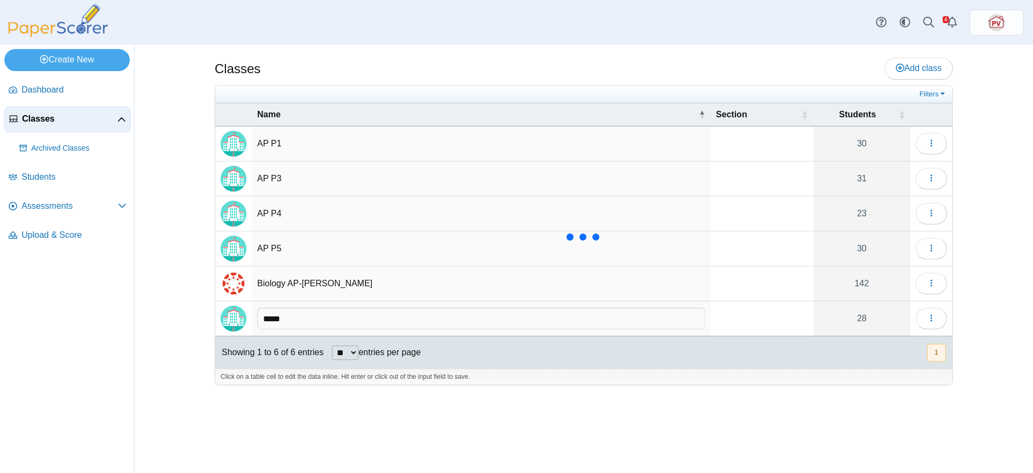
click at [304, 314] on input "*****" at bounding box center [481, 319] width 448 height 22
type input "*****"
click at [380, 293] on td "Biology AP-[PERSON_NAME]" at bounding box center [481, 283] width 459 height 35
click at [41, 118] on span "Classes" at bounding box center [69, 119] width 95 height 12
click at [68, 201] on span "Assessments" at bounding box center [70, 206] width 96 height 12
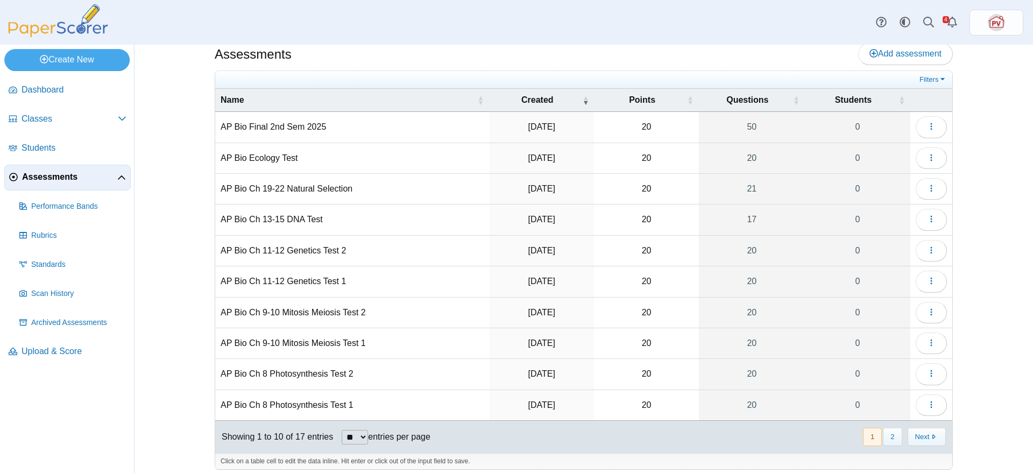
scroll to position [22, 0]
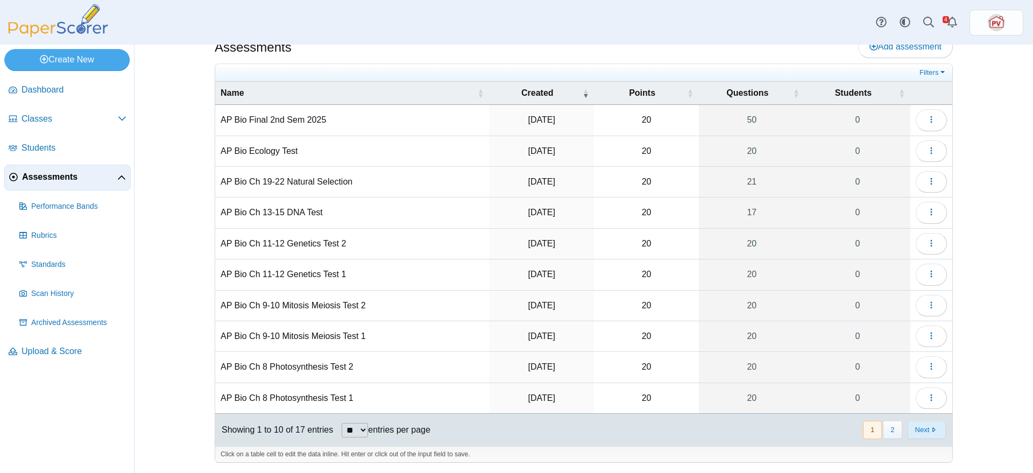
click at [933, 426] on button "Next" at bounding box center [927, 430] width 38 height 18
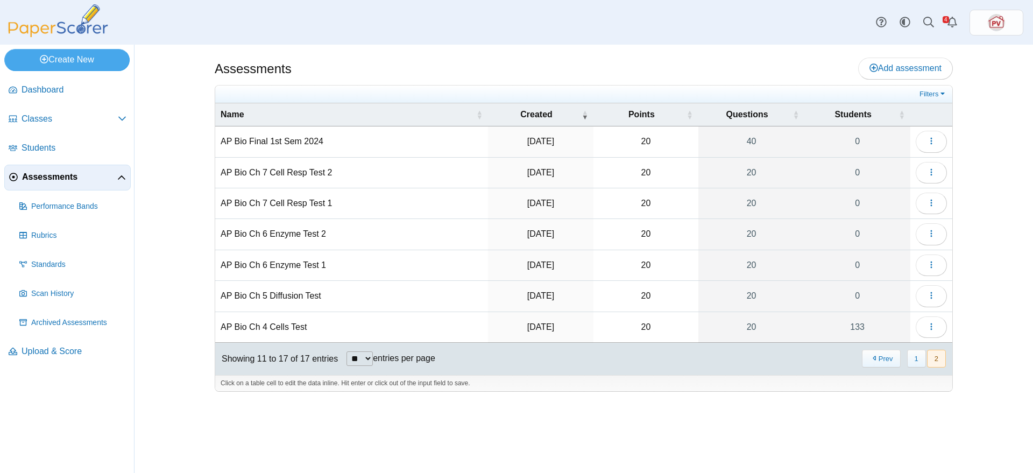
scroll to position [0, 0]
click at [938, 327] on button "button" at bounding box center [931, 327] width 31 height 22
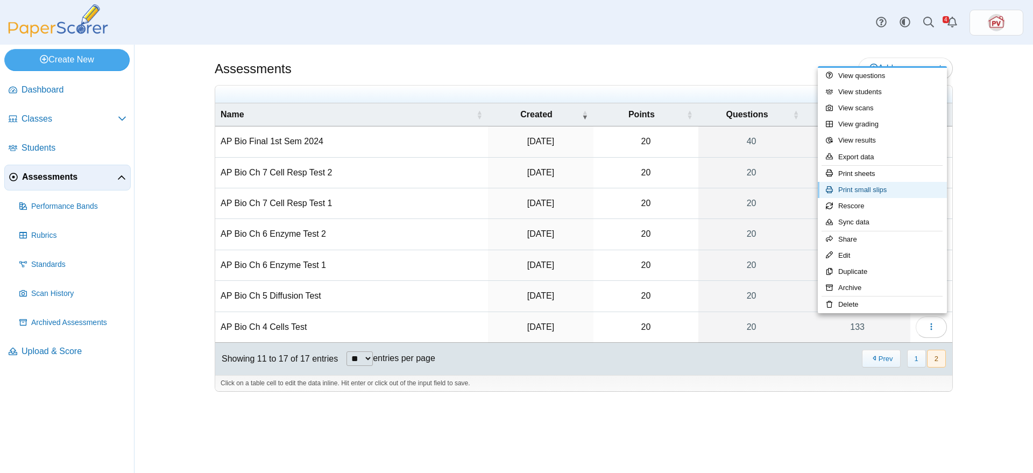
click at [874, 189] on link "Print small slips" at bounding box center [882, 190] width 129 height 16
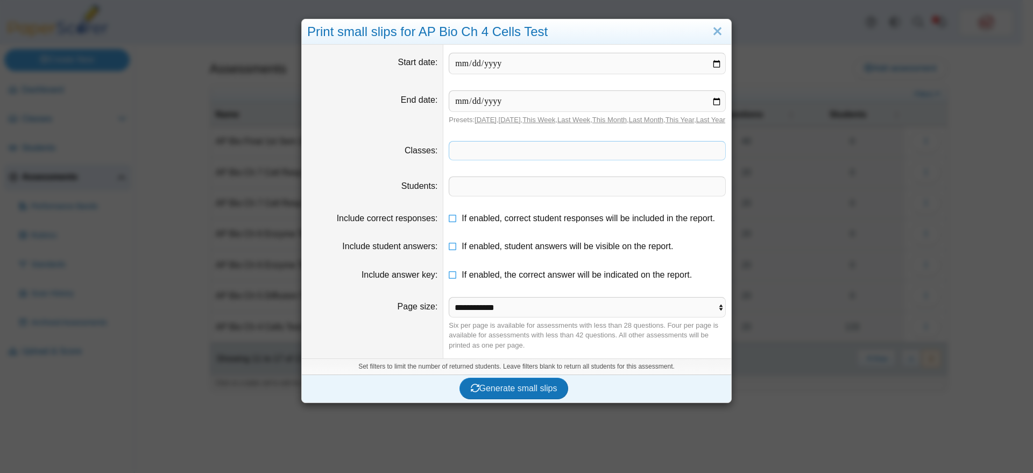
click at [505, 160] on span at bounding box center [587, 151] width 276 height 18
click at [524, 392] on span "Generate small slips" at bounding box center [514, 387] width 87 height 9
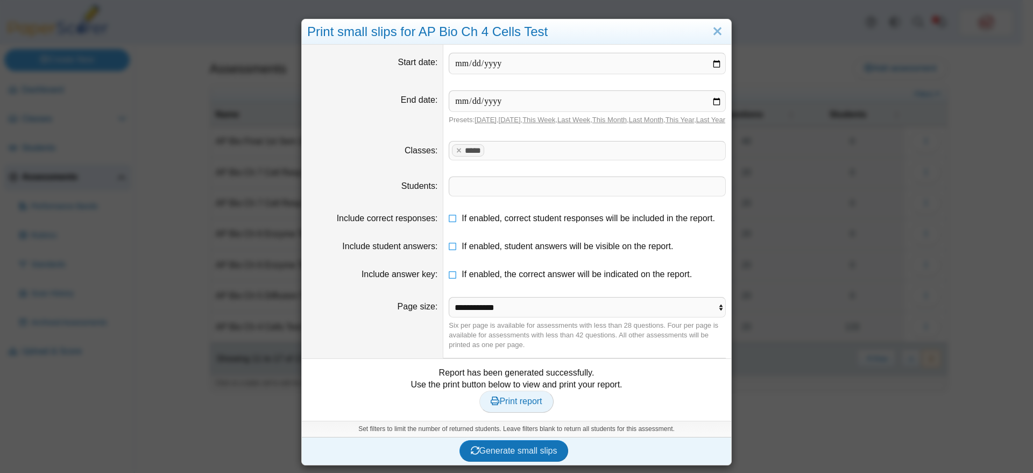
click at [501, 406] on span "Print report" at bounding box center [516, 401] width 51 height 9
click at [454, 154] on x "remove tag" at bounding box center [458, 150] width 9 height 7
click at [454, 159] on span at bounding box center [587, 151] width 276 height 18
click at [525, 454] on button "Generate small slips" at bounding box center [514, 451] width 109 height 22
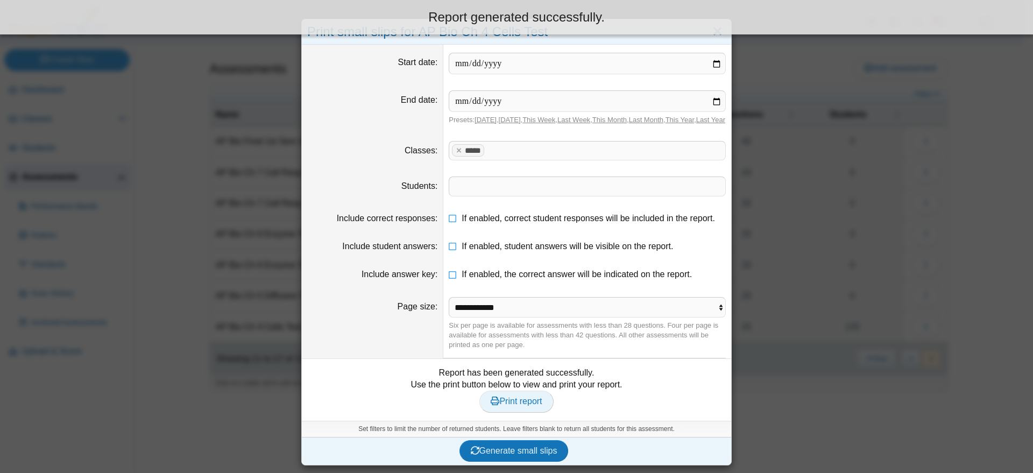
click at [523, 406] on span "Print report" at bounding box center [516, 401] width 51 height 9
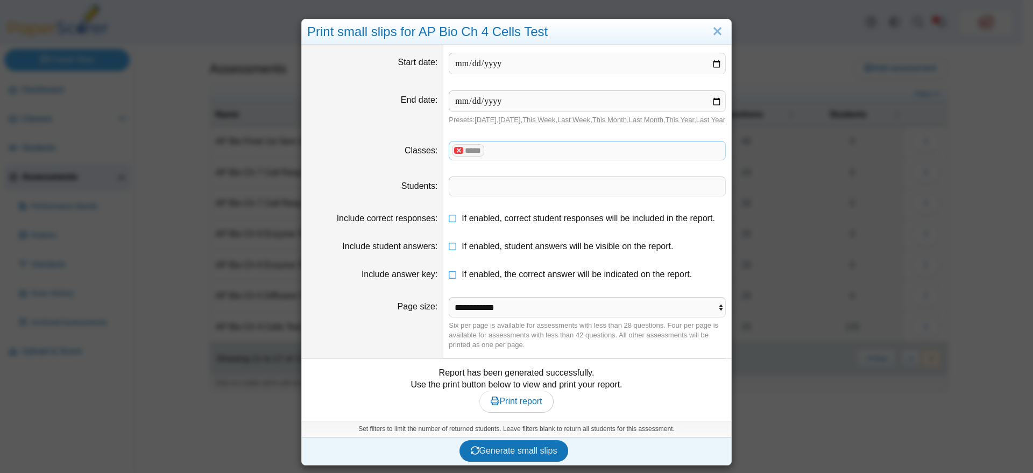
click at [454, 154] on x "remove tag" at bounding box center [458, 150] width 9 height 7
click at [455, 158] on span at bounding box center [587, 151] width 276 height 18
click at [522, 455] on span "Generate small slips" at bounding box center [514, 450] width 87 height 9
click at [519, 406] on span "Print report" at bounding box center [516, 401] width 51 height 9
click at [454, 154] on x "remove tag" at bounding box center [458, 150] width 9 height 7
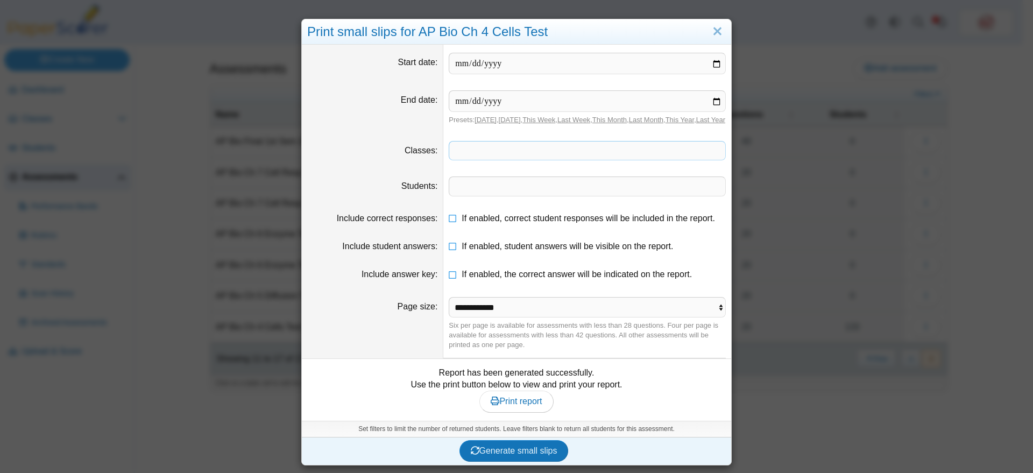
click at [454, 160] on span at bounding box center [587, 151] width 276 height 18
click at [533, 454] on button "Generate small slips" at bounding box center [514, 451] width 109 height 22
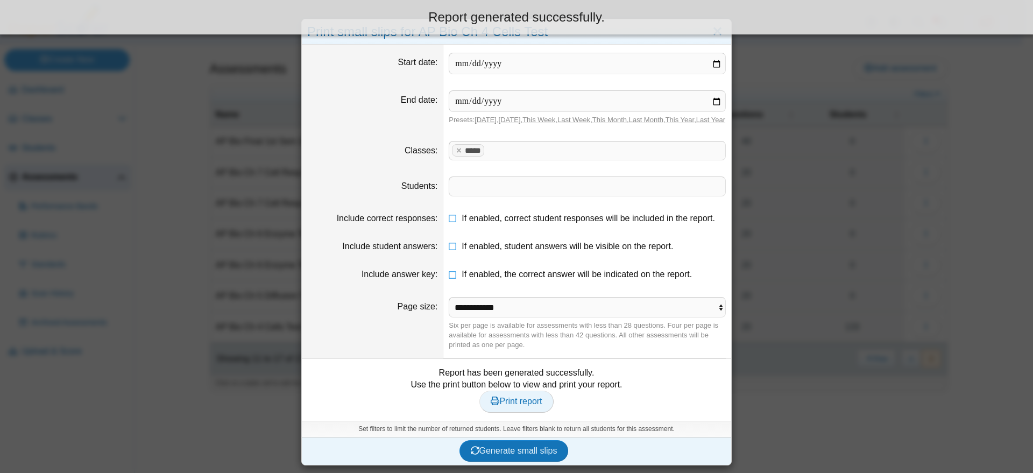
click at [519, 406] on span "Print report" at bounding box center [516, 401] width 51 height 9
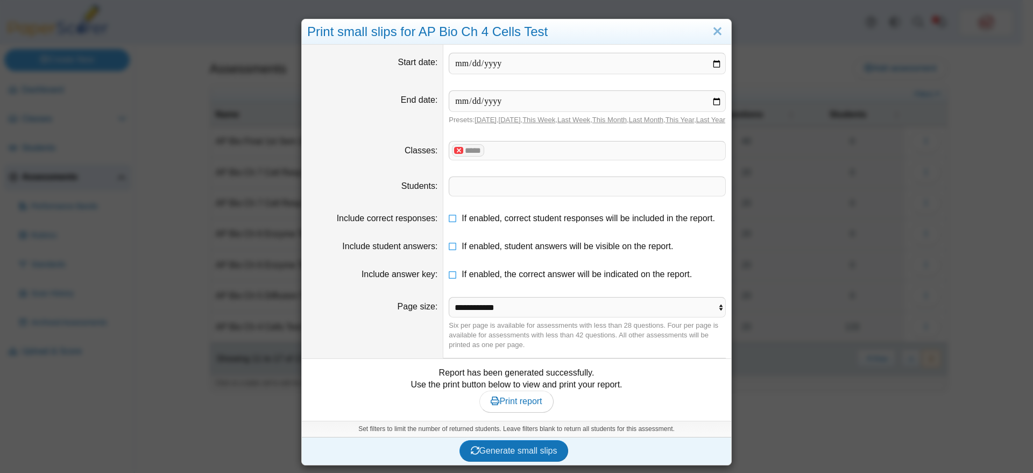
click at [454, 154] on x "remove tag" at bounding box center [458, 150] width 9 height 7
click at [463, 160] on span at bounding box center [587, 151] width 276 height 18
click at [519, 451] on button "Generate small slips" at bounding box center [514, 451] width 109 height 22
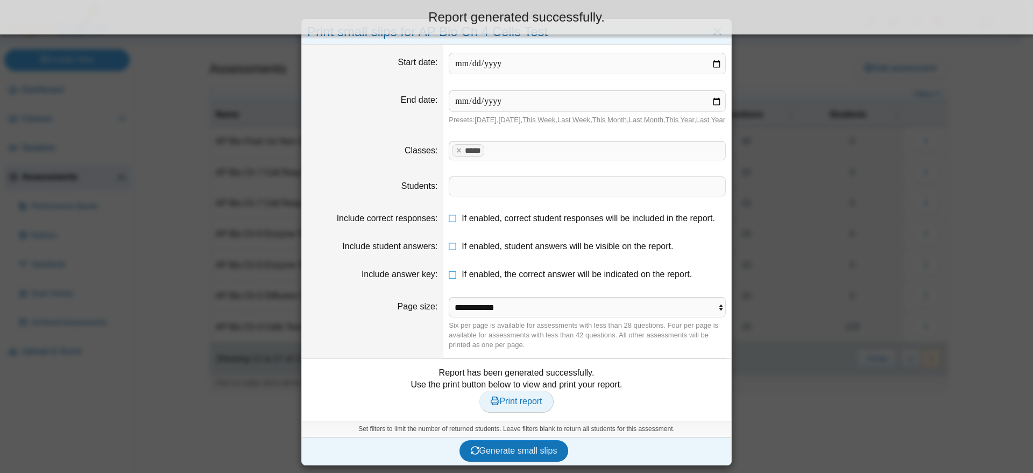
click at [519, 406] on span "Print report" at bounding box center [516, 401] width 51 height 9
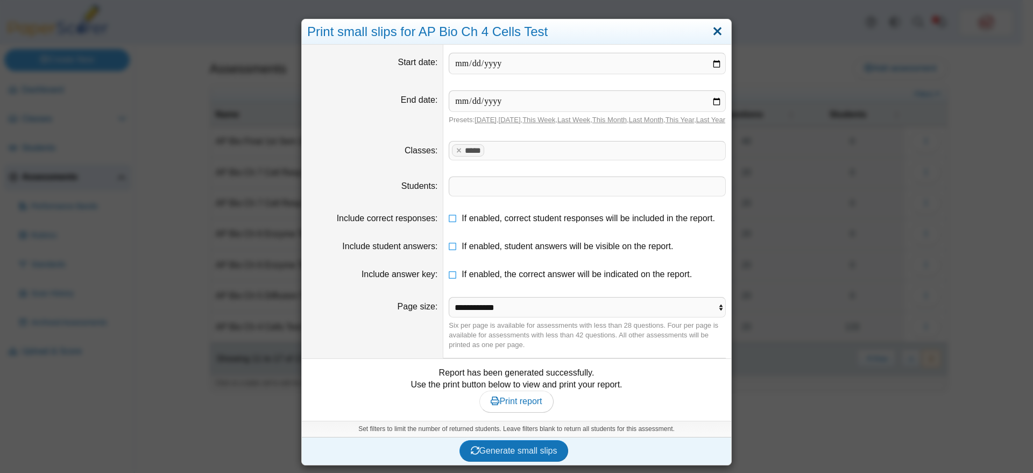
click at [712, 30] on link "Close" at bounding box center [717, 32] width 17 height 18
